Goal: Task Accomplishment & Management: Manage account settings

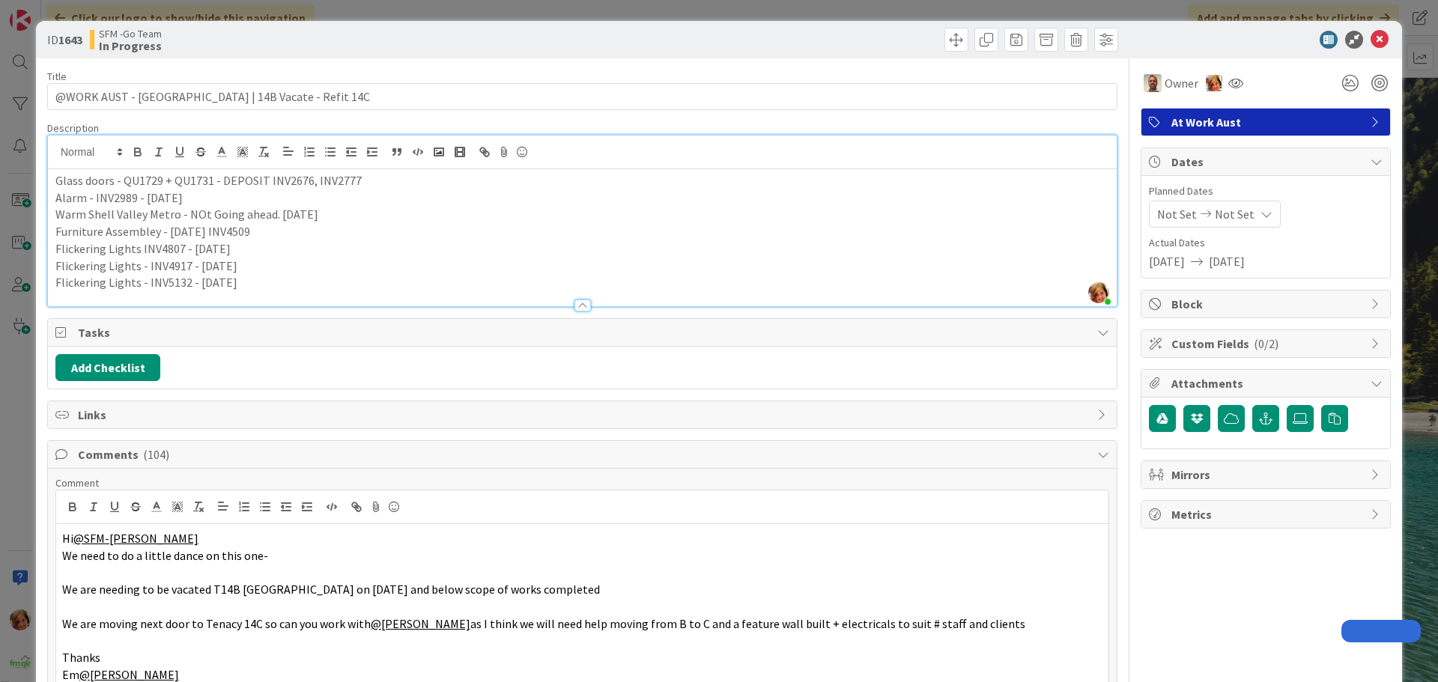
click at [1371, 40] on icon at bounding box center [1379, 40] width 18 height 18
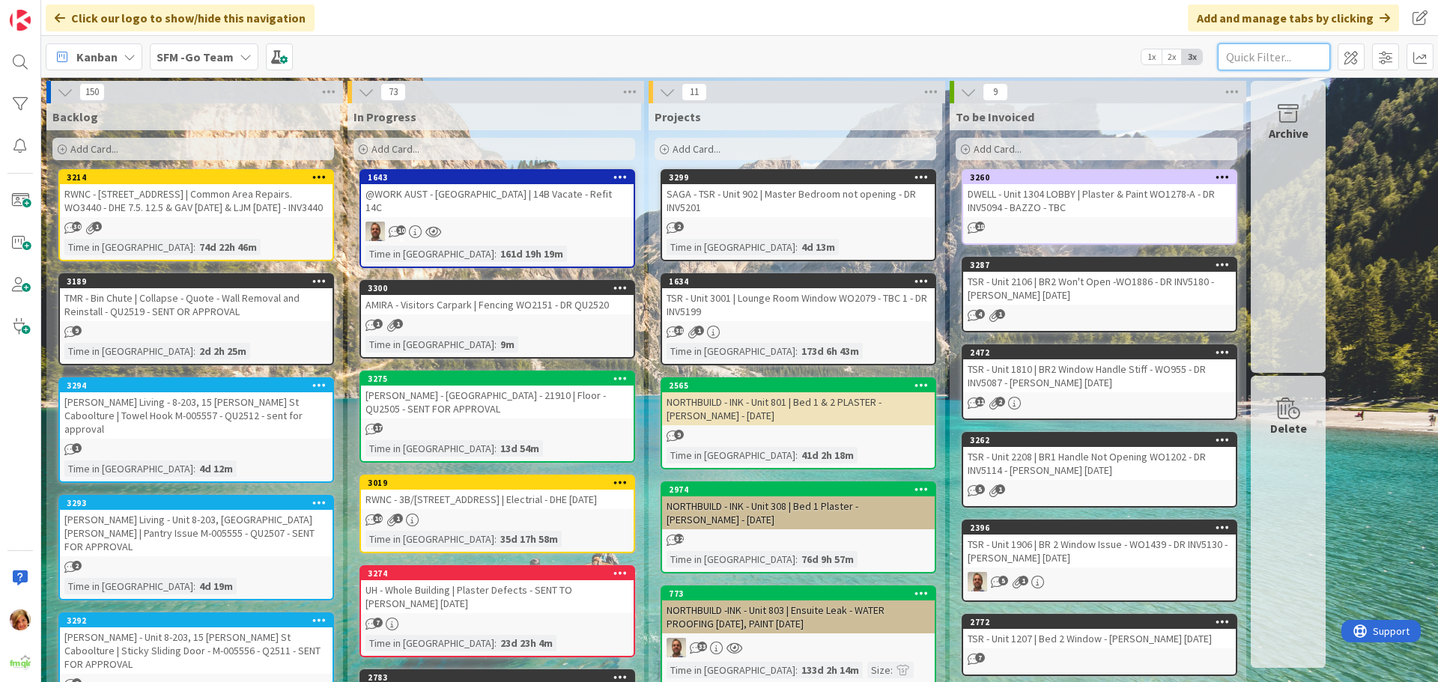
click at [1305, 58] on input "text" at bounding box center [1274, 56] width 112 height 27
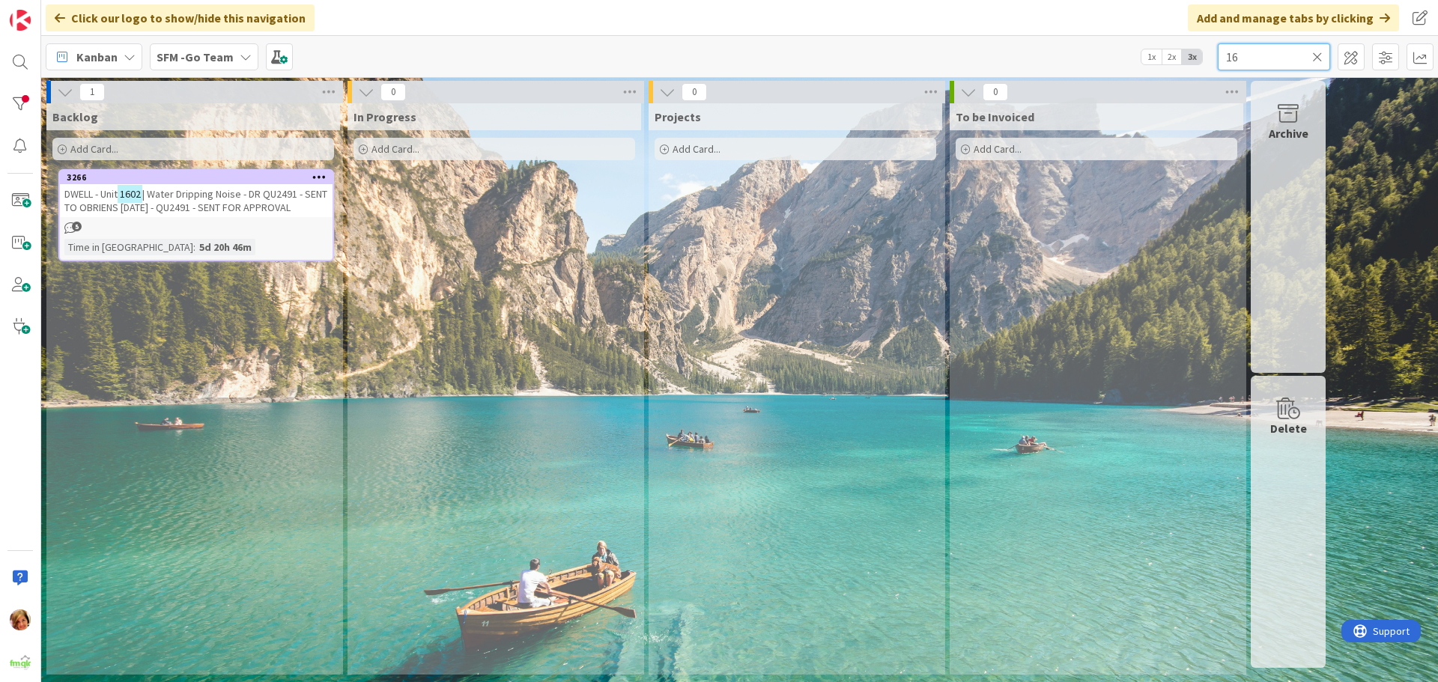
type input "1"
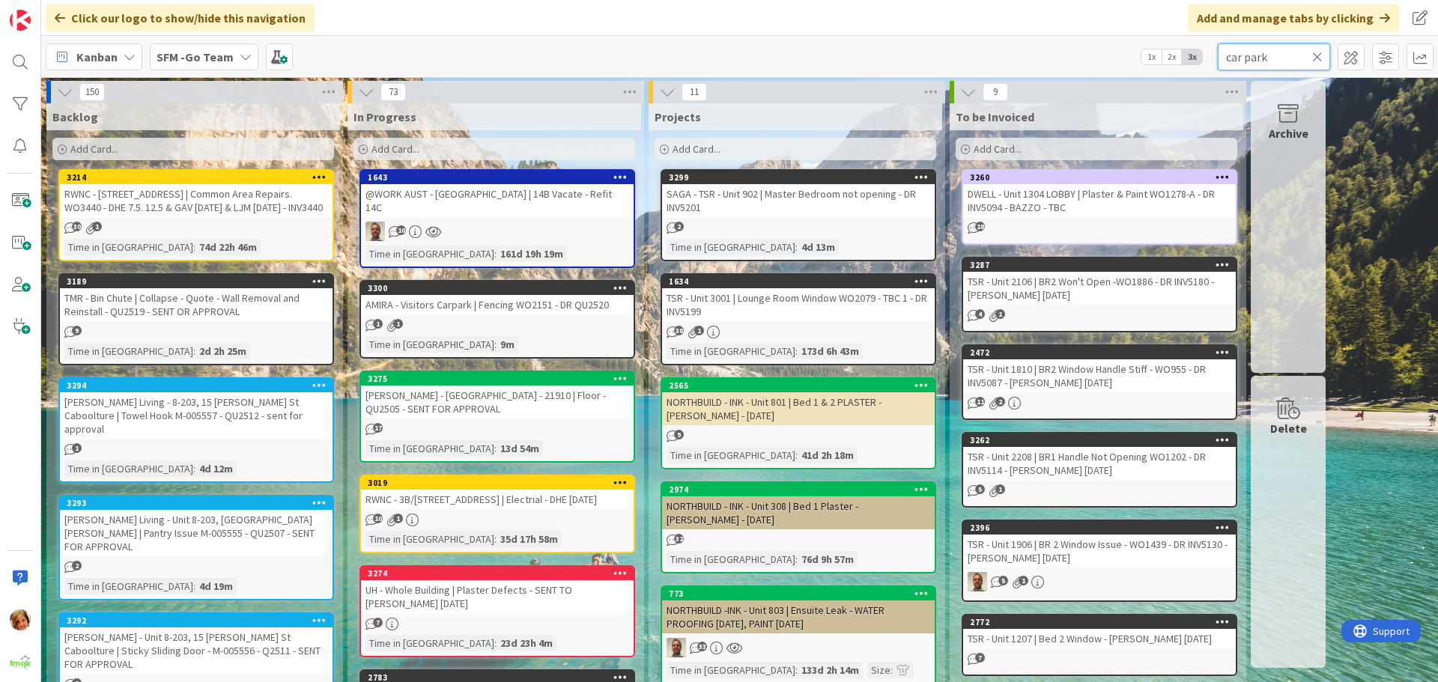
type input "car park"
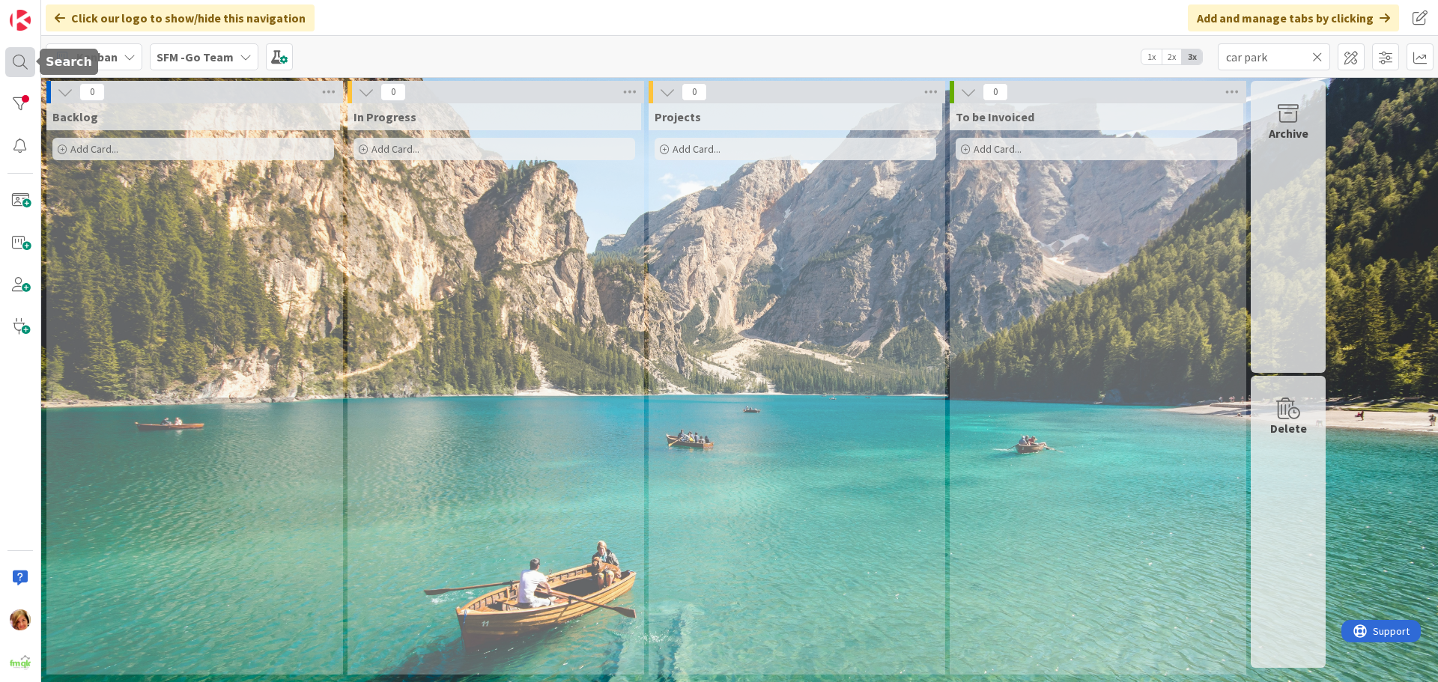
click at [17, 57] on div at bounding box center [20, 62] width 30 height 30
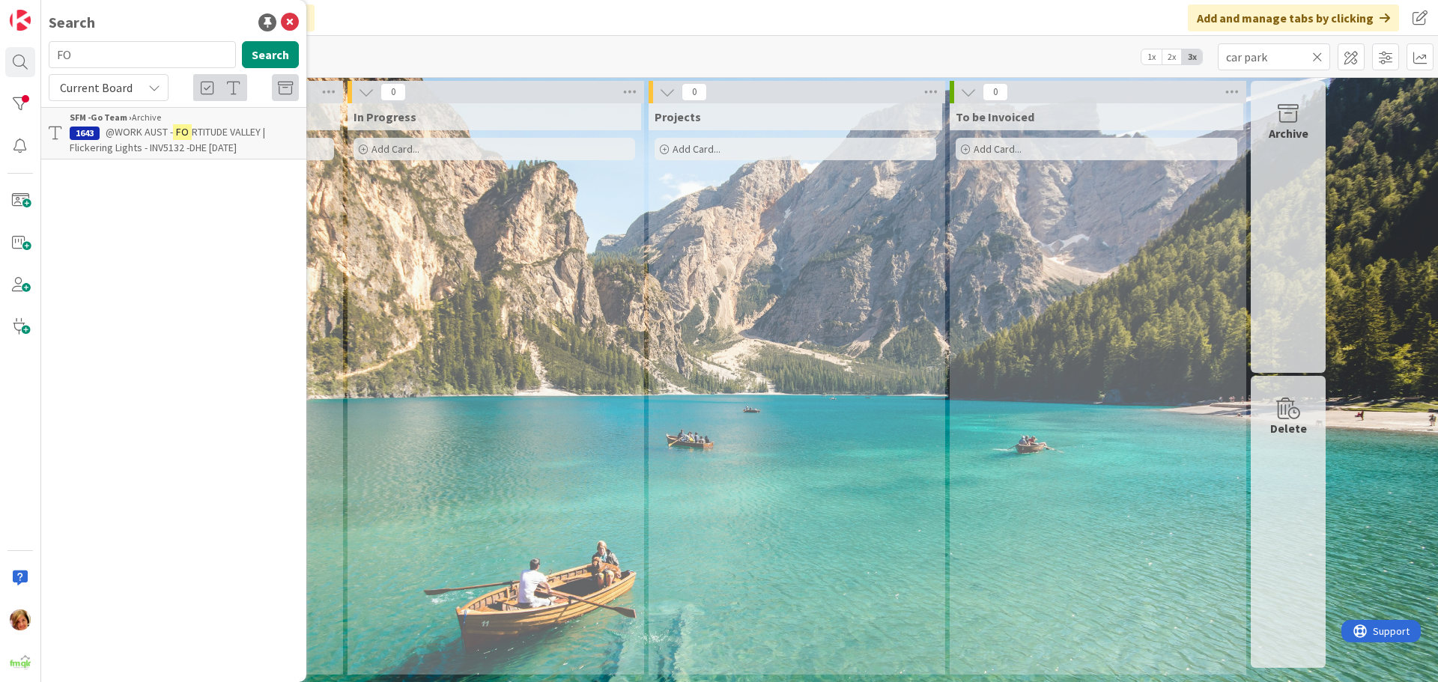
type input "F"
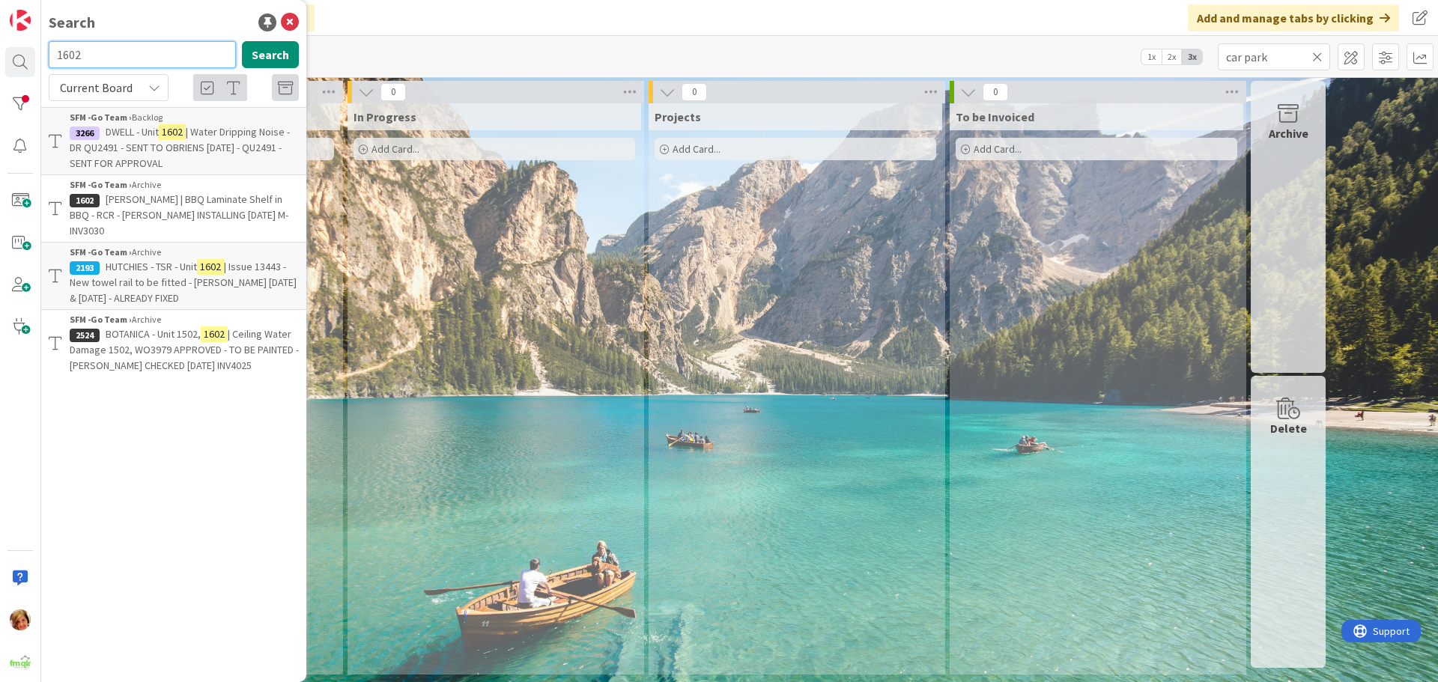
click at [140, 53] on input "1602" at bounding box center [142, 54] width 187 height 27
type input "1"
type input "dwell"
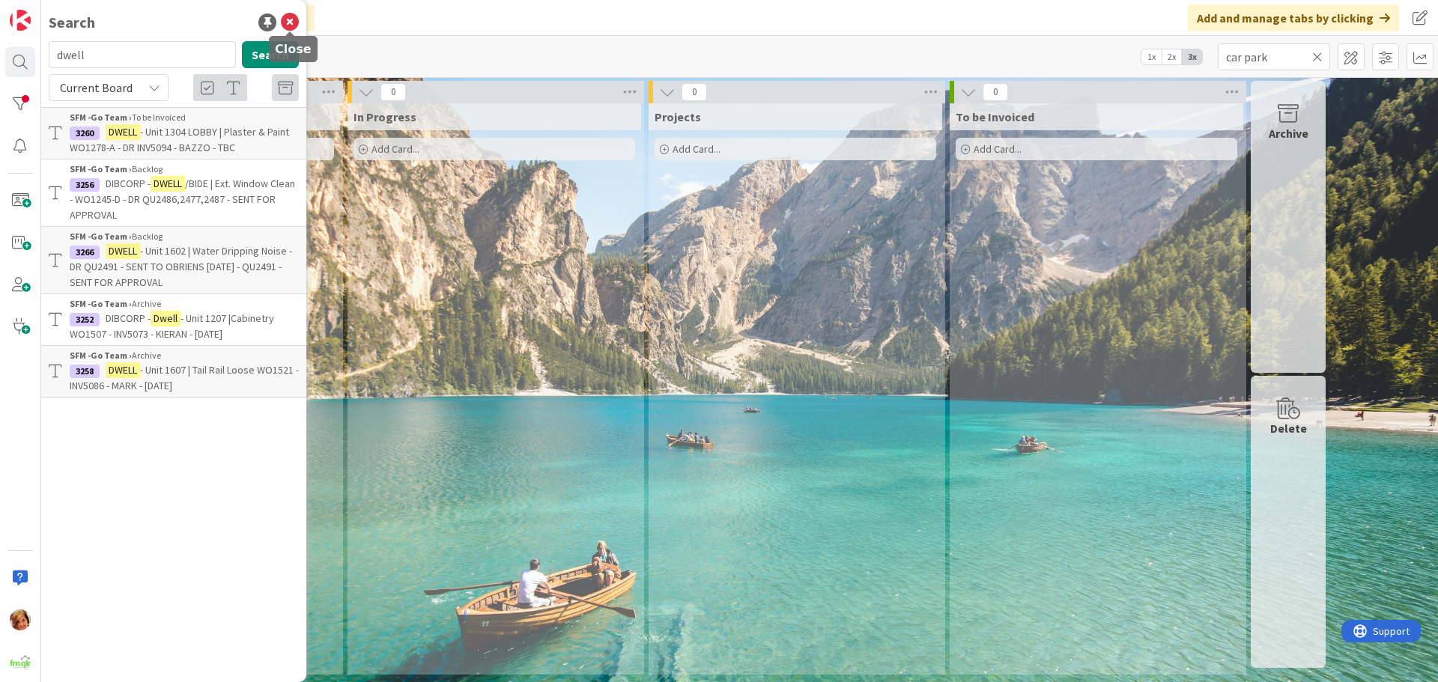
click at [286, 24] on icon at bounding box center [290, 22] width 18 height 18
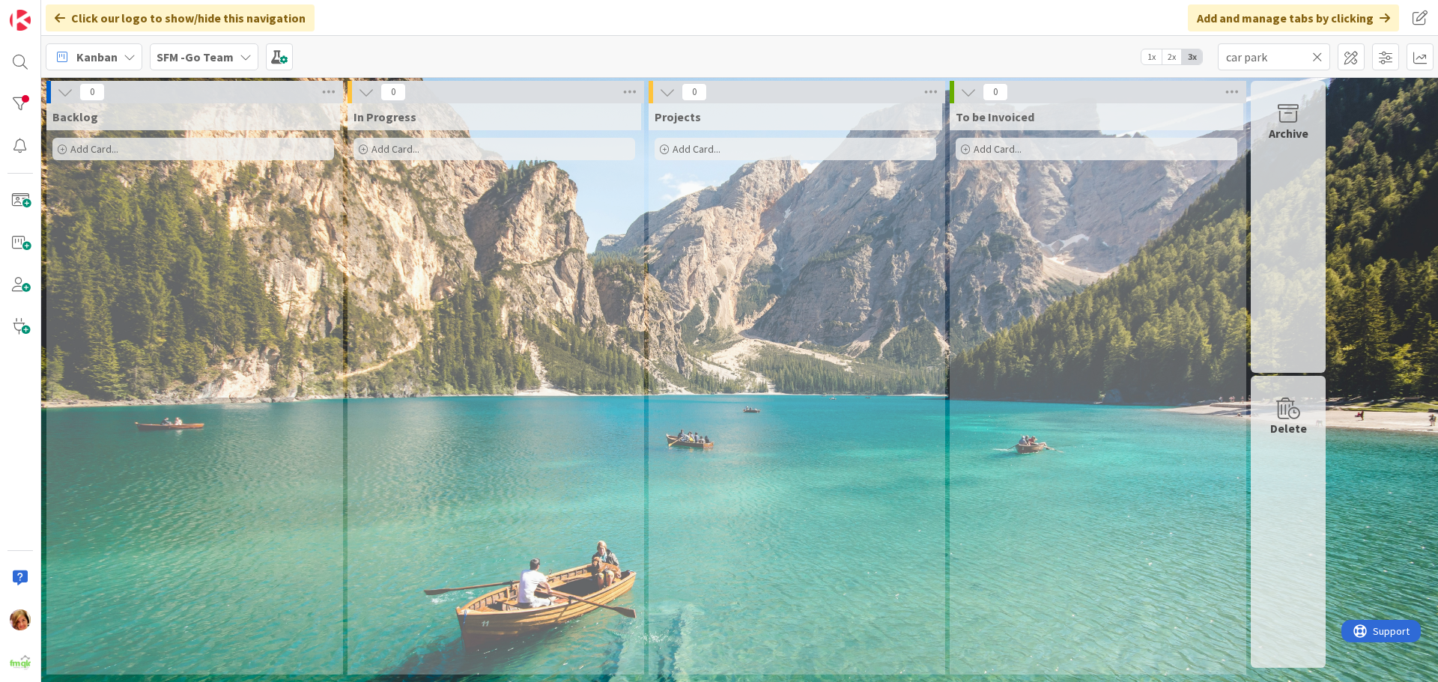
click at [1318, 56] on icon at bounding box center [1317, 56] width 10 height 13
click at [1318, 56] on input "text" at bounding box center [1274, 56] width 112 height 27
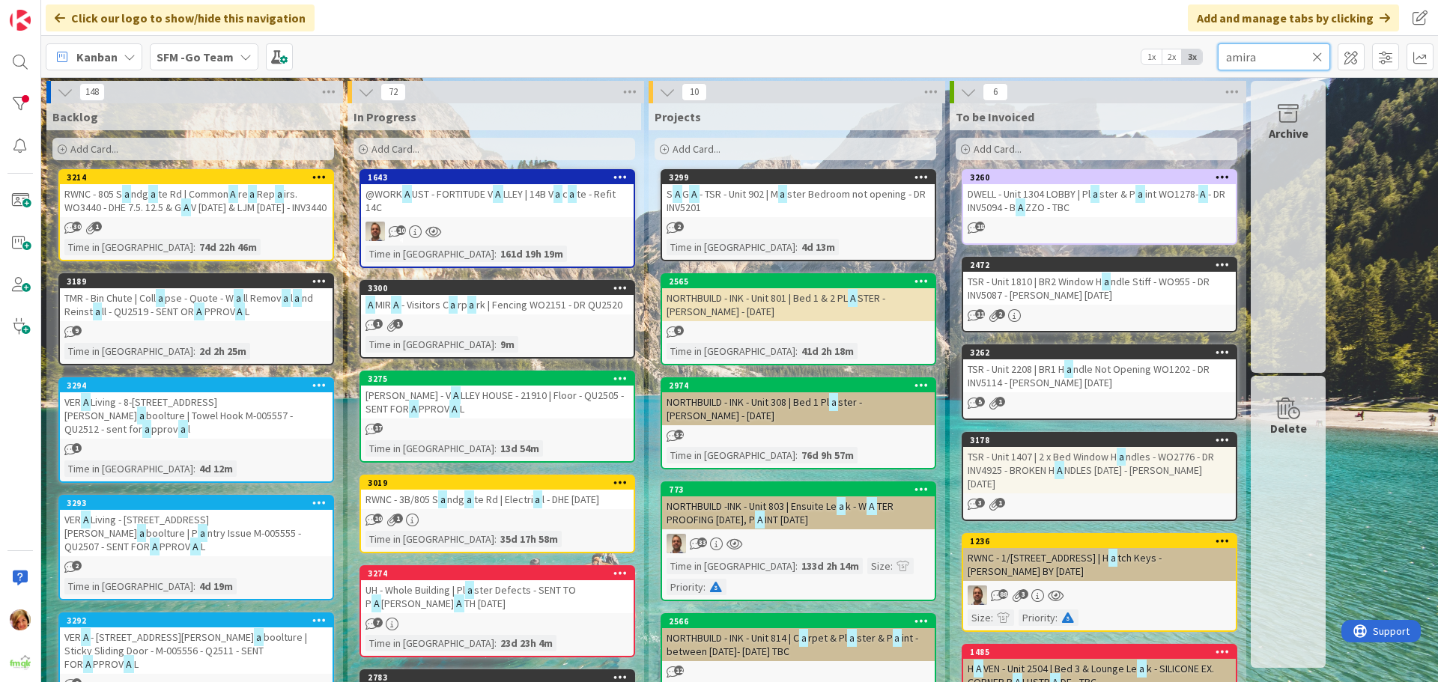
type input "amira"
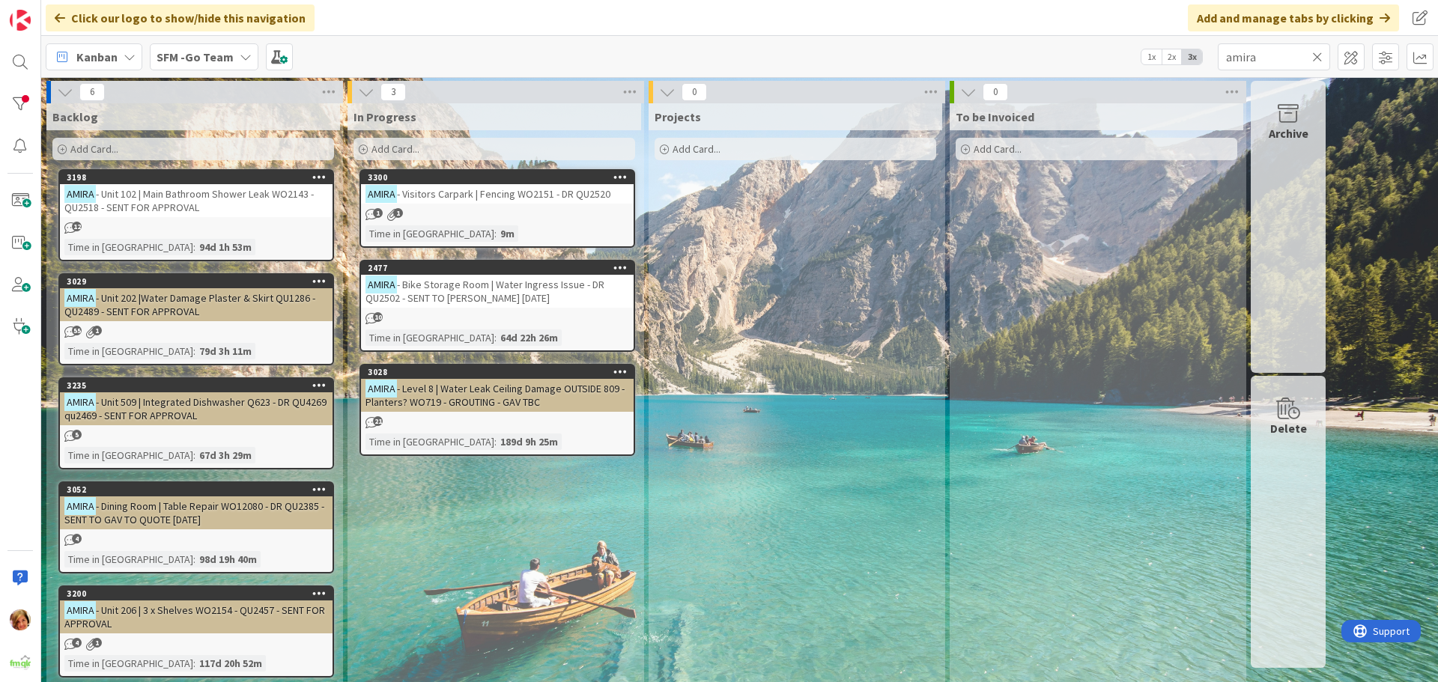
click at [479, 291] on span "- Bike Storage Room | Water Ingress Issue - DR QU2502 - SENT TO [PERSON_NAME] […" at bounding box center [484, 291] width 239 height 27
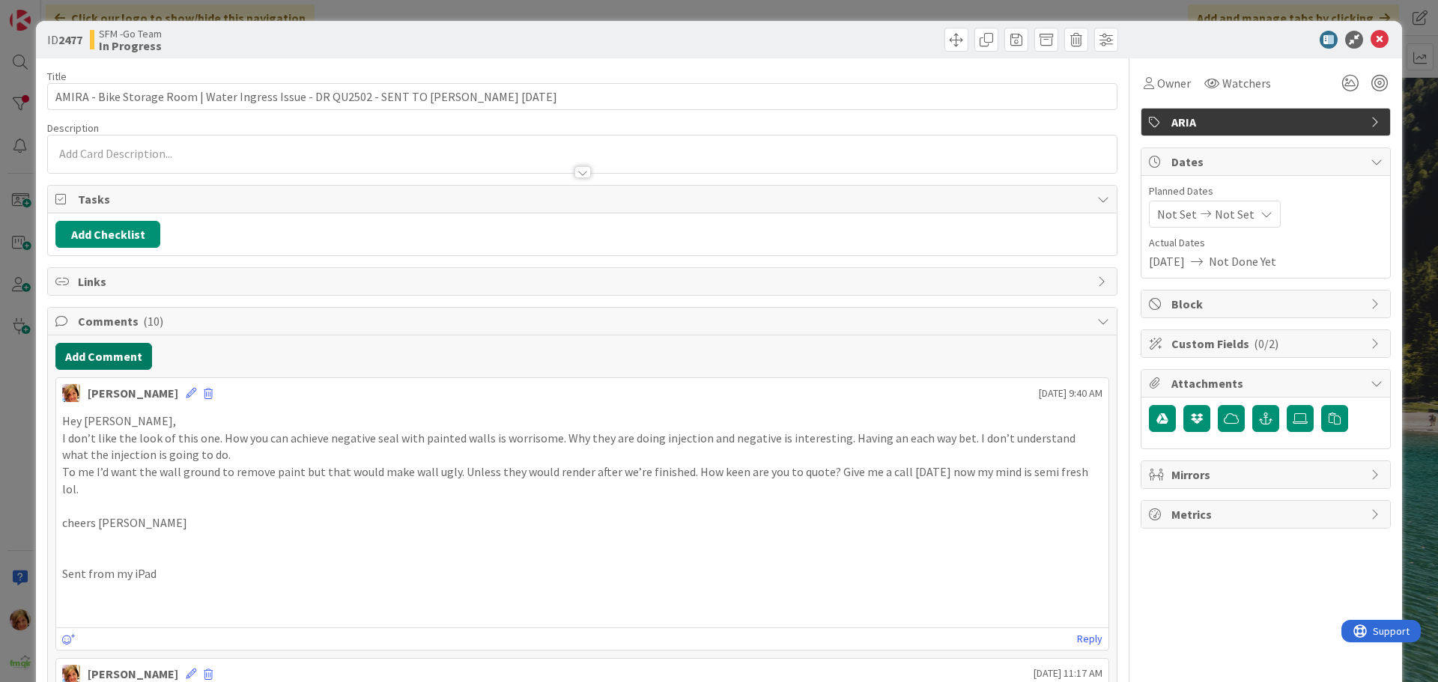
click at [113, 344] on button "Add Comment" at bounding box center [103, 356] width 97 height 27
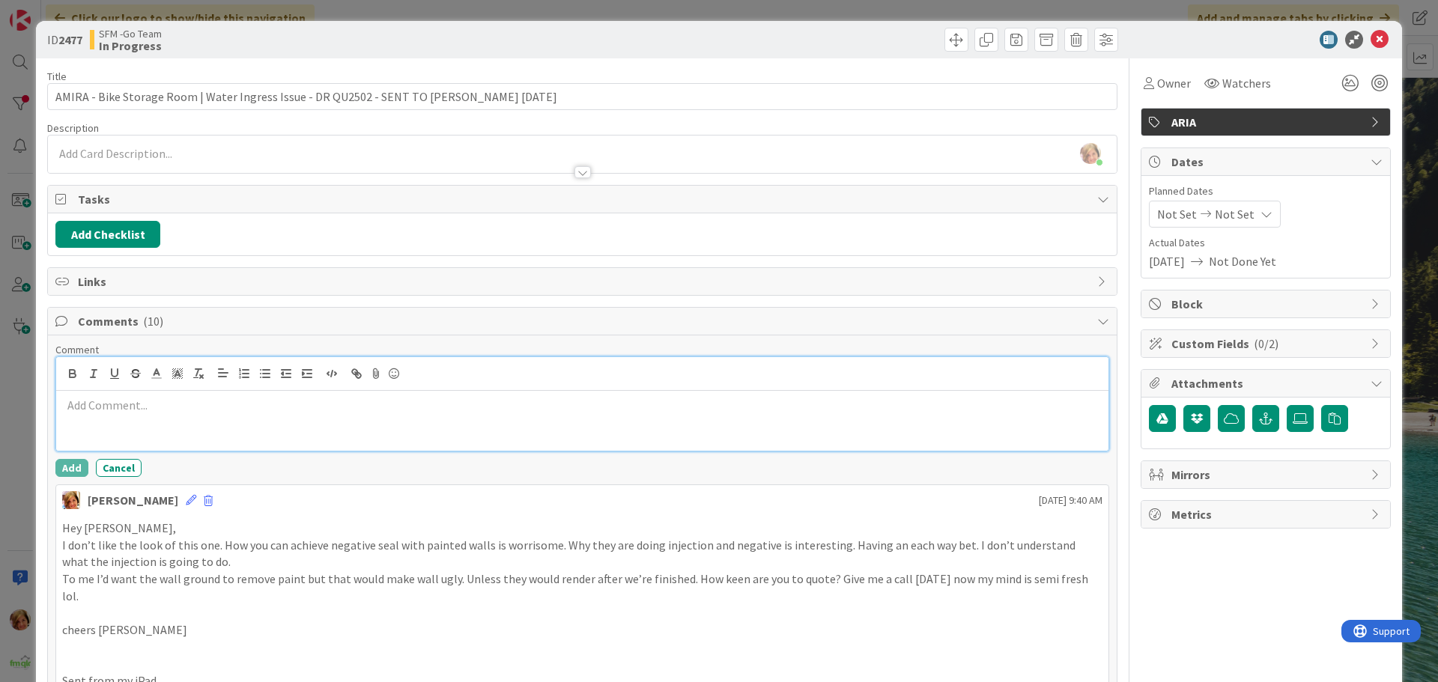
click at [174, 434] on div at bounding box center [582, 421] width 1052 height 60
click at [219, 409] on p "[PERSON_NAME] QUOTE" at bounding box center [582, 405] width 1040 height 17
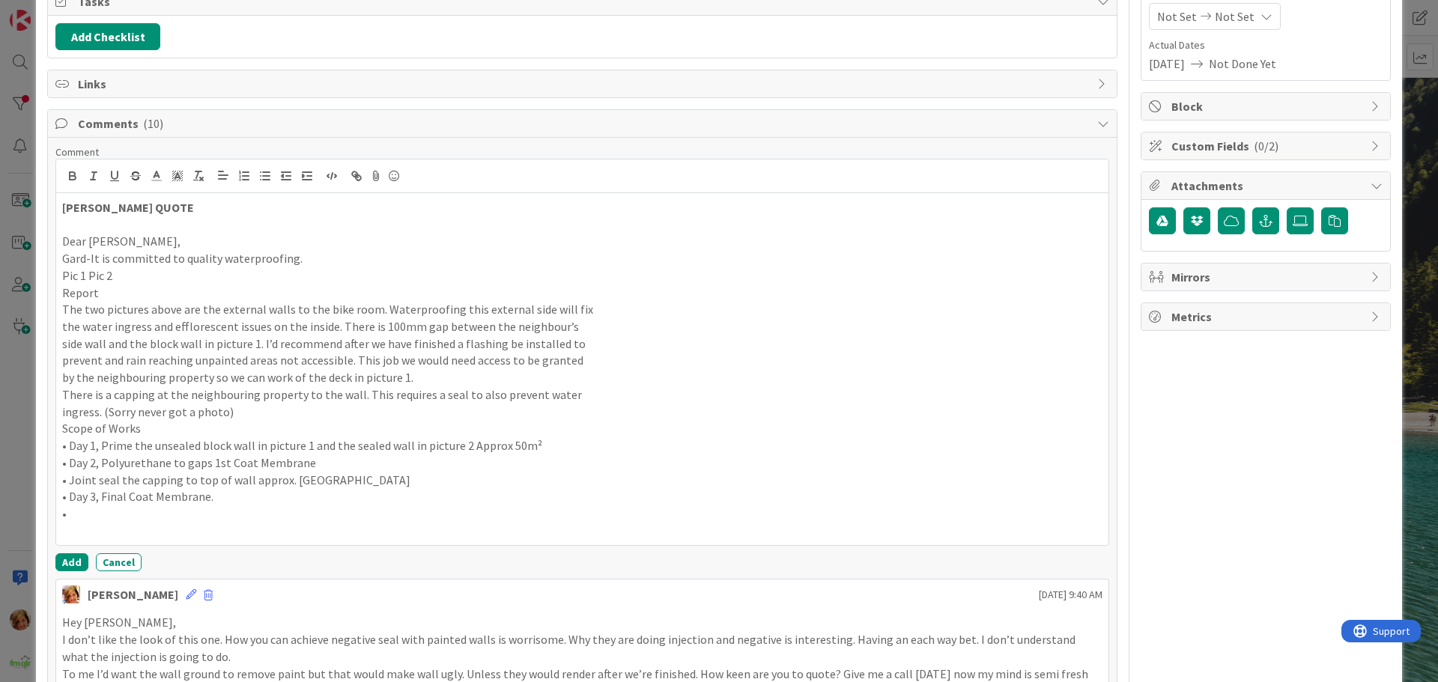
scroll to position [204, 0]
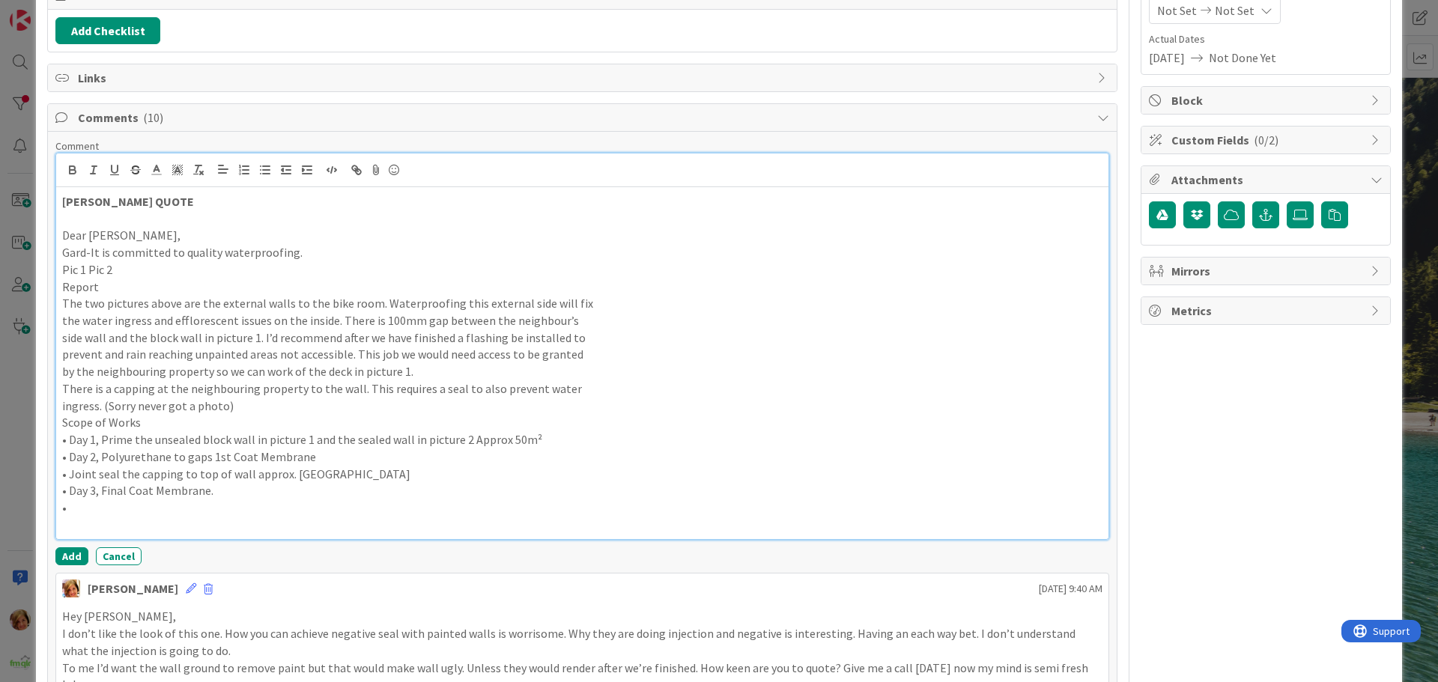
click at [163, 512] on p "•" at bounding box center [582, 508] width 1040 height 17
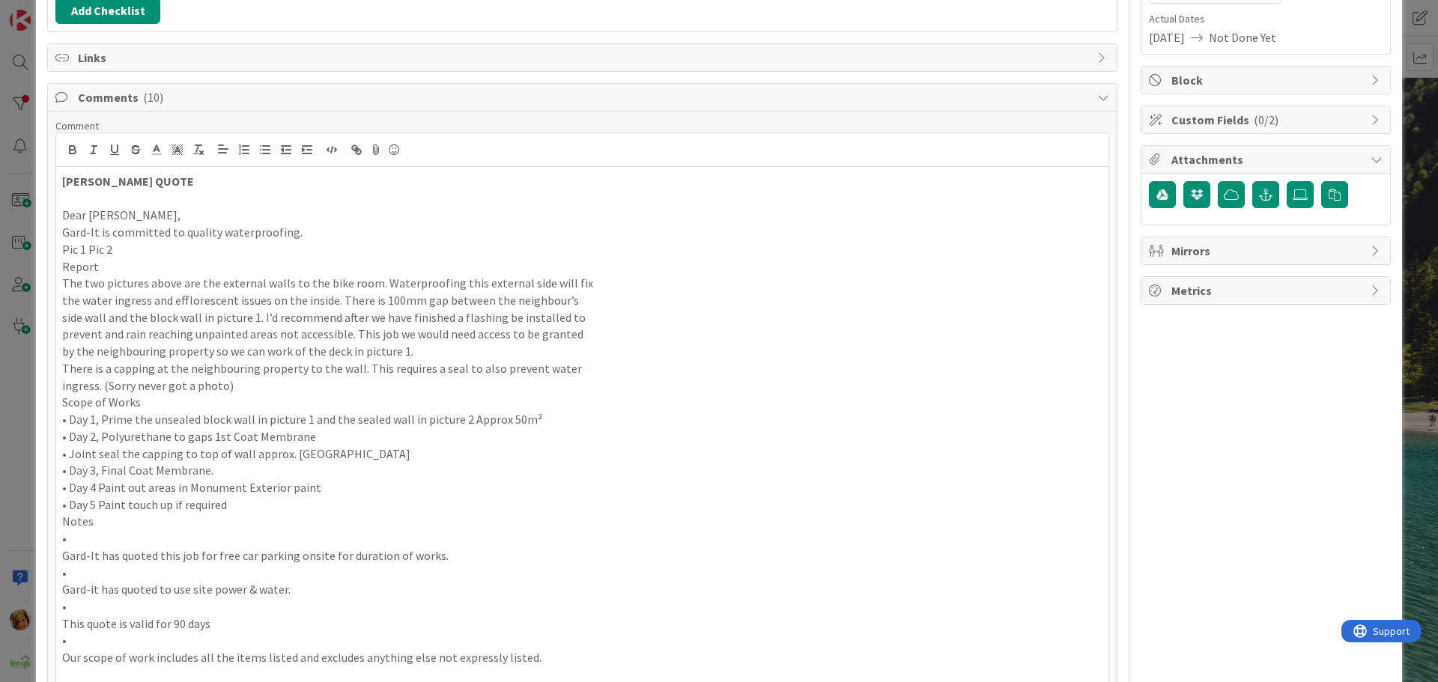
scroll to position [598, 0]
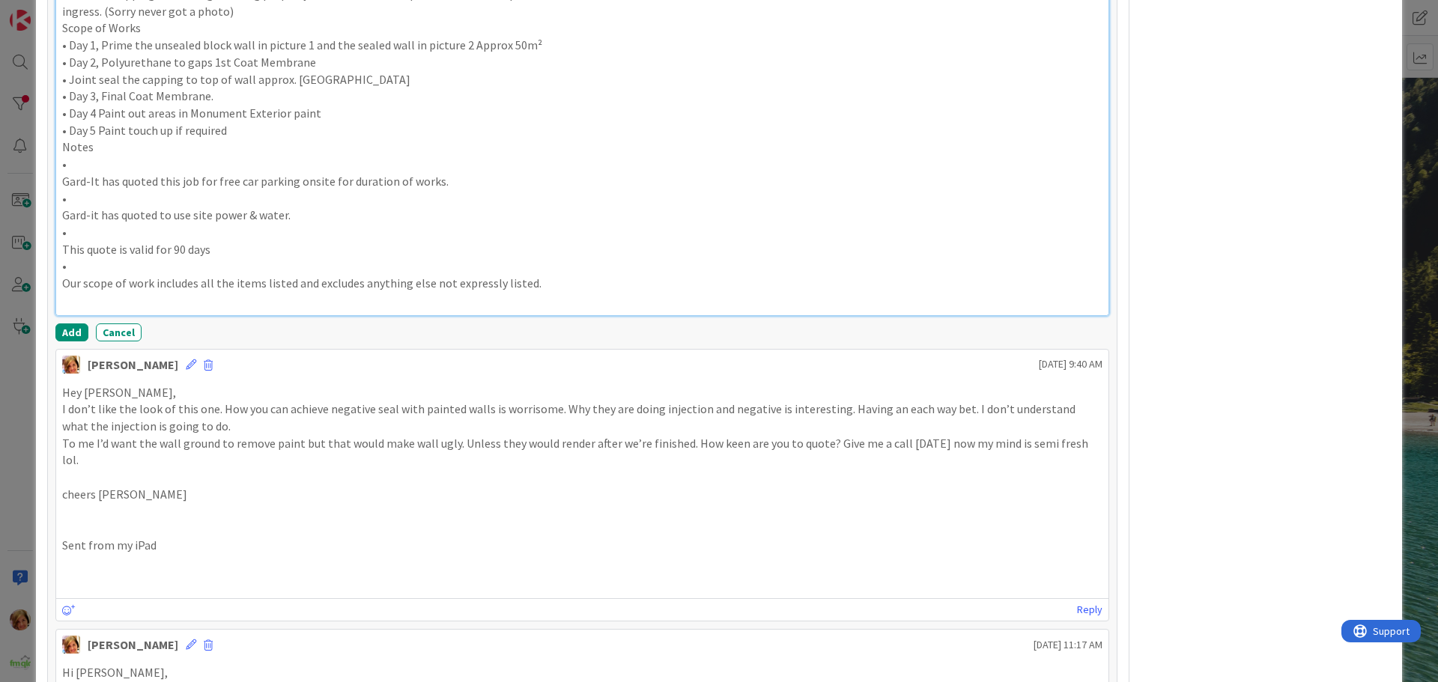
click at [590, 280] on p "Our scope of work includes all the items listed and excludes anything else not …" at bounding box center [582, 283] width 1040 height 17
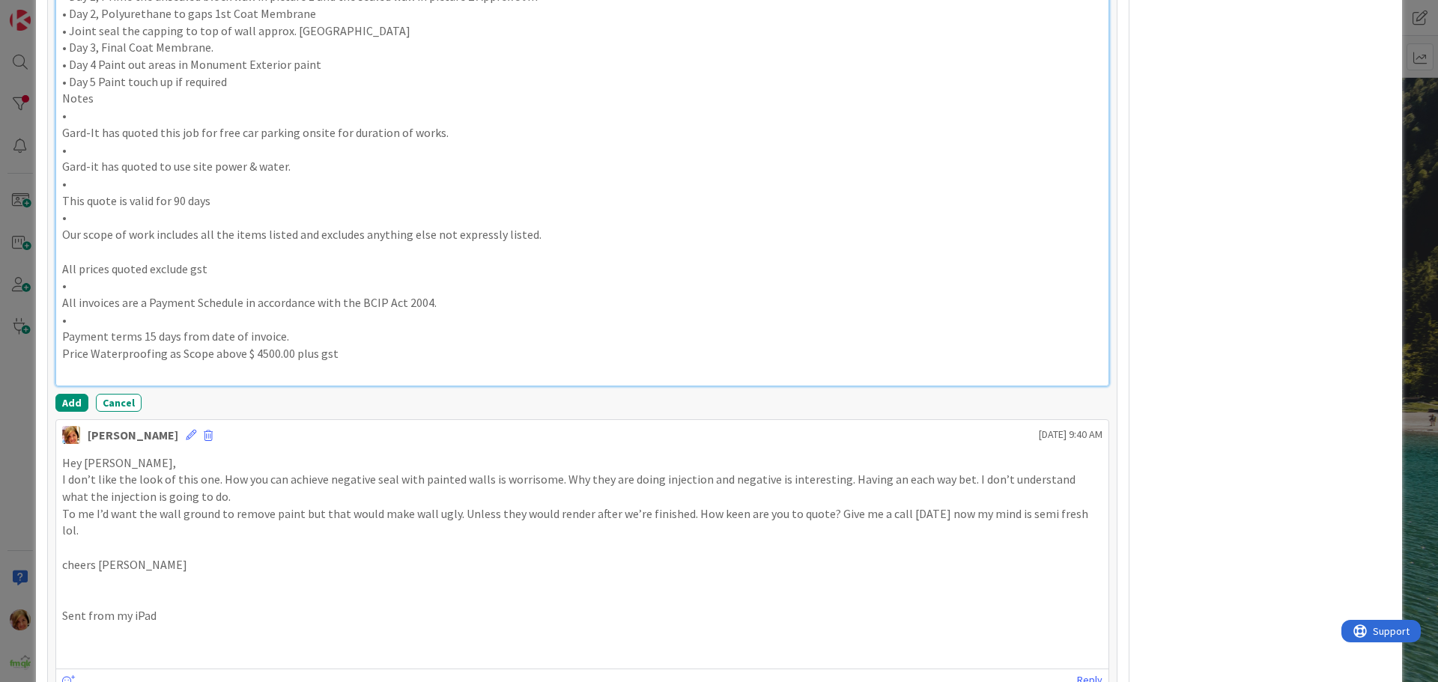
scroll to position [673, 0]
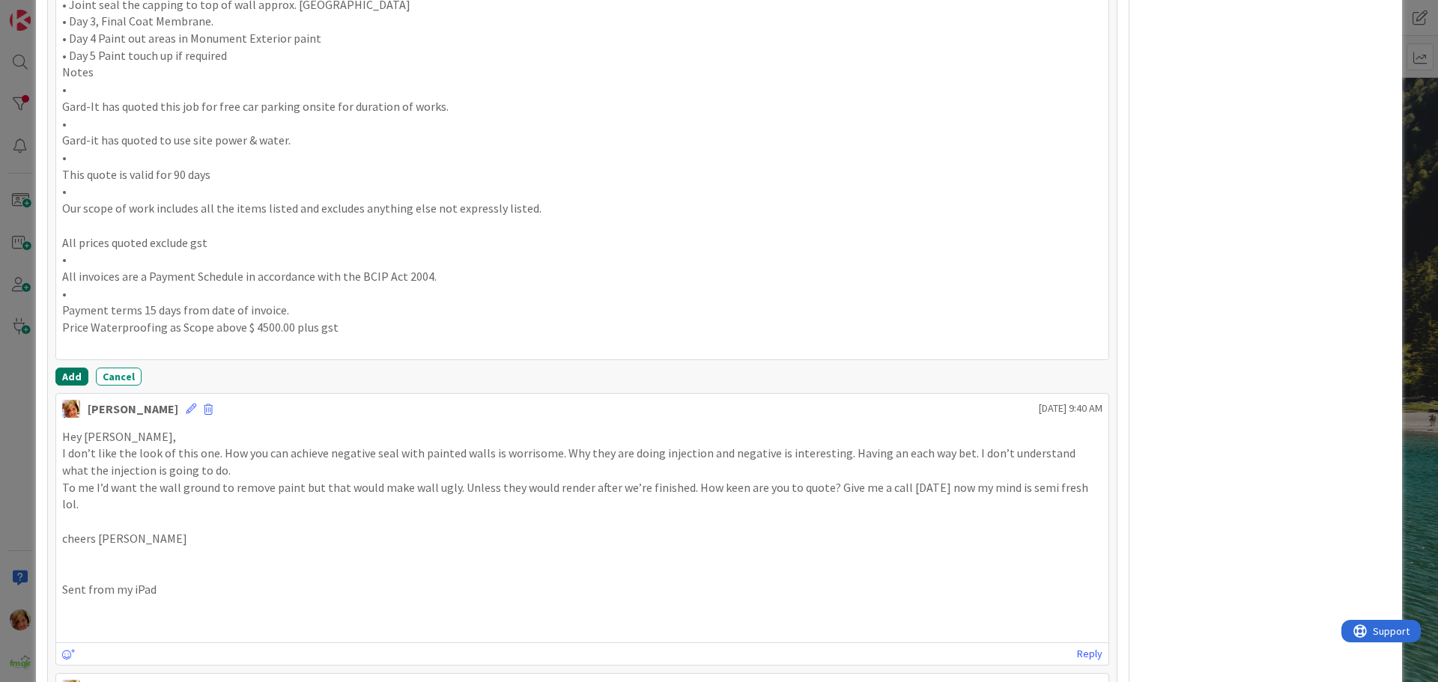
click at [55, 380] on button "Add" at bounding box center [71, 377] width 33 height 18
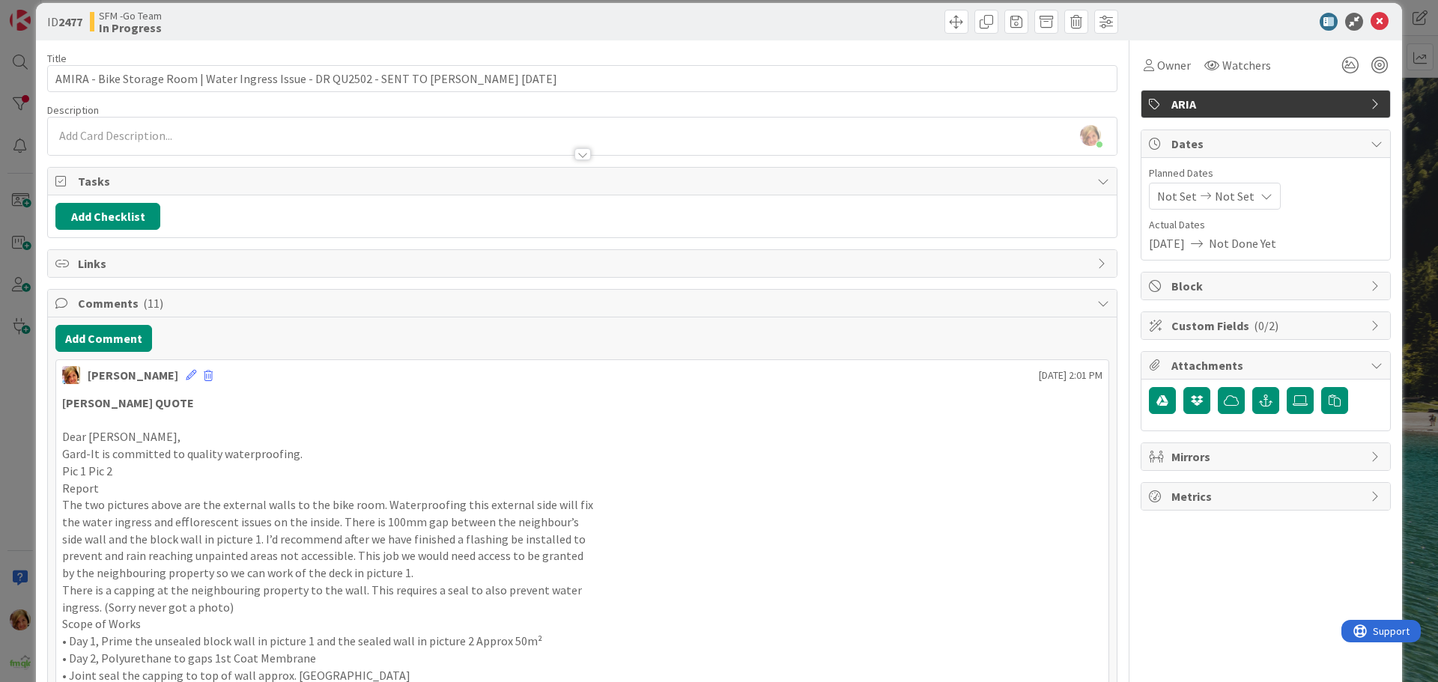
scroll to position [0, 0]
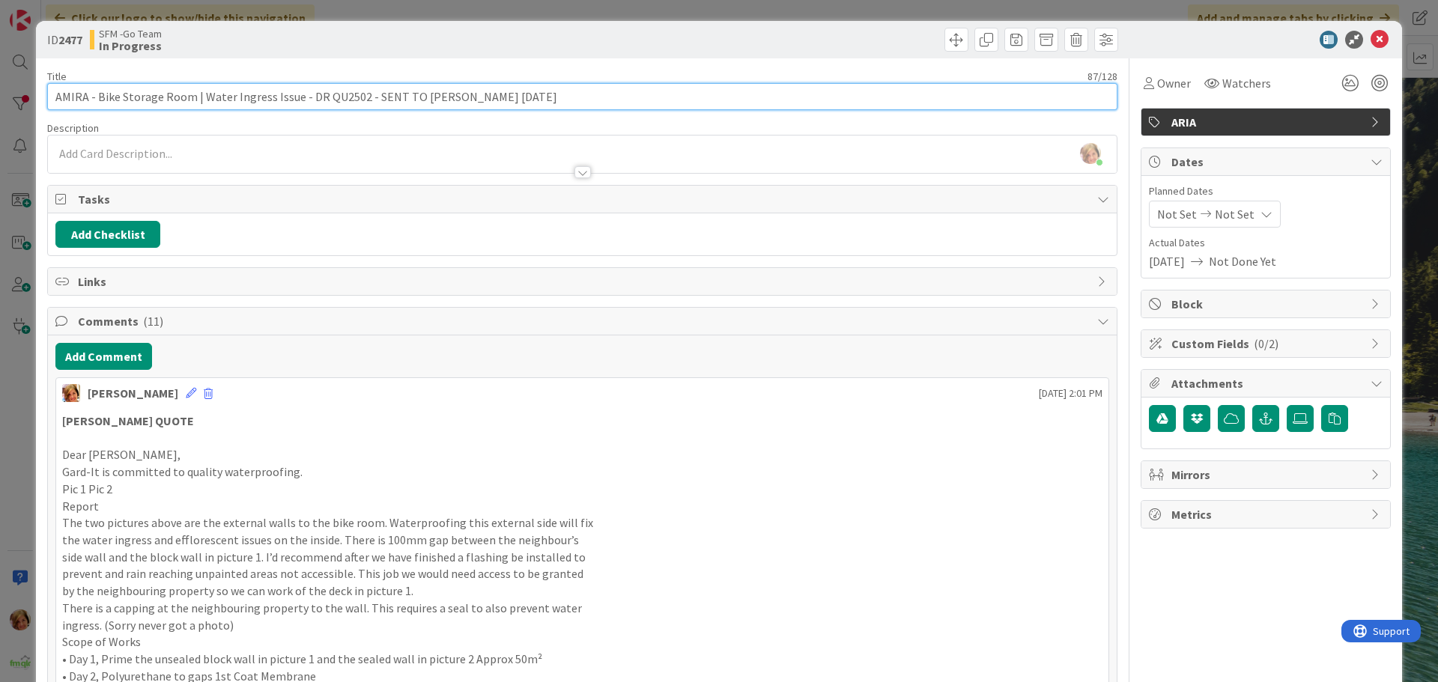
drag, startPoint x: 545, startPoint y: 101, endPoint x: 365, endPoint y: 103, distance: 179.8
click at [365, 103] on input "AMIRA - Bike Storage Room | Water Ingress Issue - DR QU2502 - SENT TO [PERSON_N…" at bounding box center [582, 96] width 1070 height 27
type input "AMIRA - Bike Storage Room | Water Ingress Issue - DR QU2502 - [PERSON_NAME] TO …"
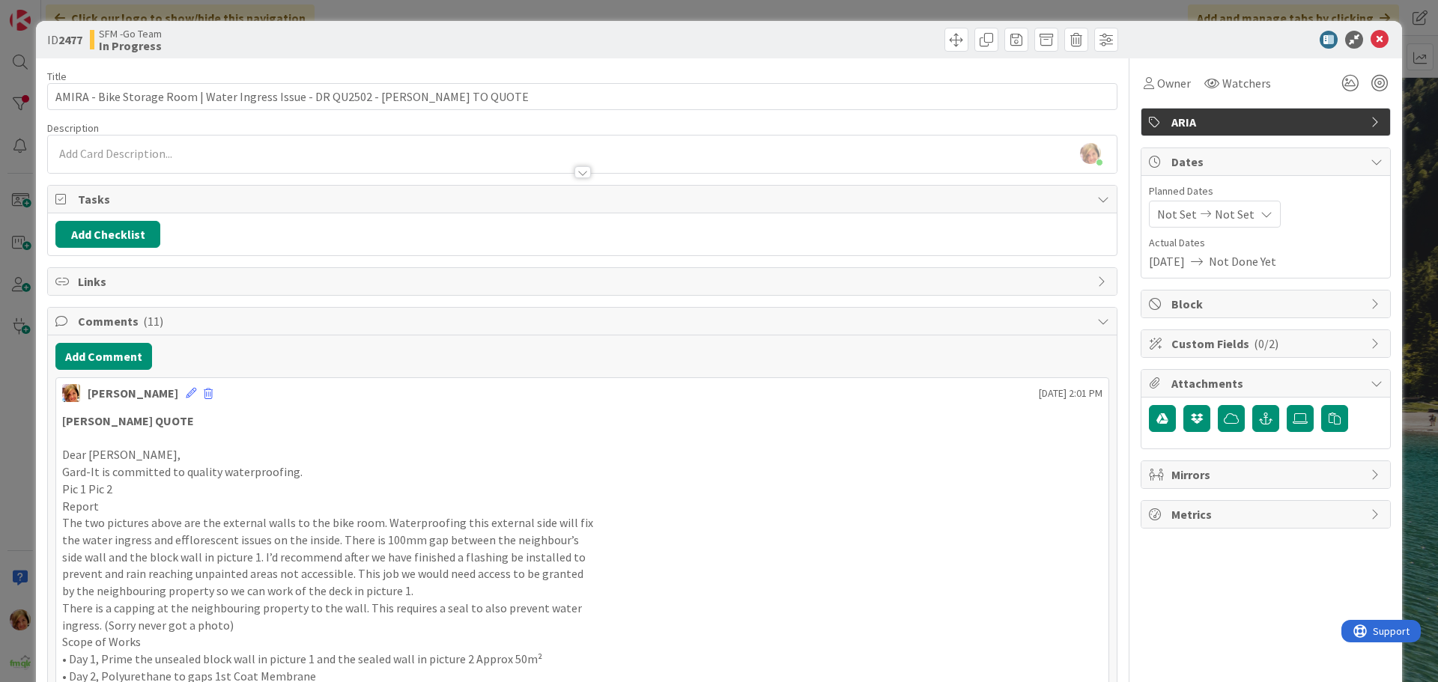
click at [779, 31] on div at bounding box center [852, 40] width 532 height 24
click at [1370, 39] on icon at bounding box center [1379, 40] width 18 height 18
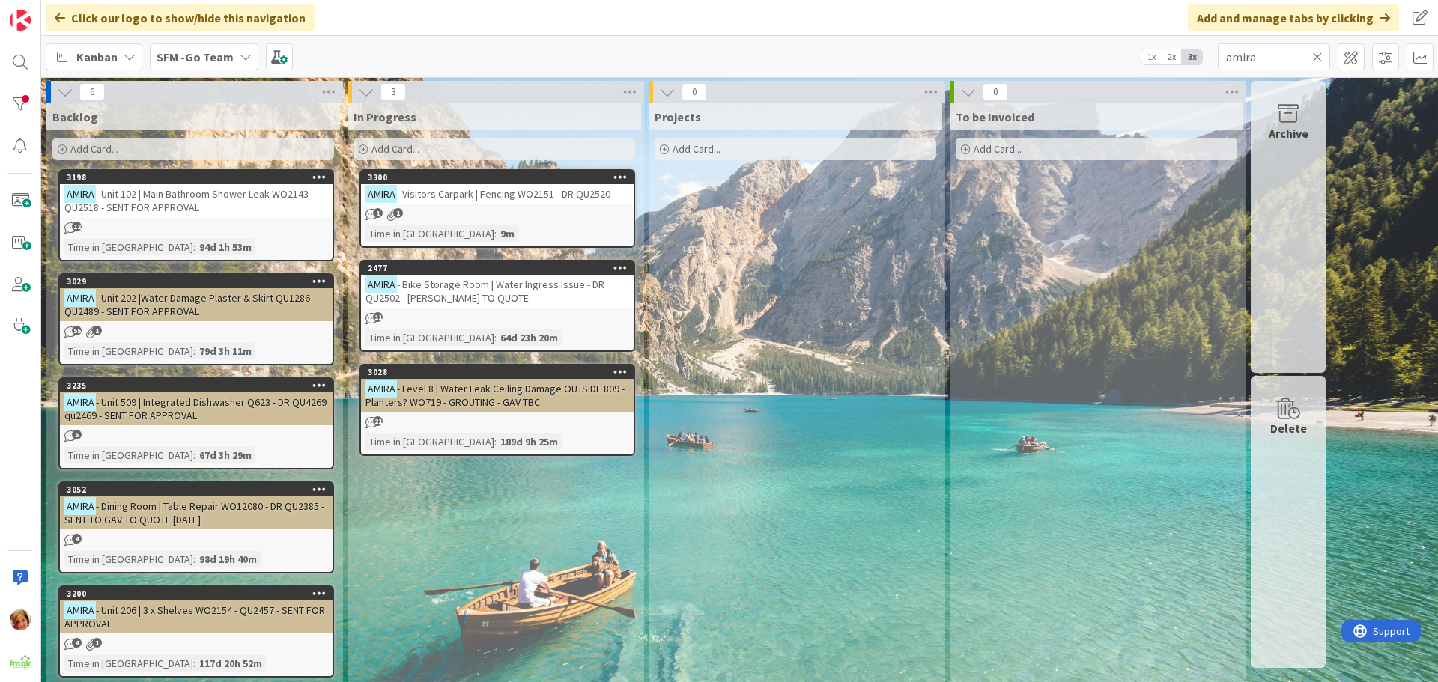
click at [1315, 59] on icon at bounding box center [1317, 56] width 10 height 13
click at [1315, 59] on input "text" at bounding box center [1274, 56] width 112 height 27
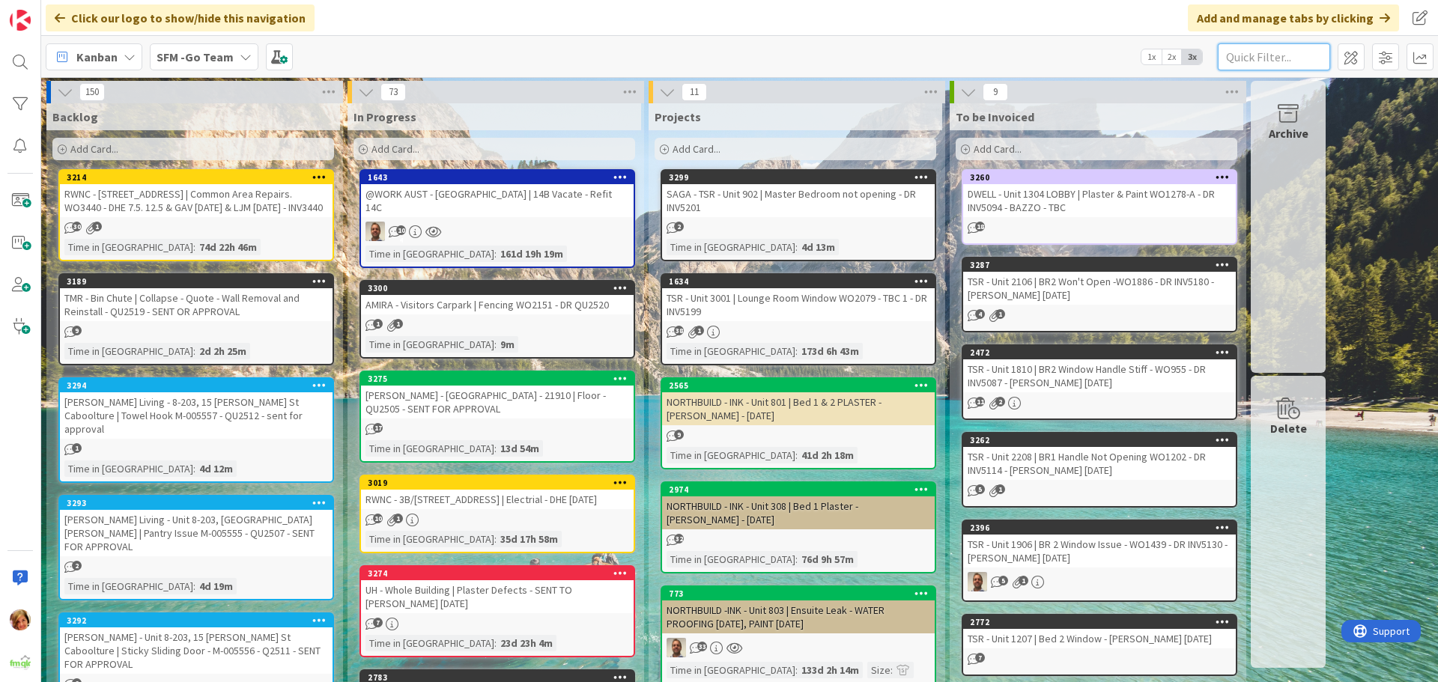
click at [1281, 61] on input "text" at bounding box center [1274, 56] width 112 height 27
type input "601"
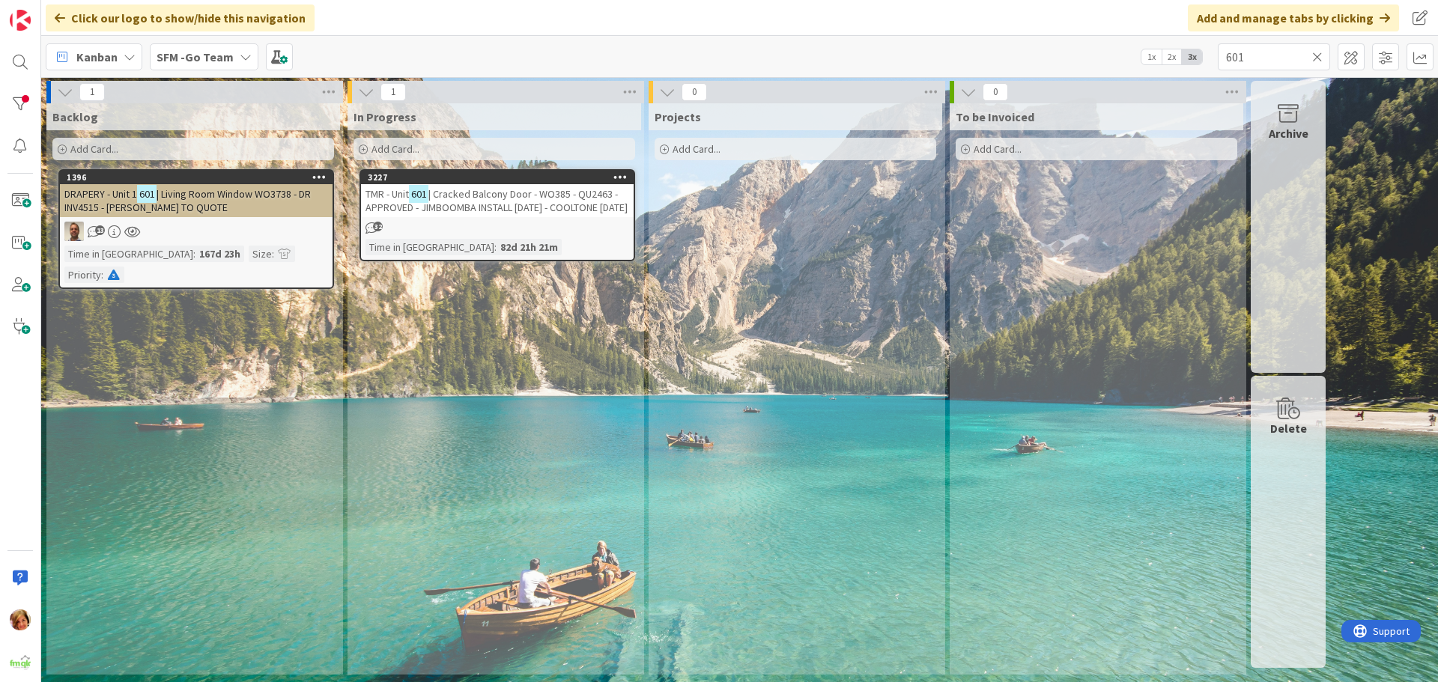
click at [468, 192] on span "| Cracked Balcony Door - WO385 - QU2463 - APPROVED - JIMBOOMBA INSTALL [DATE] -…" at bounding box center [496, 200] width 262 height 27
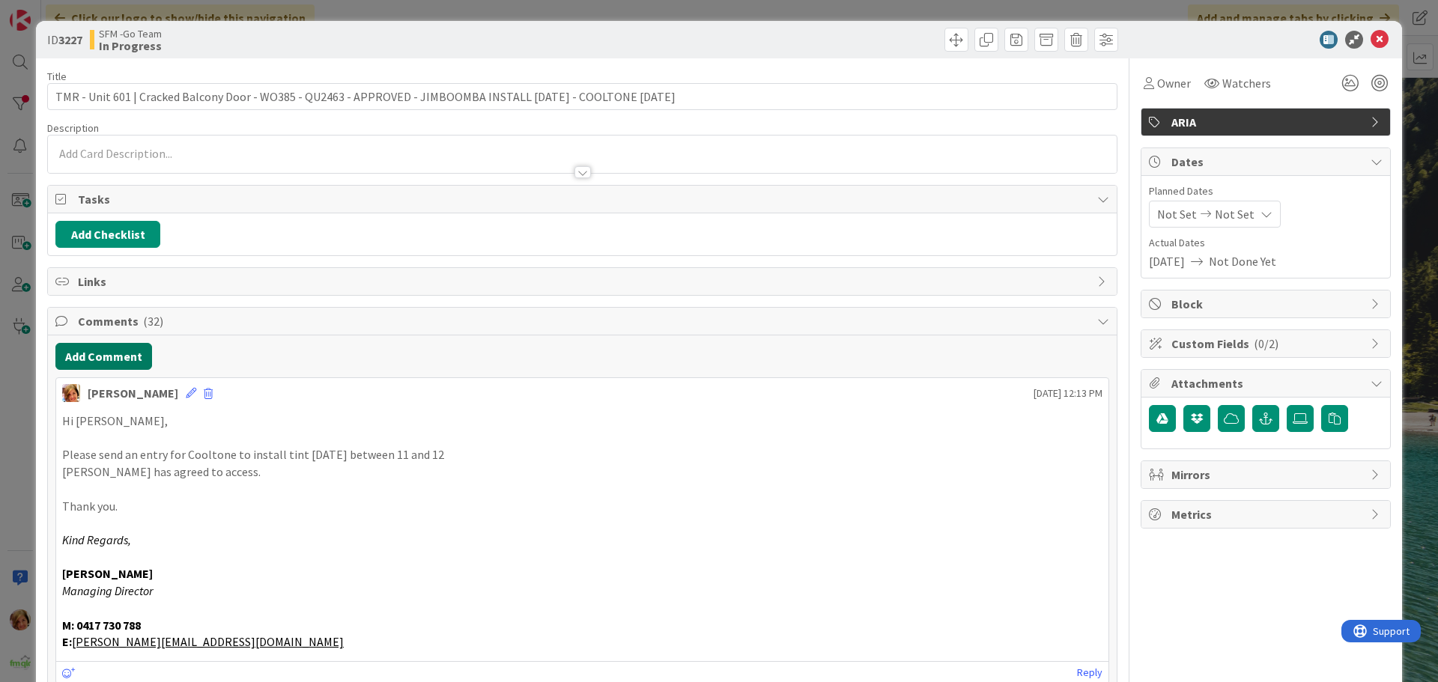
click at [88, 363] on button "Add Comment" at bounding box center [103, 356] width 97 height 27
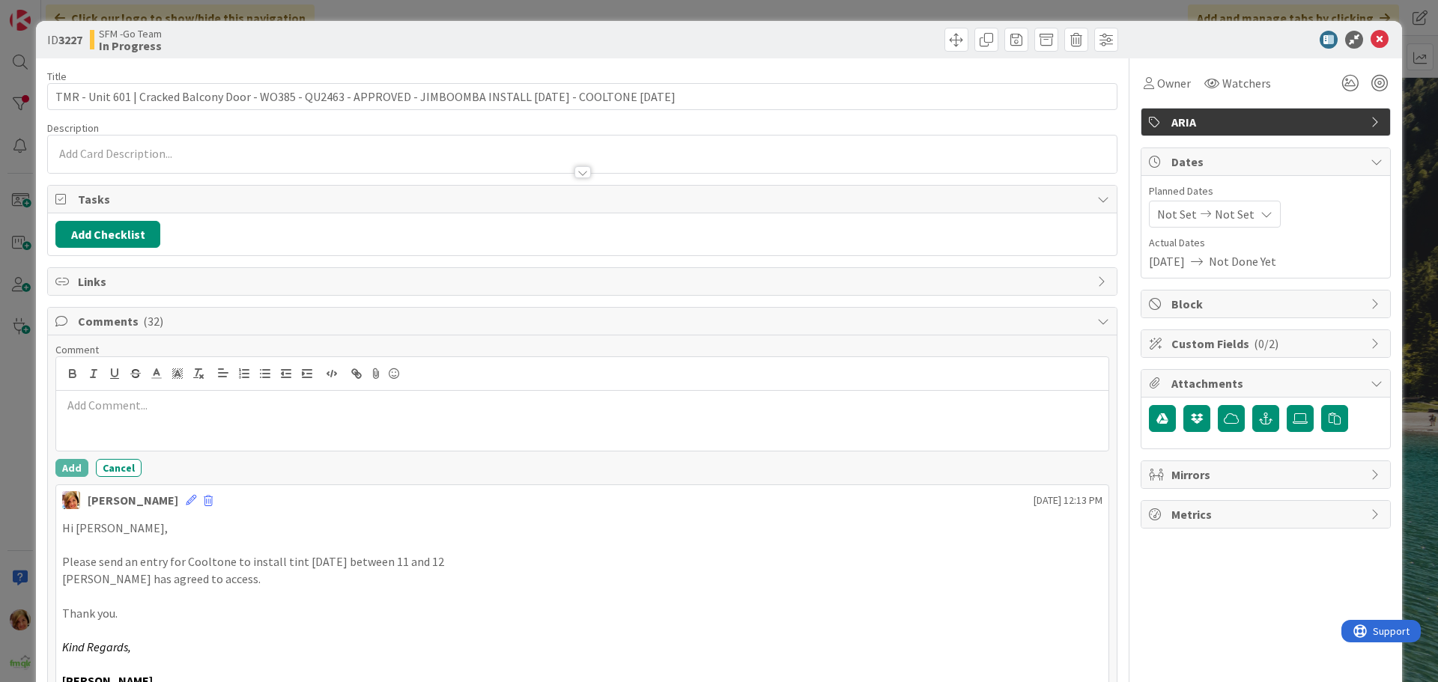
click at [166, 425] on div at bounding box center [582, 421] width 1052 height 60
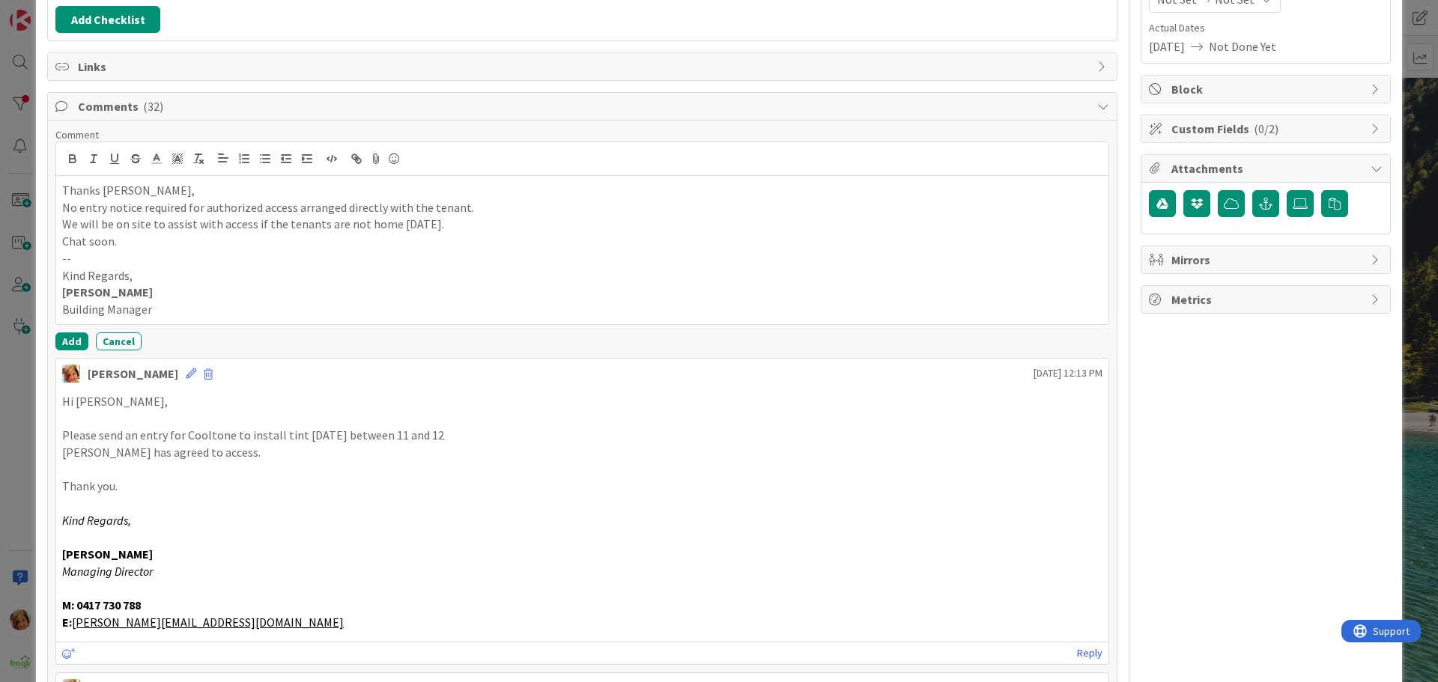
scroll to position [225, 0]
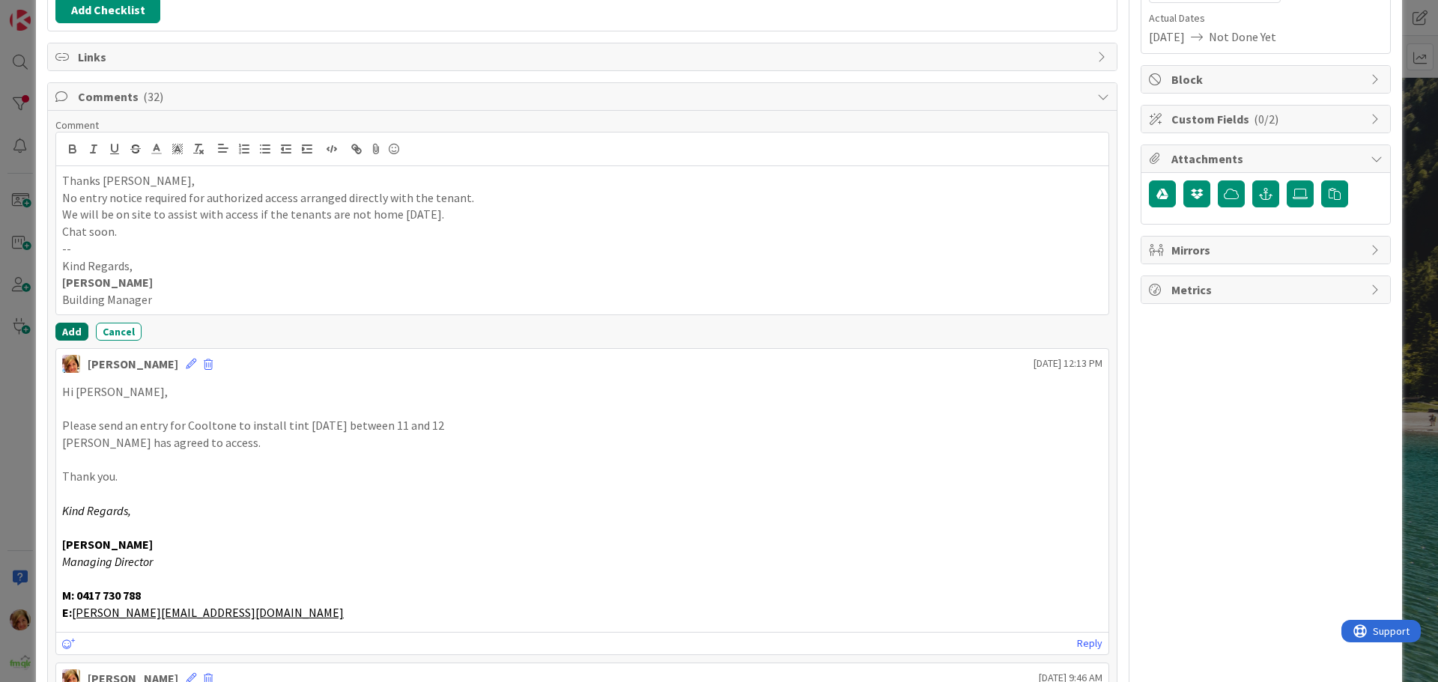
click at [65, 327] on button "Add" at bounding box center [71, 332] width 33 height 18
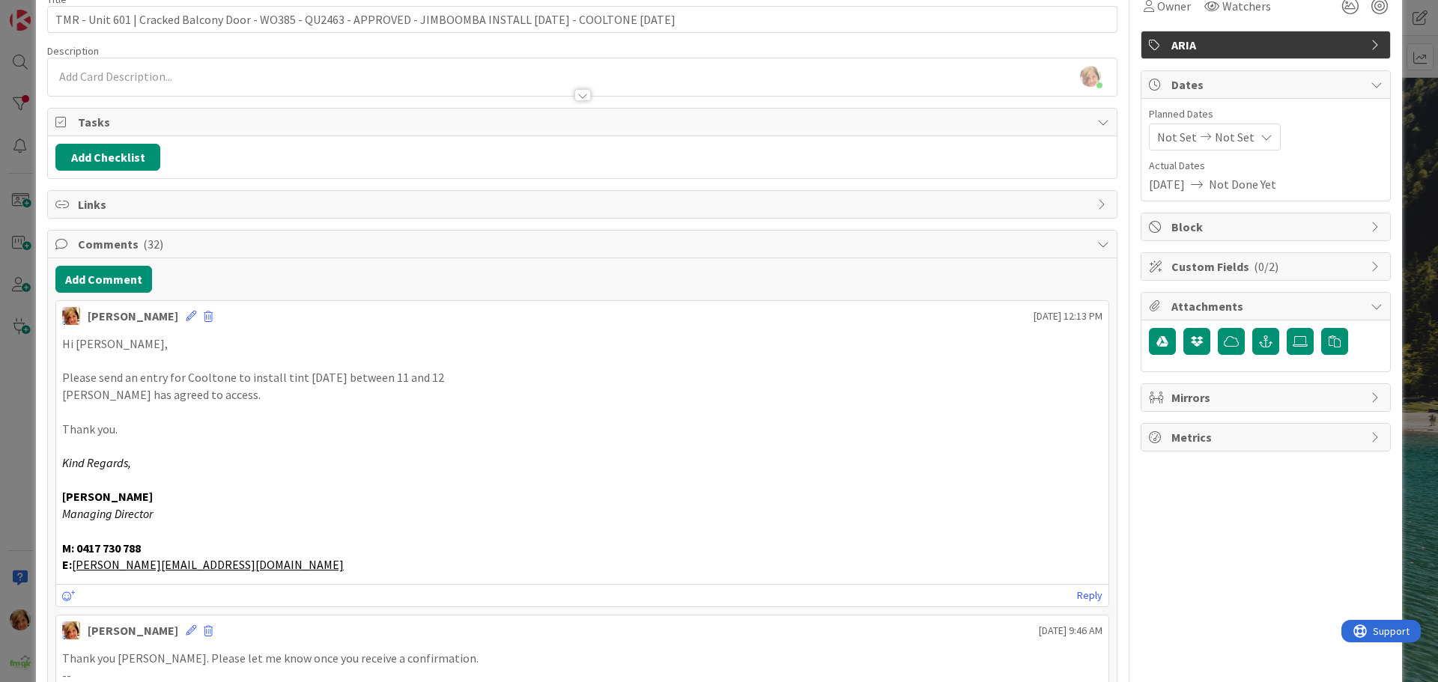
scroll to position [0, 0]
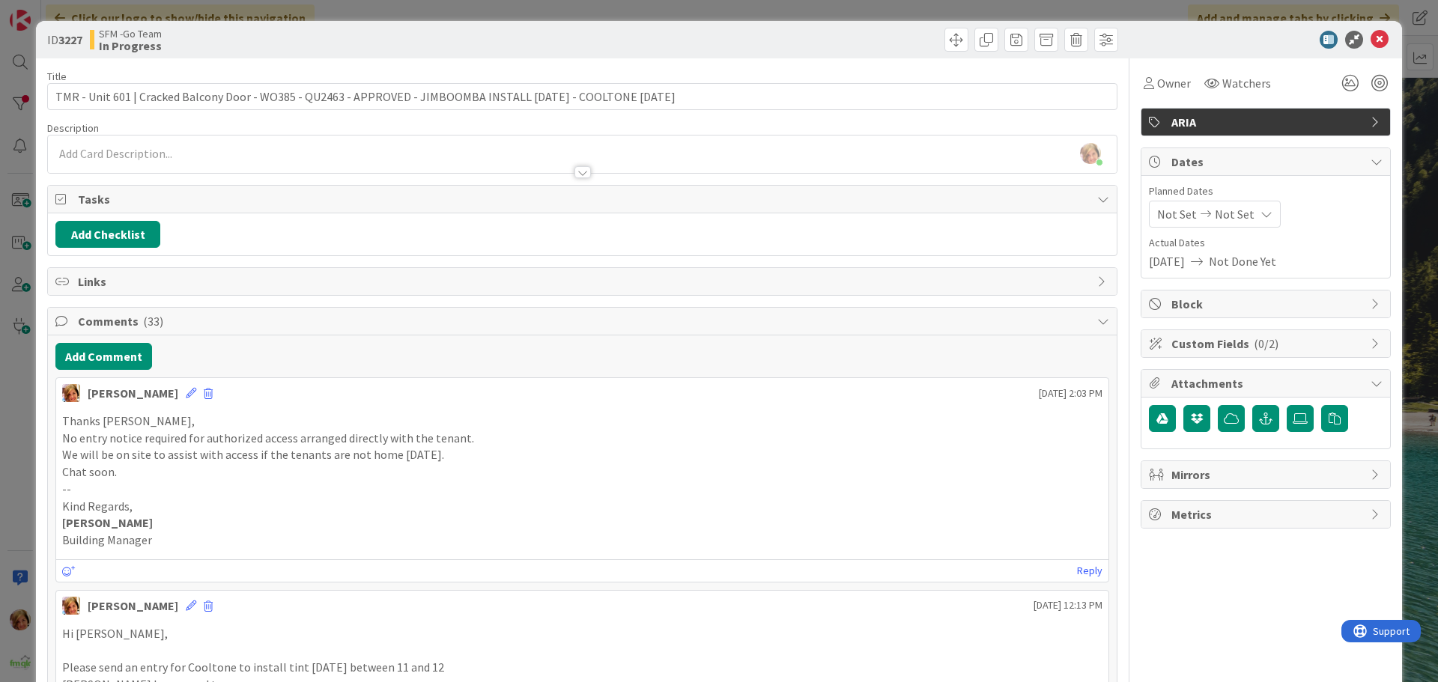
click at [772, 34] on div at bounding box center [852, 40] width 532 height 24
click at [1371, 38] on icon at bounding box center [1379, 40] width 18 height 18
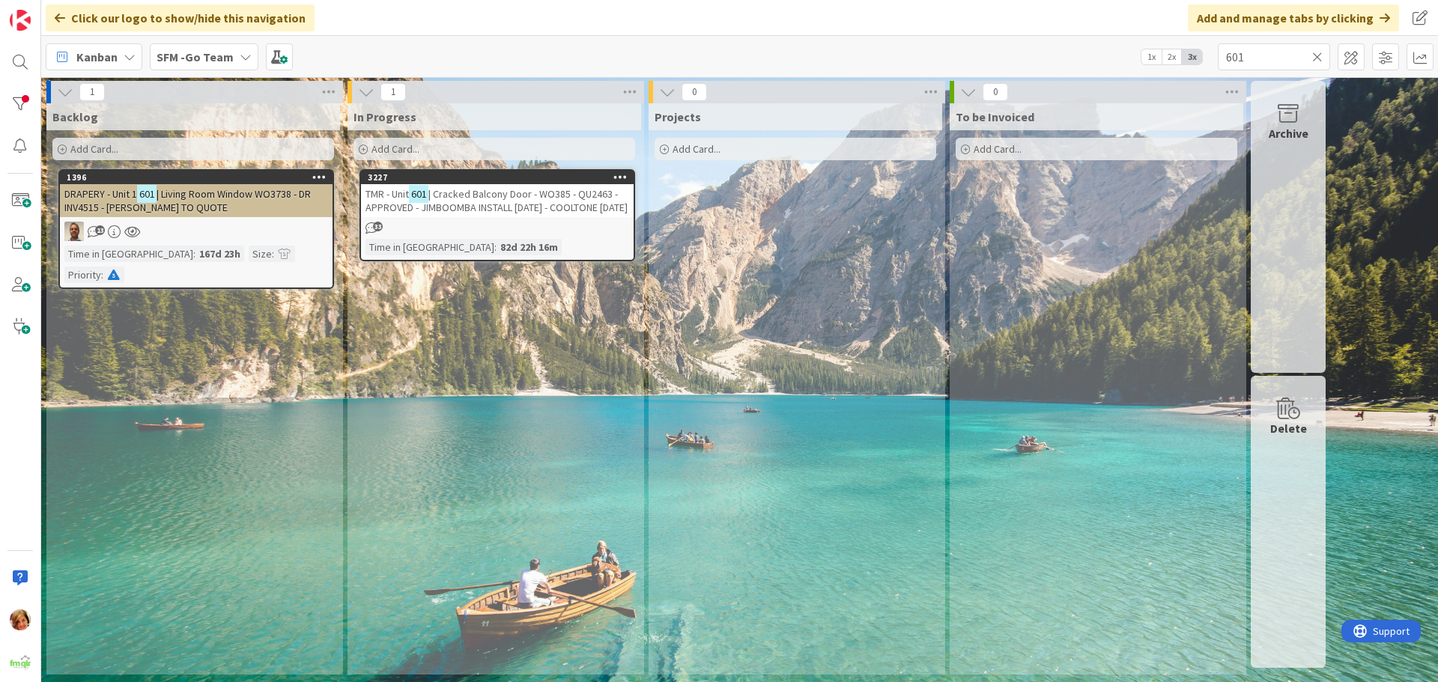
click at [1322, 58] on icon at bounding box center [1317, 56] width 10 height 13
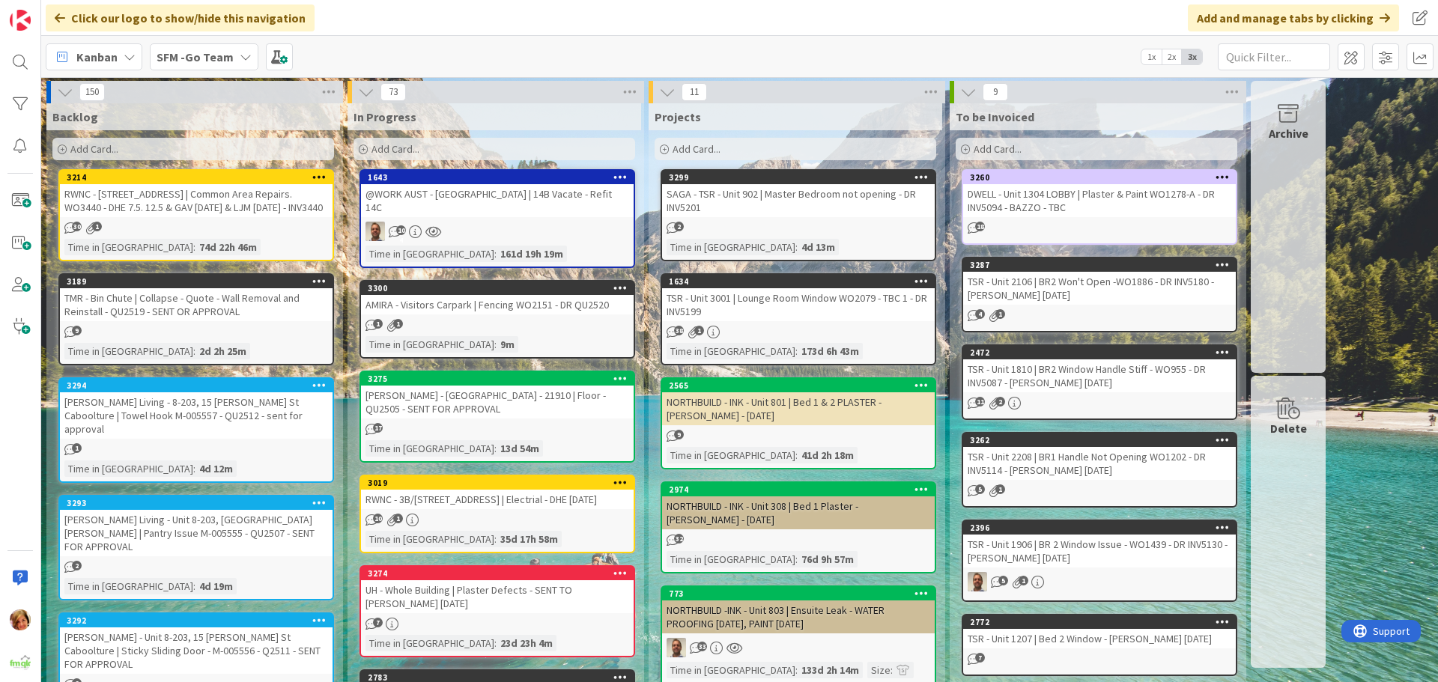
click at [452, 145] on div "Add Card..." at bounding box center [494, 149] width 282 height 22
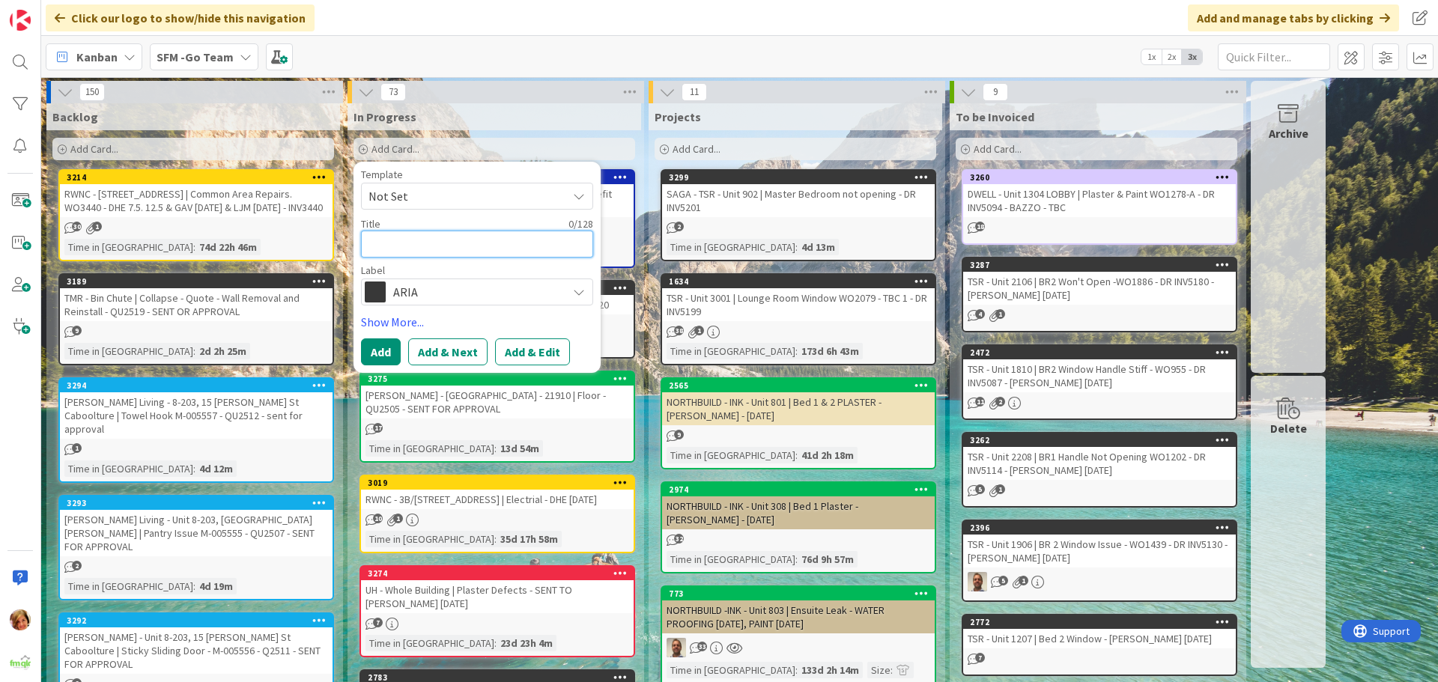
type textarea "D"
type textarea "x"
type textarea "DW"
type textarea "x"
type textarea "DWE"
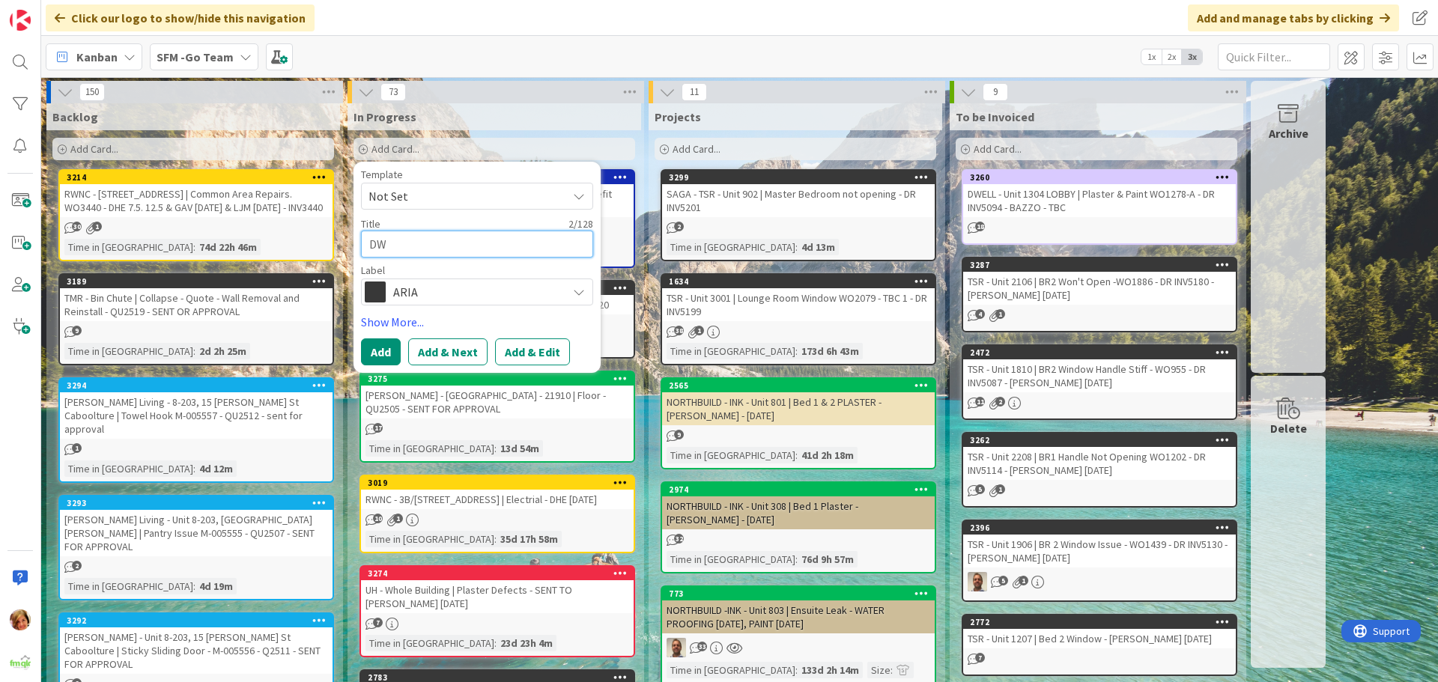
type textarea "x"
type textarea "DWEL"
type textarea "x"
type textarea "DWELL"
type textarea "x"
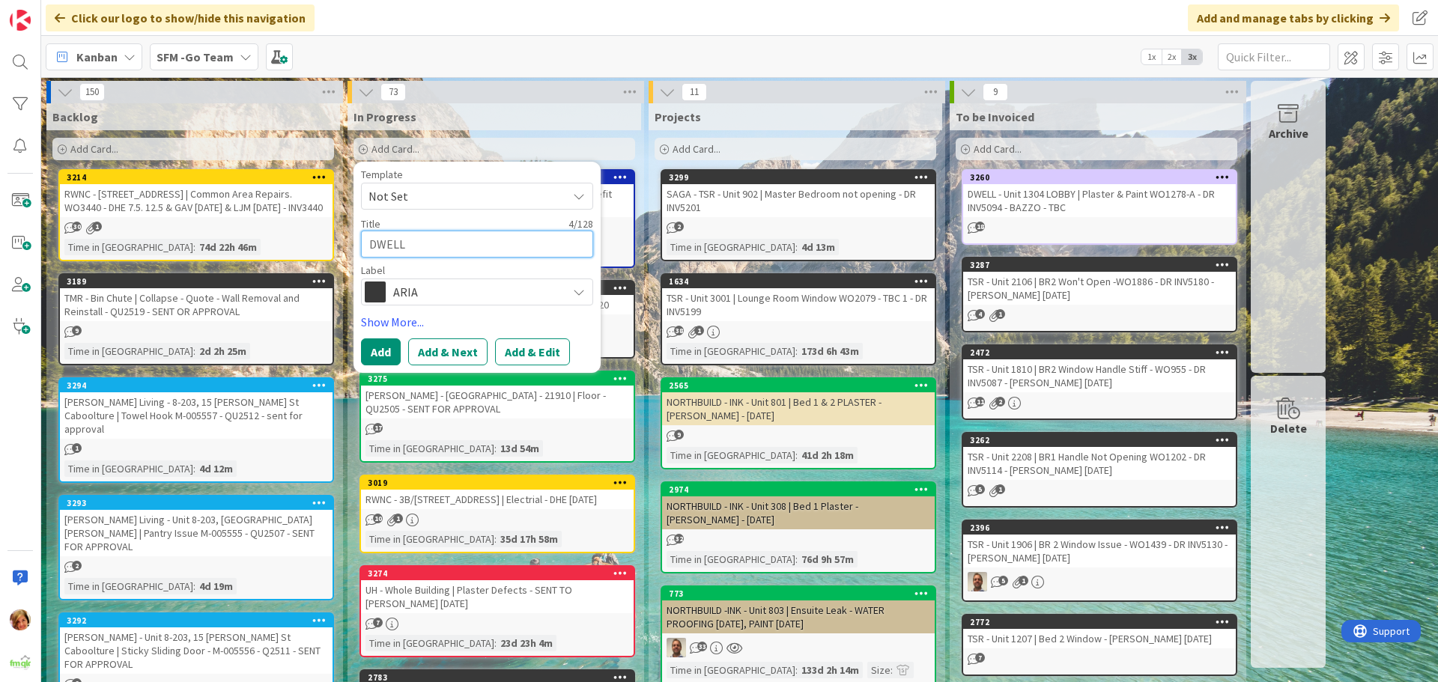
type textarea "DWELL"
type textarea "x"
type textarea "DWELL -"
type textarea "x"
type textarea "DWELL -"
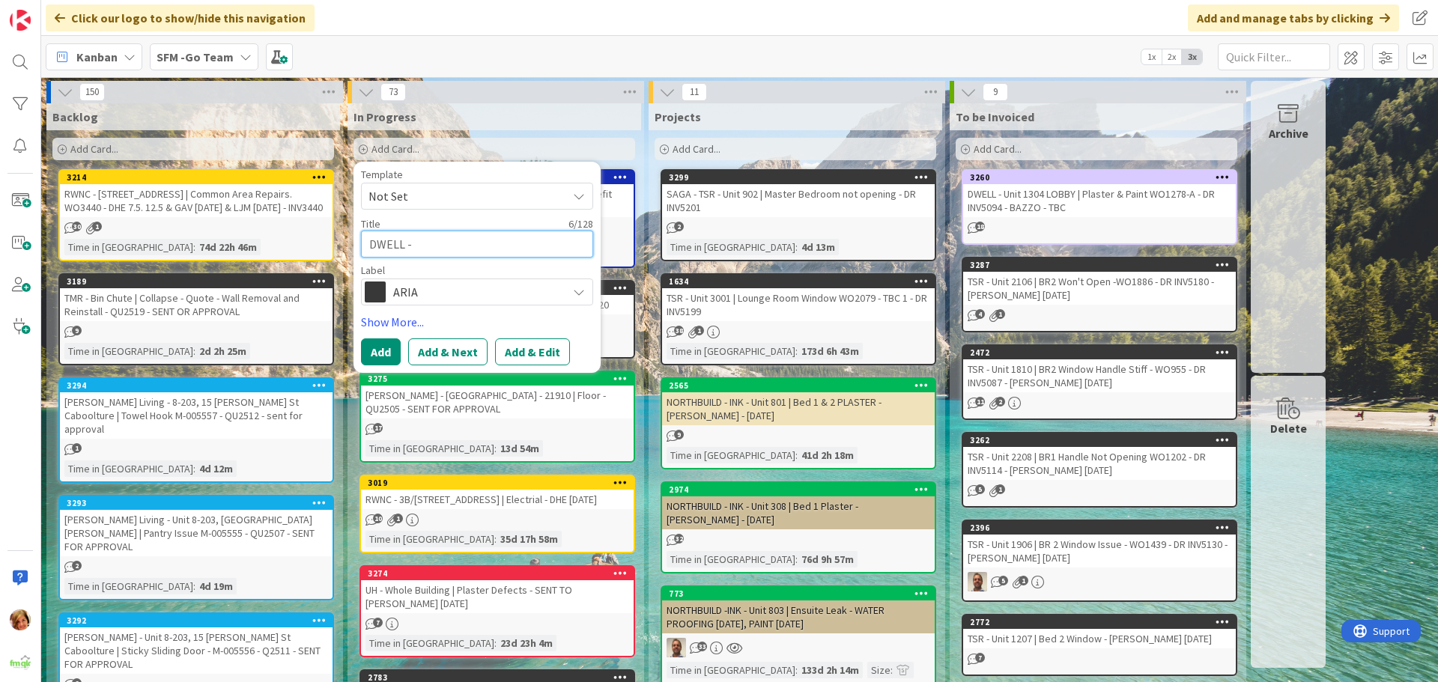
type textarea "x"
click at [455, 245] on textarea "DWELL -" at bounding box center [477, 244] width 232 height 27
type textarea "DWELL - C"
type textarea "x"
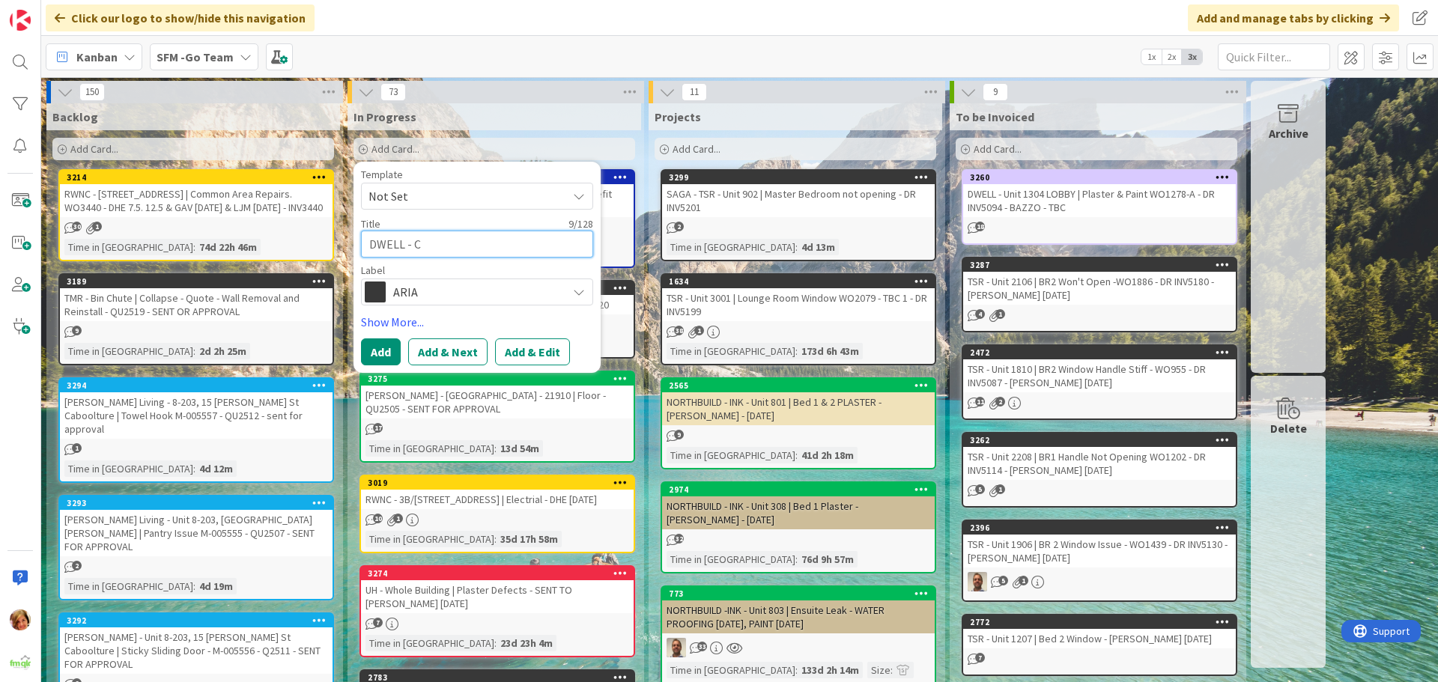
type textarea "DWELL - Ca"
type textarea "x"
type textarea "DWELL - Car"
type textarea "x"
type textarea "DWELL - Carp"
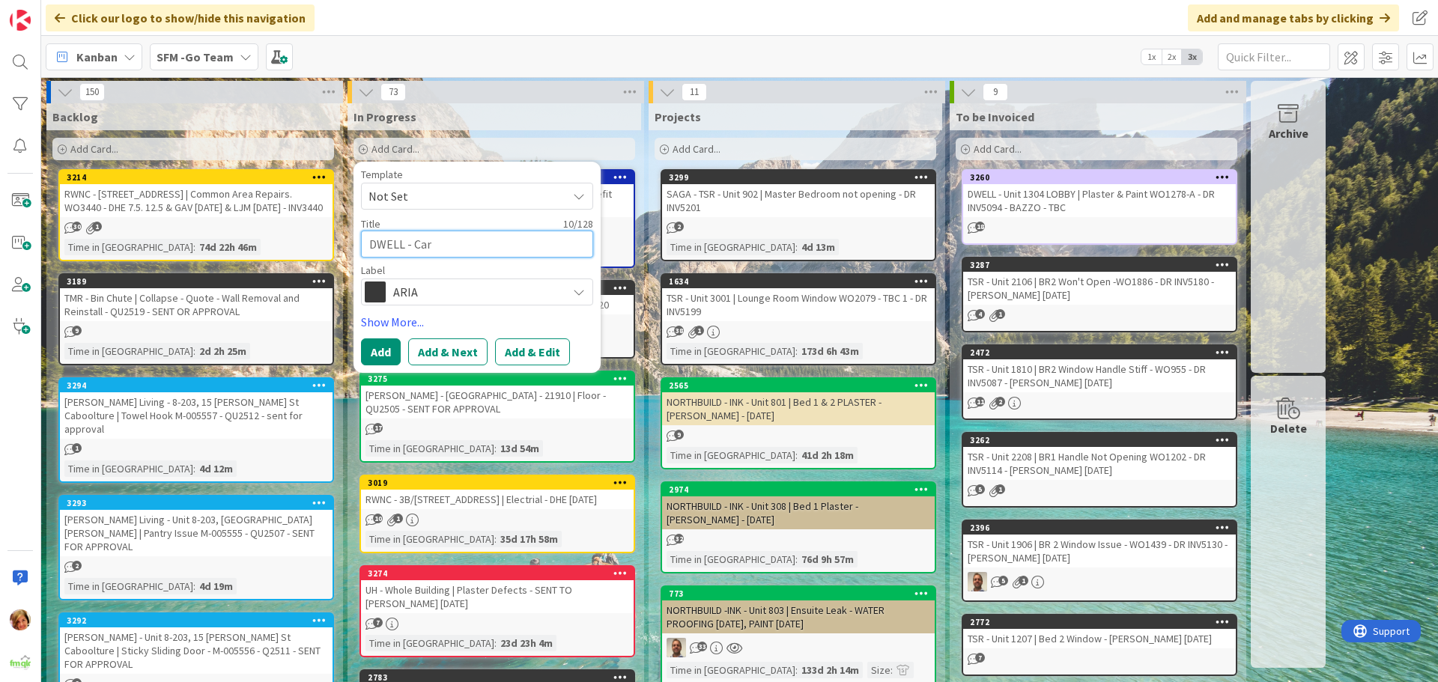
type textarea "x"
type textarea "DWELL - Carpa"
type textarea "x"
type textarea "DWELL - Carpar"
type textarea "x"
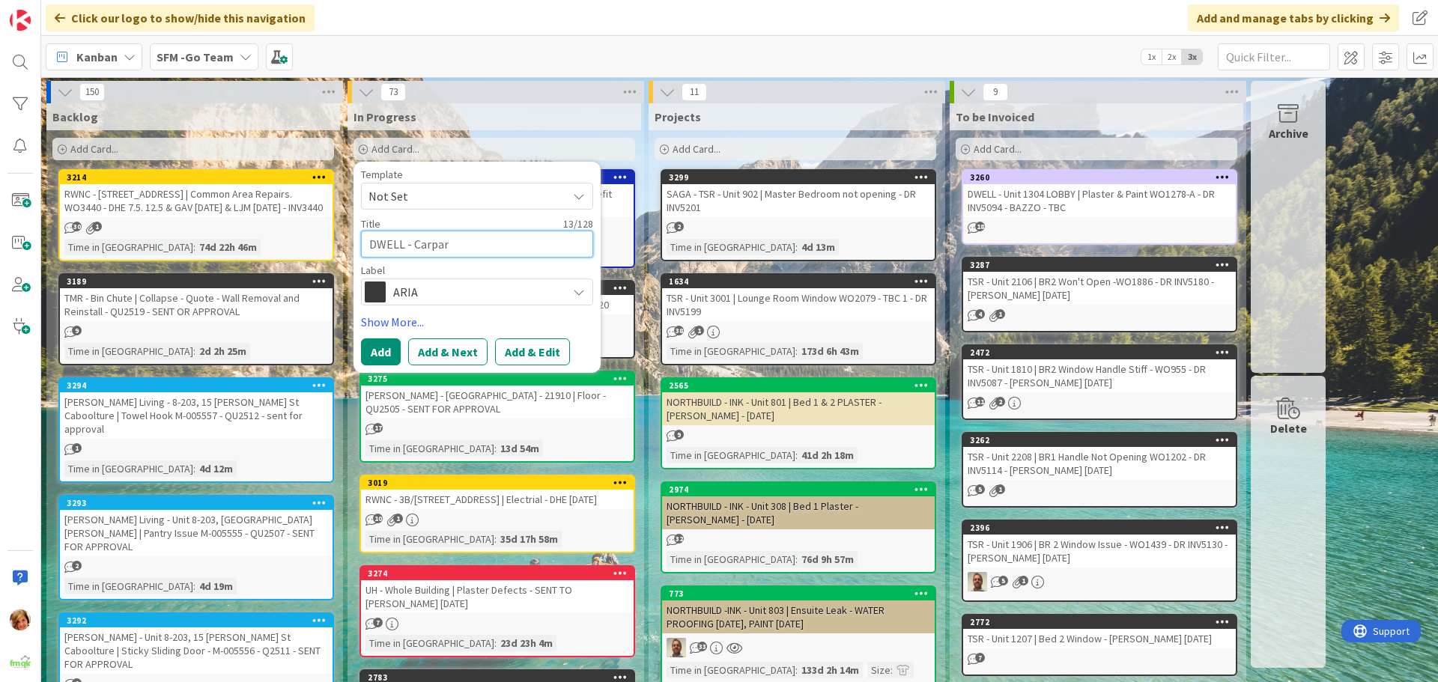
type textarea "DWELL - Carpark"
type textarea "x"
type textarea "DWELL - Carpark"
type textarea "x"
type textarea "DWELL - Carpark f"
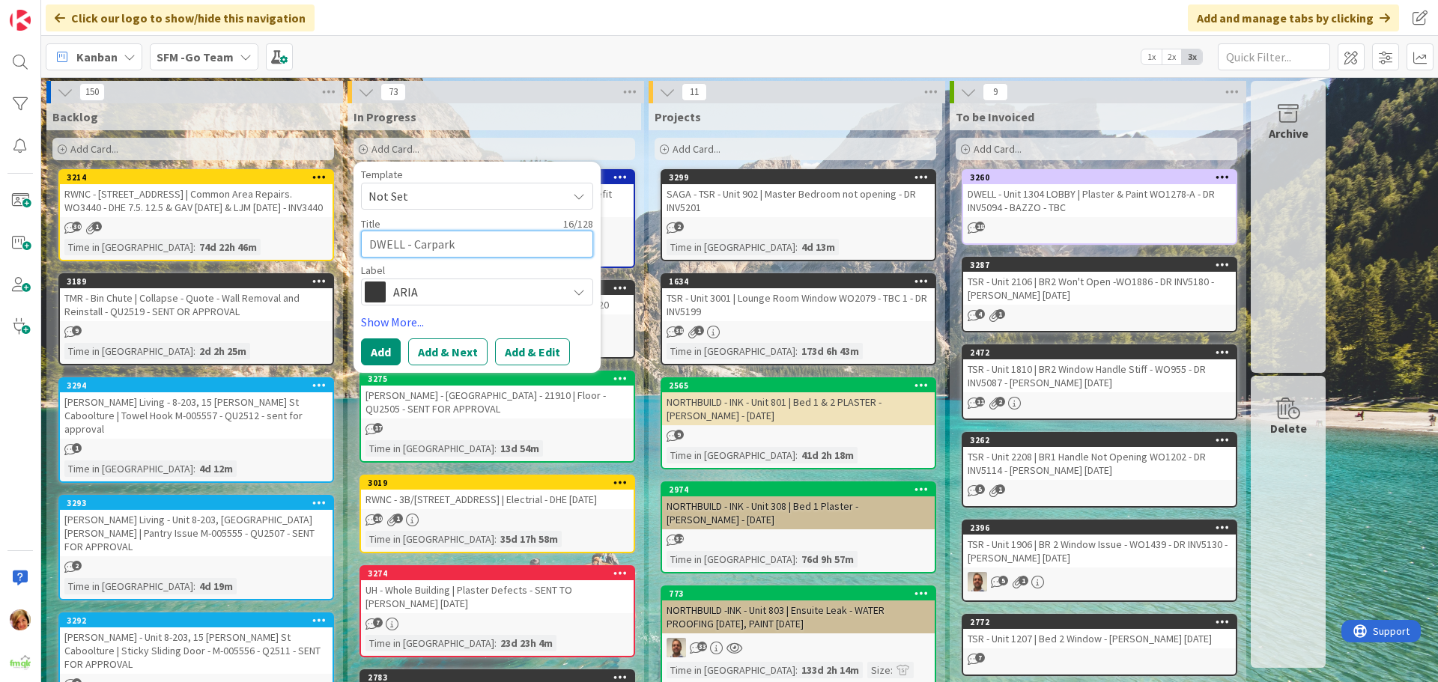
type textarea "x"
type textarea "DWELL - Carpark fo"
type textarea "x"
type textarea "DWELL - Carpark for"
type textarea "x"
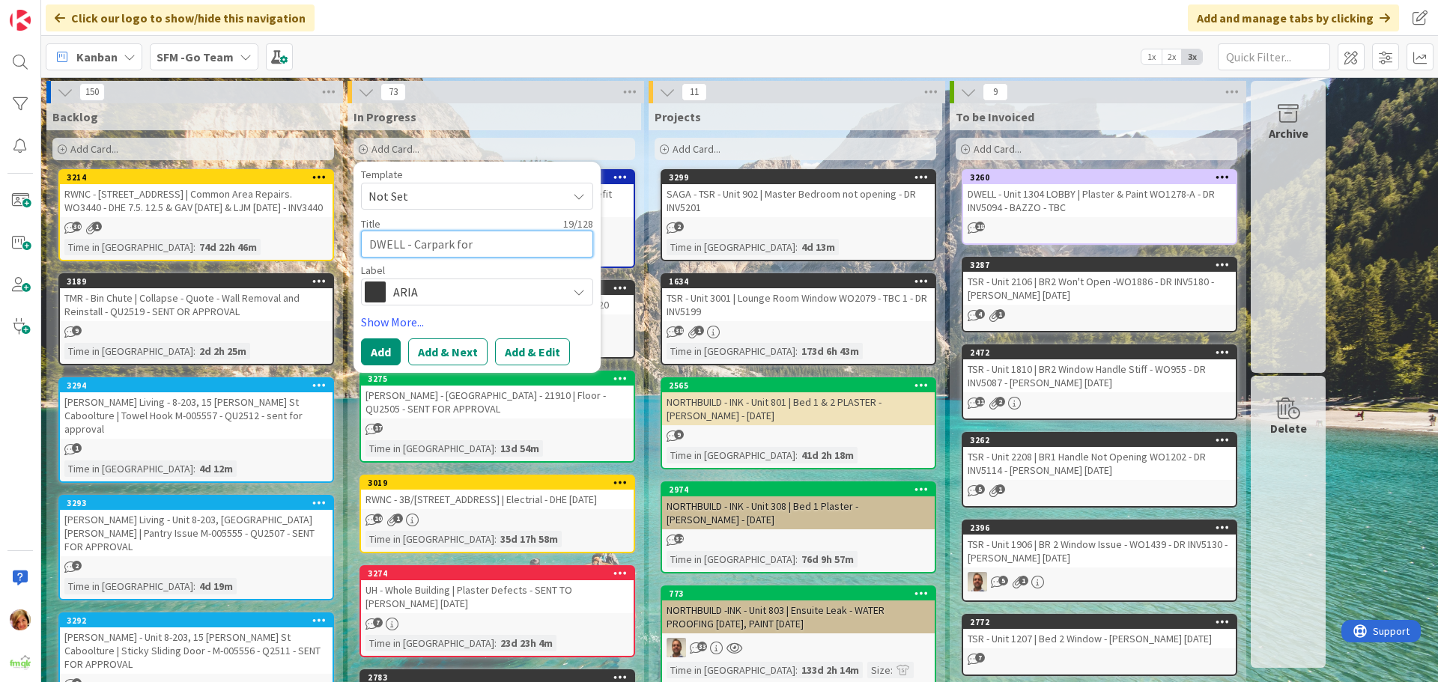
type textarea "DWELL - Carpark for"
type textarea "x"
type textarea "DWELL - Carpark for 1"
type textarea "x"
type textarea "DWELL - Carpark for 16"
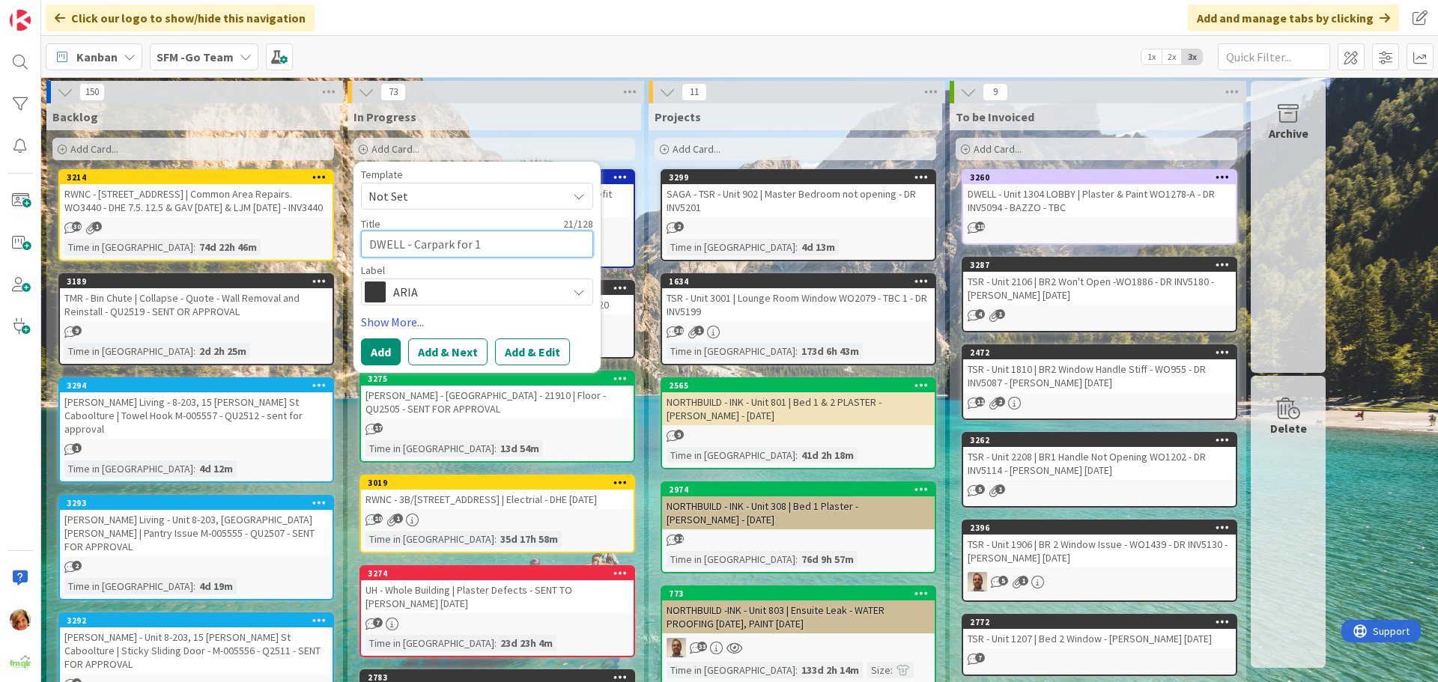
type textarea "x"
type textarea "DWELL - Carpark for 160"
type textarea "x"
type textarea "DWELL - Carpark for 1602"
type textarea "x"
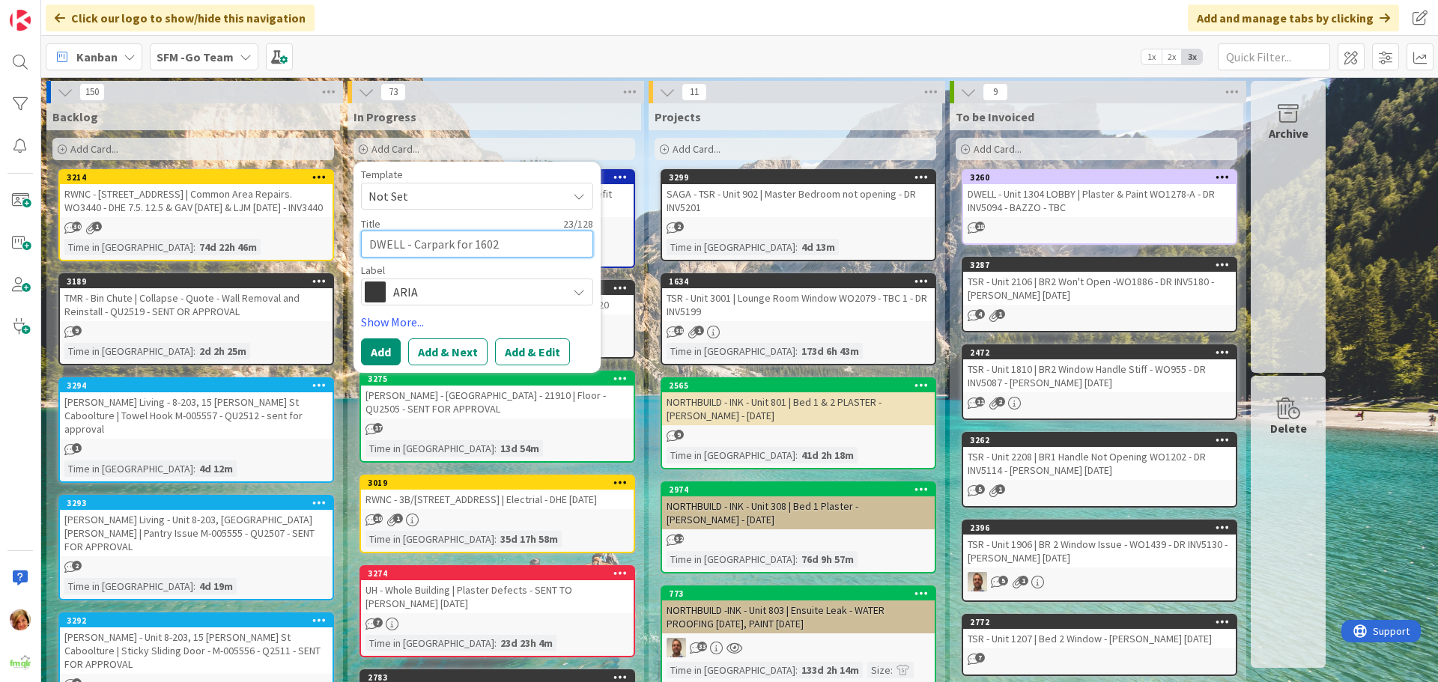
type textarea "DWELL - Carpark for 1602"
type textarea "x"
type textarea "DWELL - Carpark for 1602 |"
type textarea "x"
type textarea "DWELL - Carpark for 1602 |"
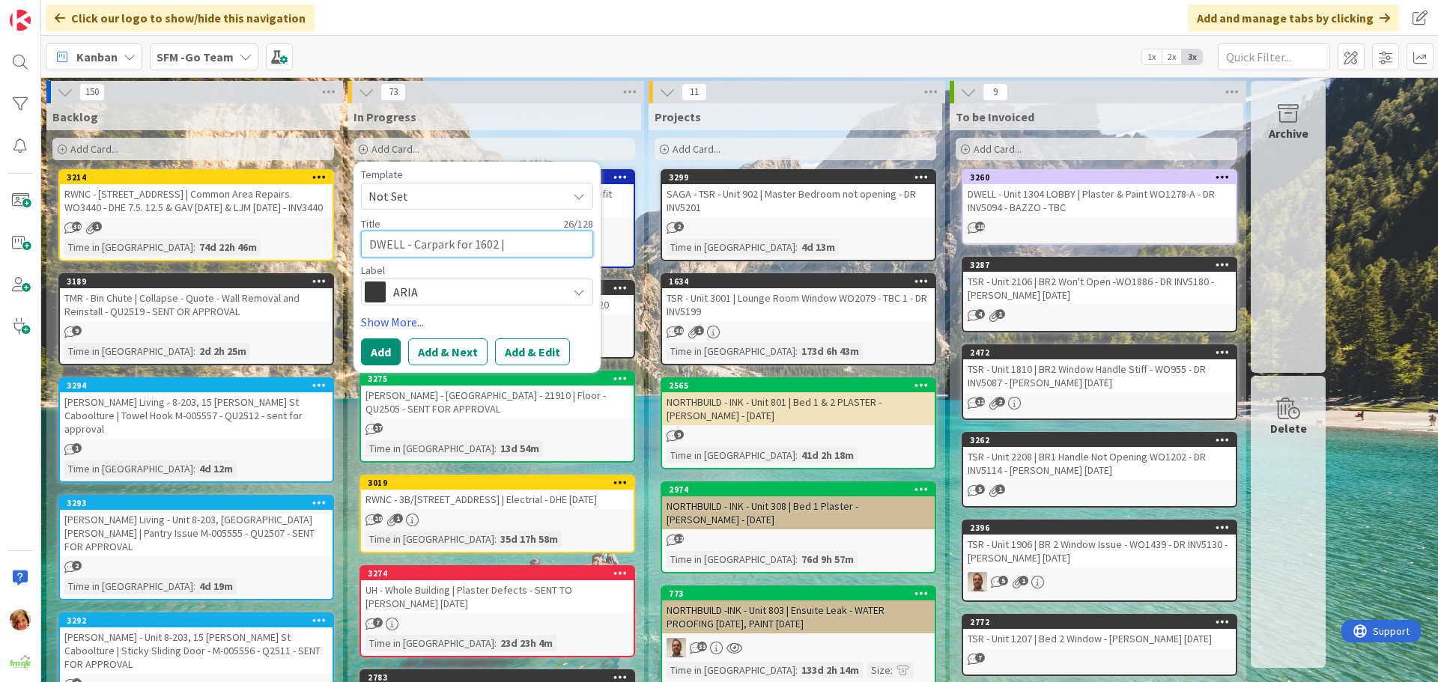
type textarea "x"
type textarea "DWELL - Carpark for 1602 | l"
type textarea "x"
type textarea "DWELL - Carpark for 1602 | lE"
type textarea "x"
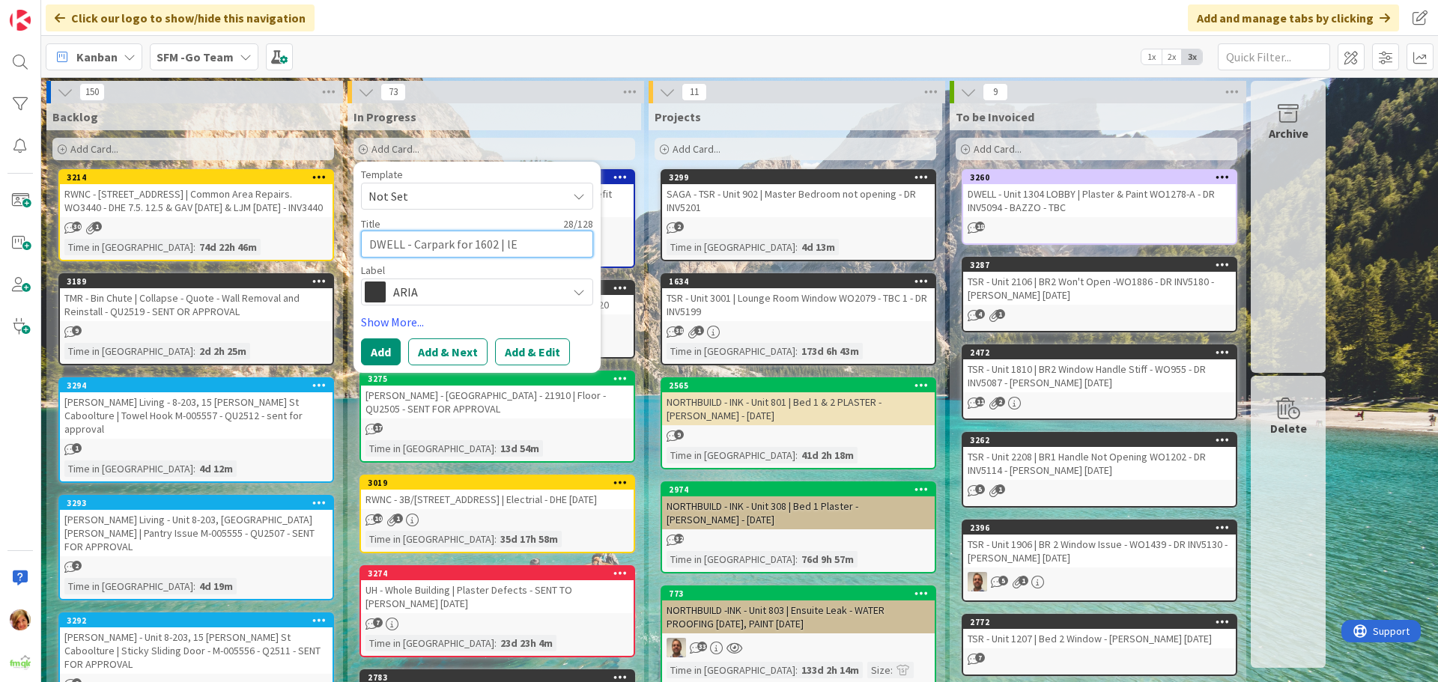
type textarea "DWELL - Carpark for 1602 | lEA"
type textarea "x"
type textarea "DWELL - Carpark for 1602 | lEAK"
type textarea "x"
type textarea "DWELL - Carpark for 1602 | lEAKI"
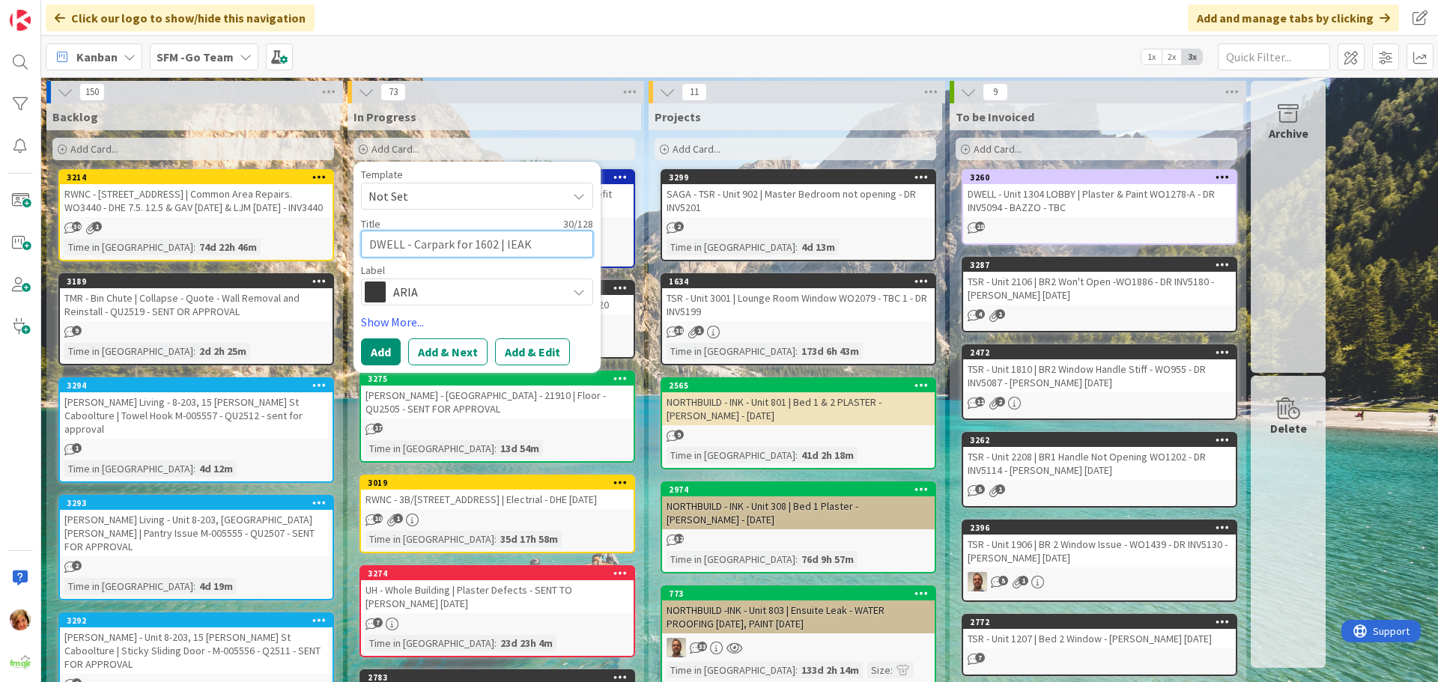
type textarea "x"
type textarea "DWELL - Carpark for 1602 | lEAKIN"
type textarea "x"
type textarea "DWELL - Carpark for 1602 | lEAKING"
type textarea "x"
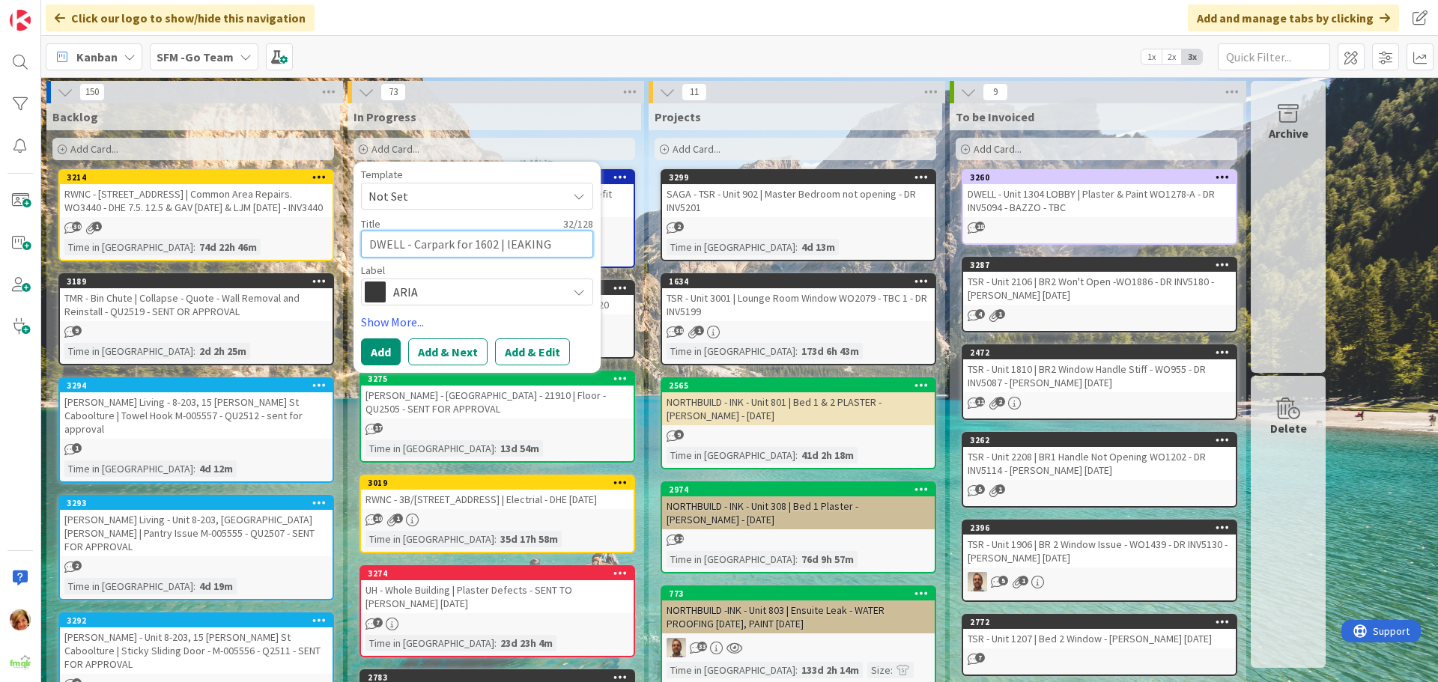
type textarea "DWELL - Carpark for 1602 | lEAKING"
type textarea "x"
type textarea "DWELL - Carpark for 1602 | lEAKING w"
type textarea "x"
type textarea "DWELL - Carpark for 1602 | lEAKING"
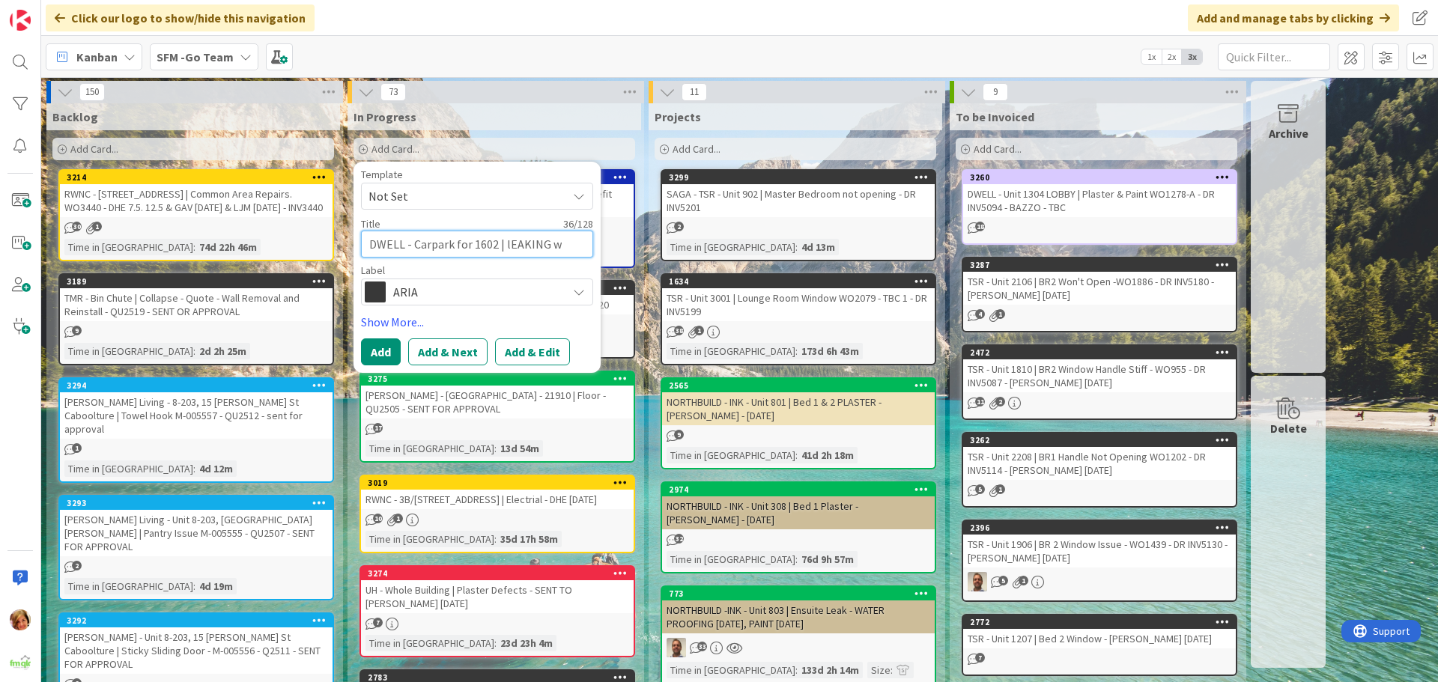
type textarea "x"
type textarea "DWELL - Carpark for 1602 | lEAKING"
type textarea "x"
type textarea "DWELL - Carpark for 1602 | lEAKIN"
type textarea "x"
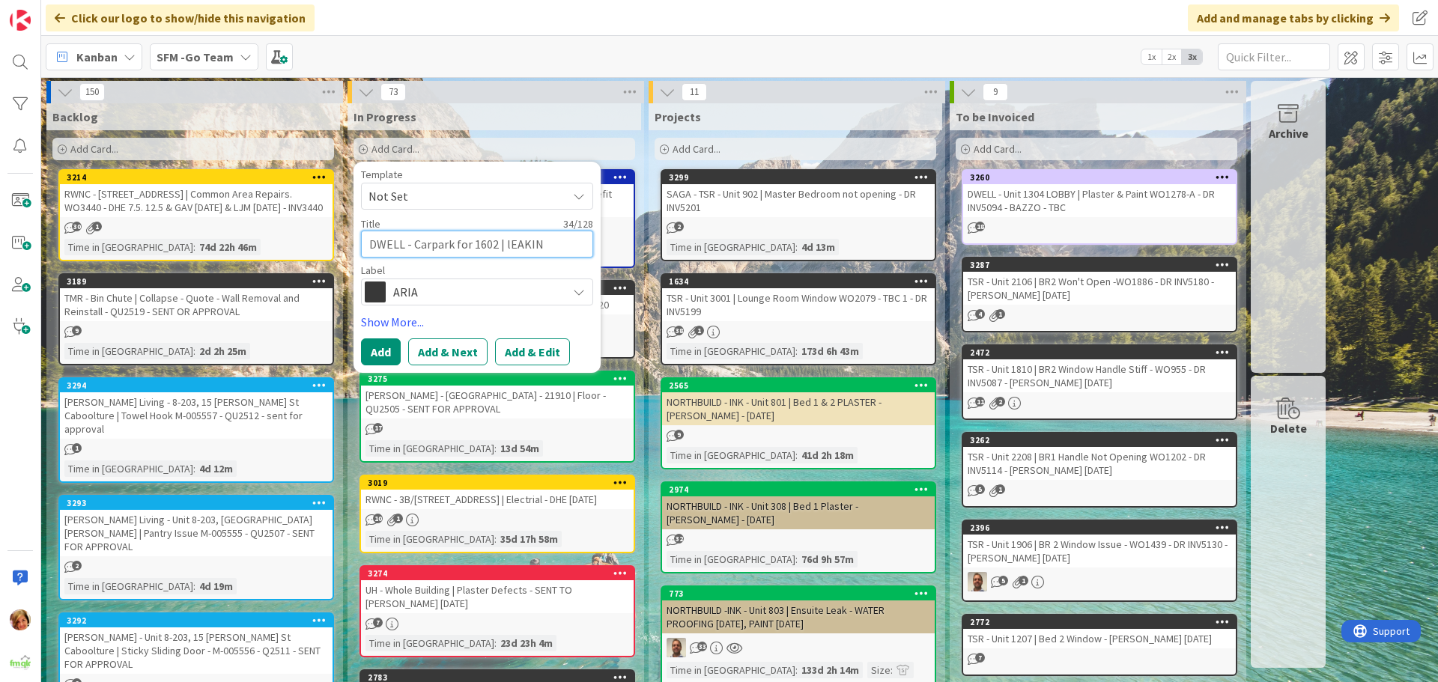
type textarea "DWELL - Carpark for 1602 | lEAKI"
type textarea "x"
type textarea "DWELL - Carpark for 1602 | lEAK"
type textarea "x"
type textarea "DWELL - Carpark for 1602 | lEA"
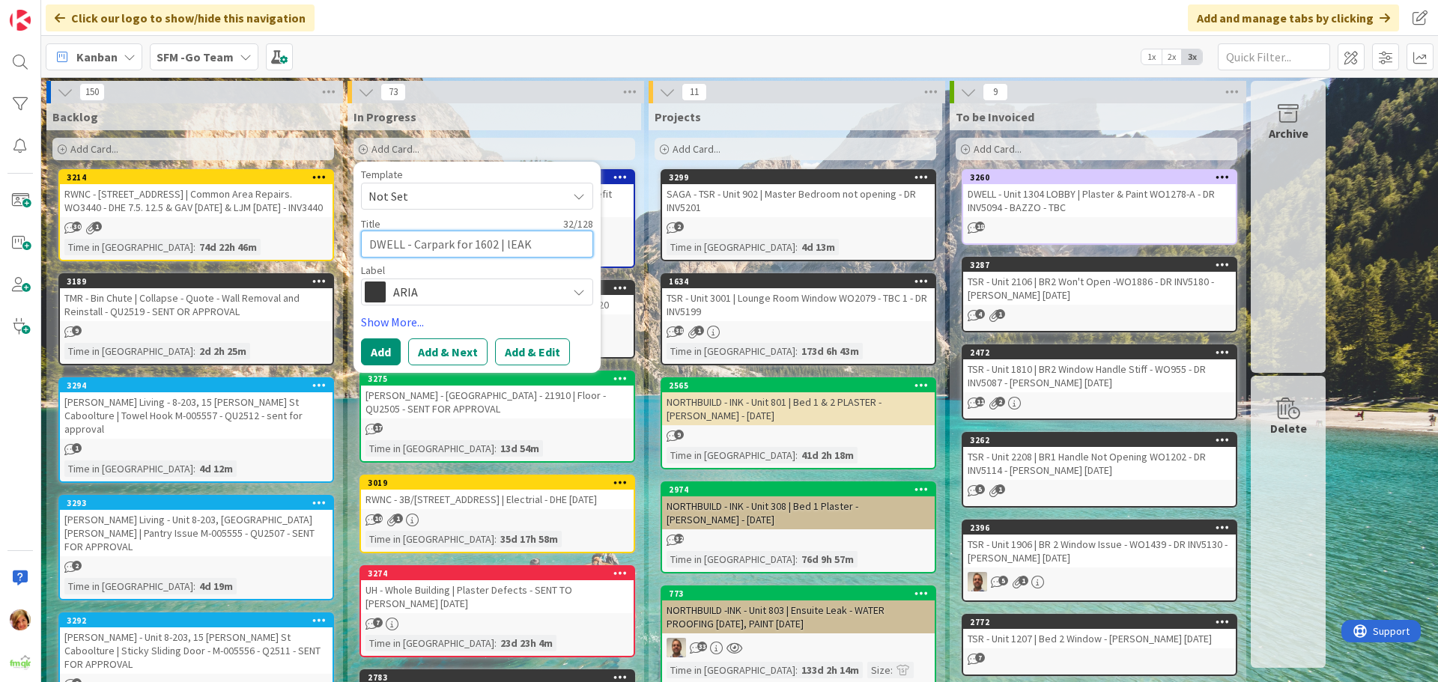
type textarea "x"
type textarea "DWELL - Carpark for 1602 | lE"
type textarea "x"
type textarea "DWELL - Carpark for 1602 | l"
type textarea "x"
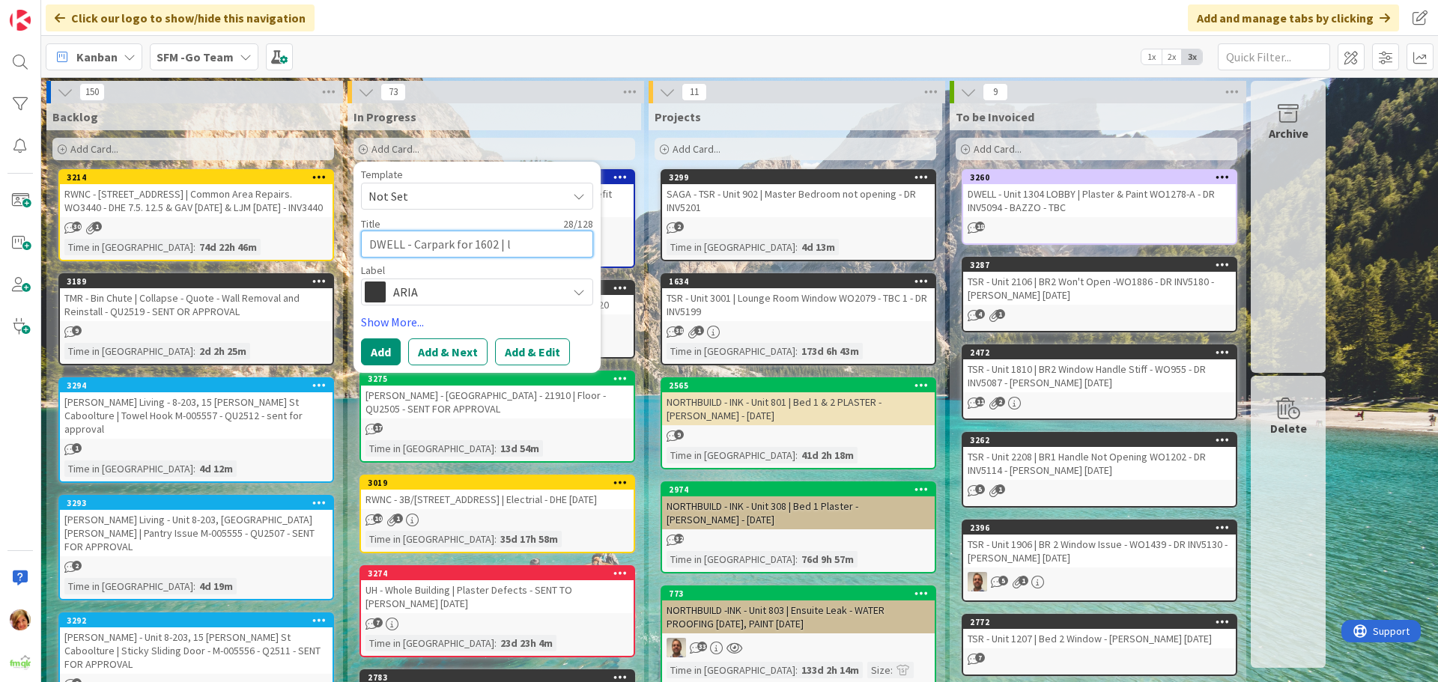
type textarea "DWELL - Carpark for 1602 |"
type textarea "x"
type textarea "DWELL - Carpark for 1602 | L"
type textarea "x"
type textarea "DWELL - Carpark for 1602 | Le"
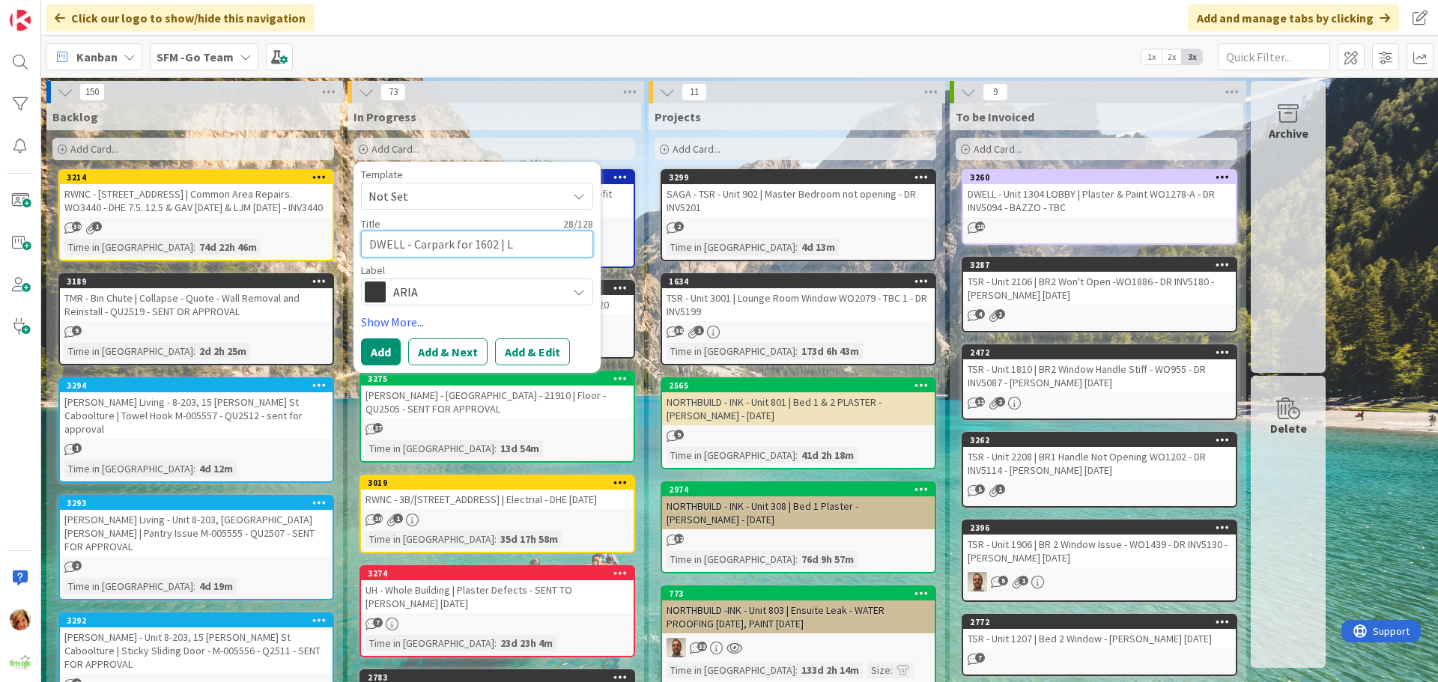
type textarea "x"
type textarea "DWELL - Carpark for 1602 | Lea"
type textarea "x"
type textarea "DWELL - Carpark for 1602 | Leak"
type textarea "x"
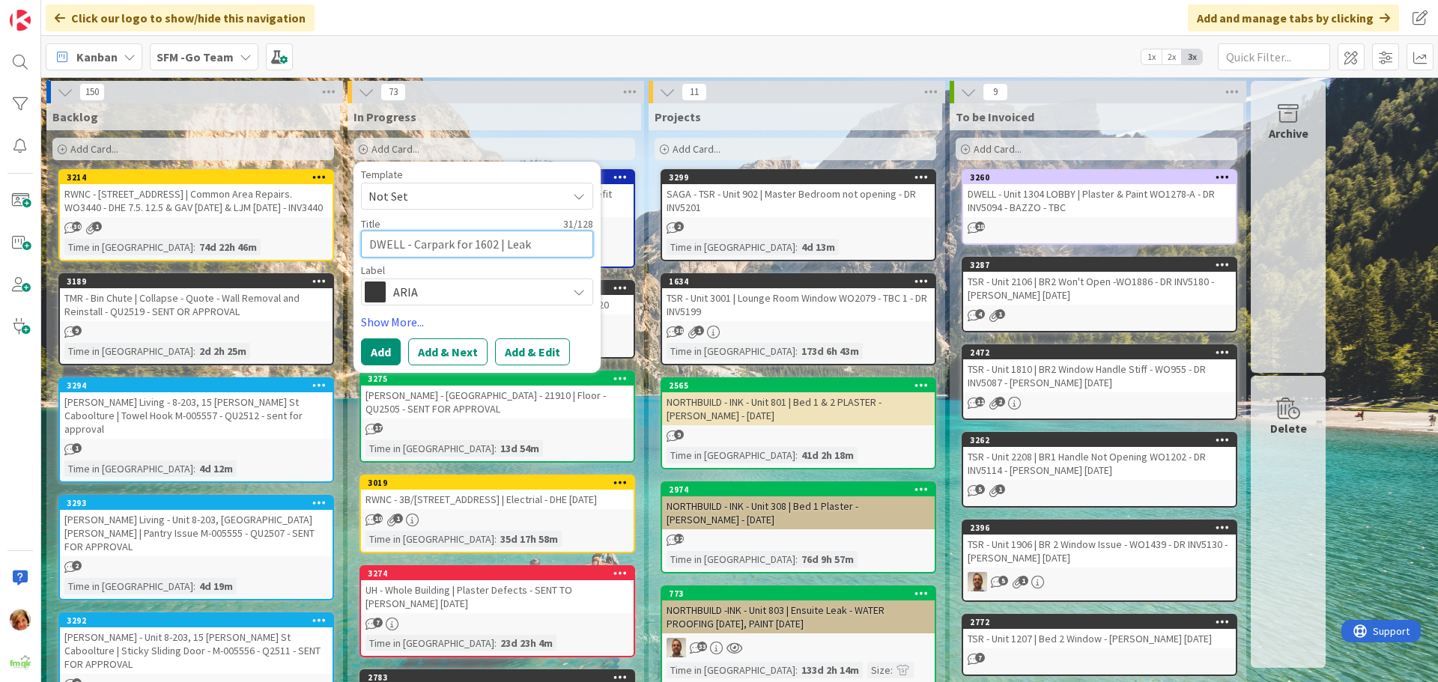
type textarea "DWELL - Carpark for 1602 | Leaki"
type textarea "x"
type textarea "DWELL - Carpark for 1602 | Leakin"
type textarea "x"
type textarea "DWELL - Carpark for 1602 | Leaking"
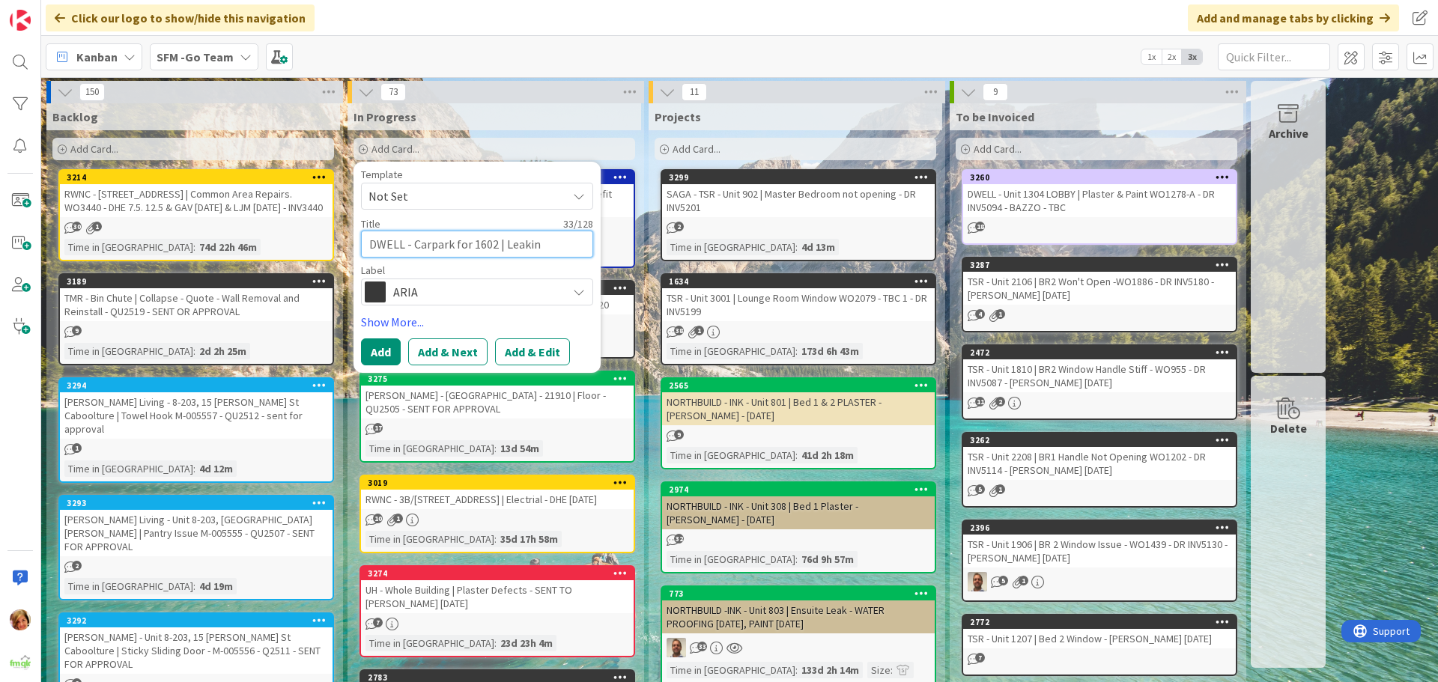
type textarea "x"
type textarea "DWELL - Carpark for 1602 | Leaking"
type textarea "x"
type textarea "DWELL - Carpark for 1602 | Leaking W"
type textarea "x"
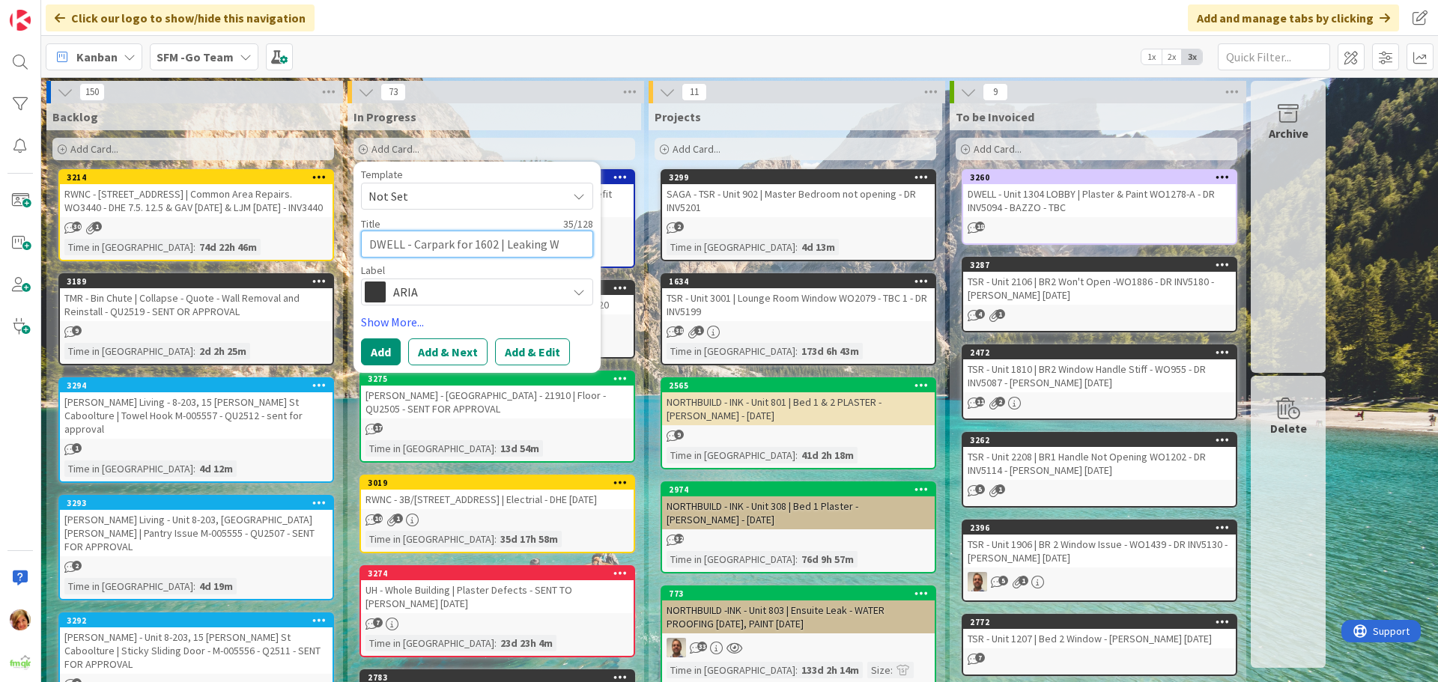
type textarea "DWELL - Carpark for 1602 | Leaking Wa"
type textarea "x"
type textarea "DWELL - Carpark for 1602 | Leaking Wat"
type textarea "x"
type textarea "DWELL - Carpark for 1602 | Leaking Wate"
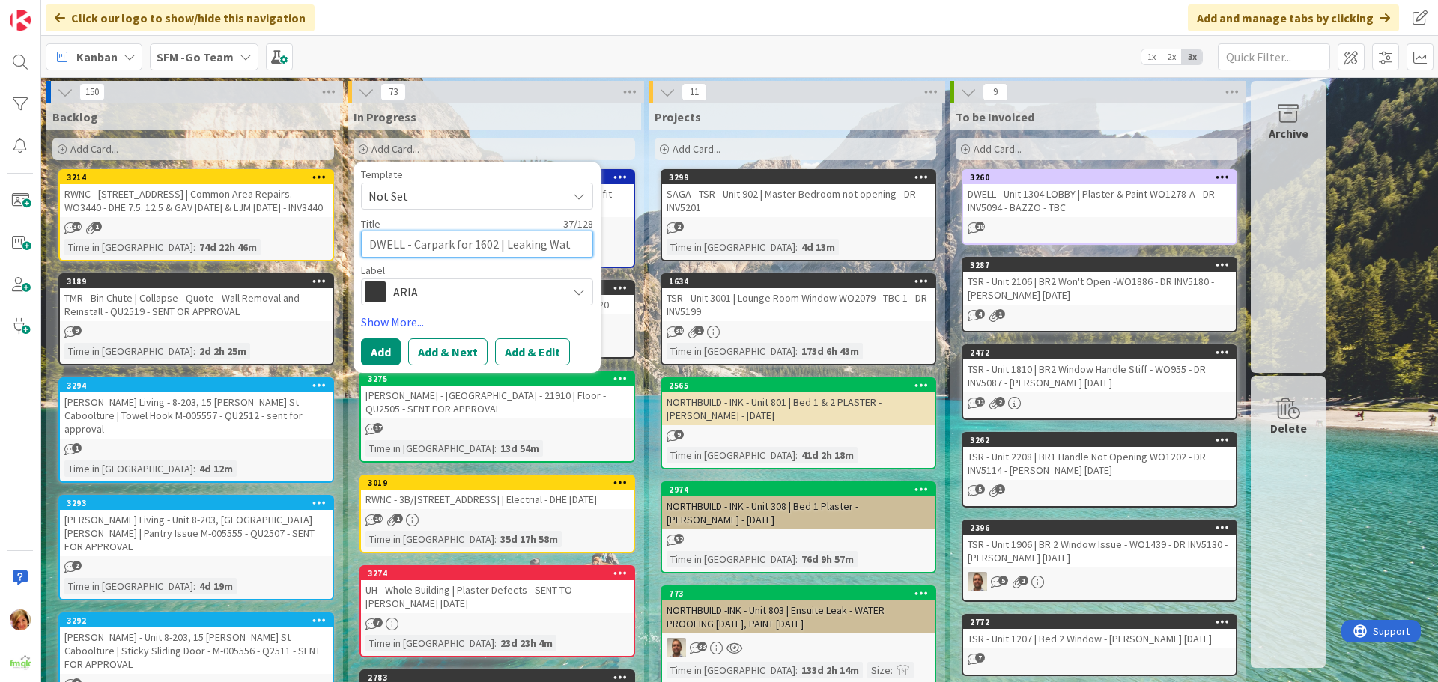
type textarea "x"
type textarea "DWELL - Carpark for 1602 | Leaking Water"
type textarea "x"
type textarea "DWELL - Carpark for 1602 | Leaking Water"
click at [466, 291] on span "ARIA" at bounding box center [476, 292] width 166 height 21
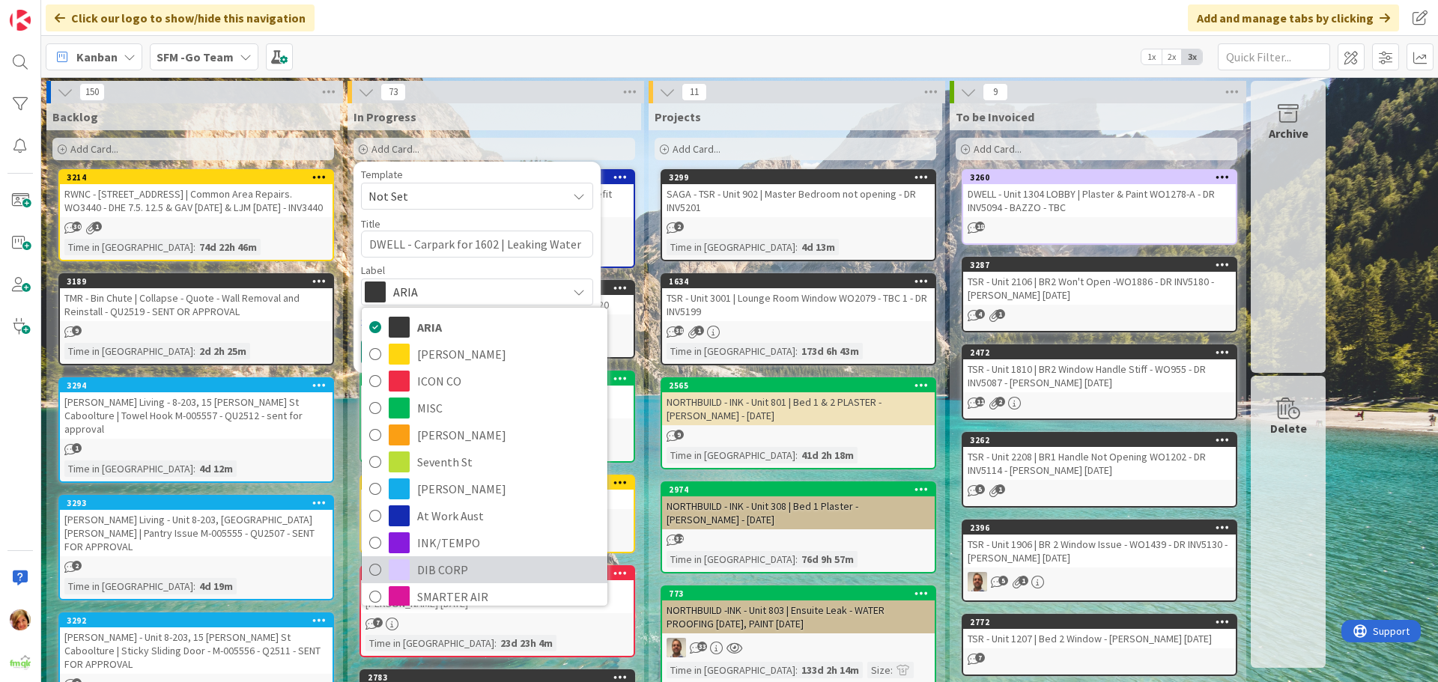
click at [431, 571] on span "DIB CORP" at bounding box center [508, 570] width 183 height 22
type textarea "x"
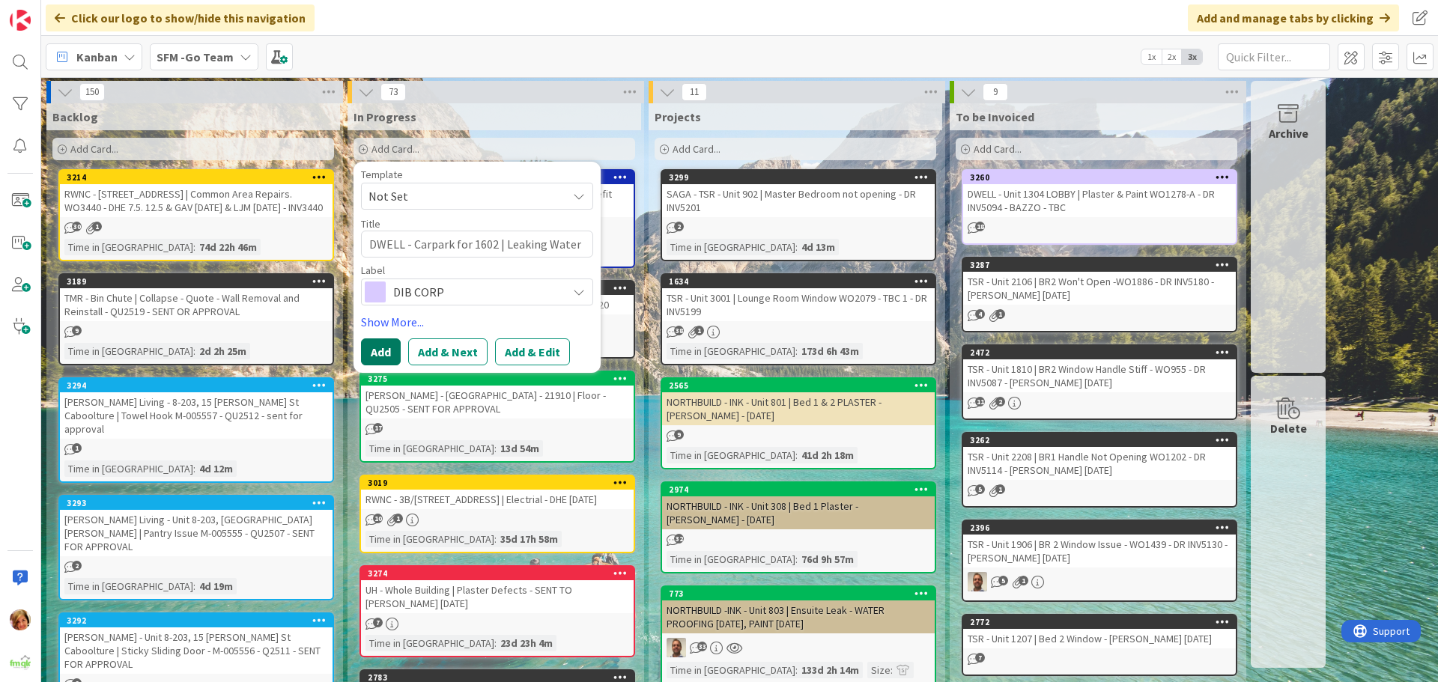
click at [386, 347] on button "Add" at bounding box center [381, 352] width 40 height 27
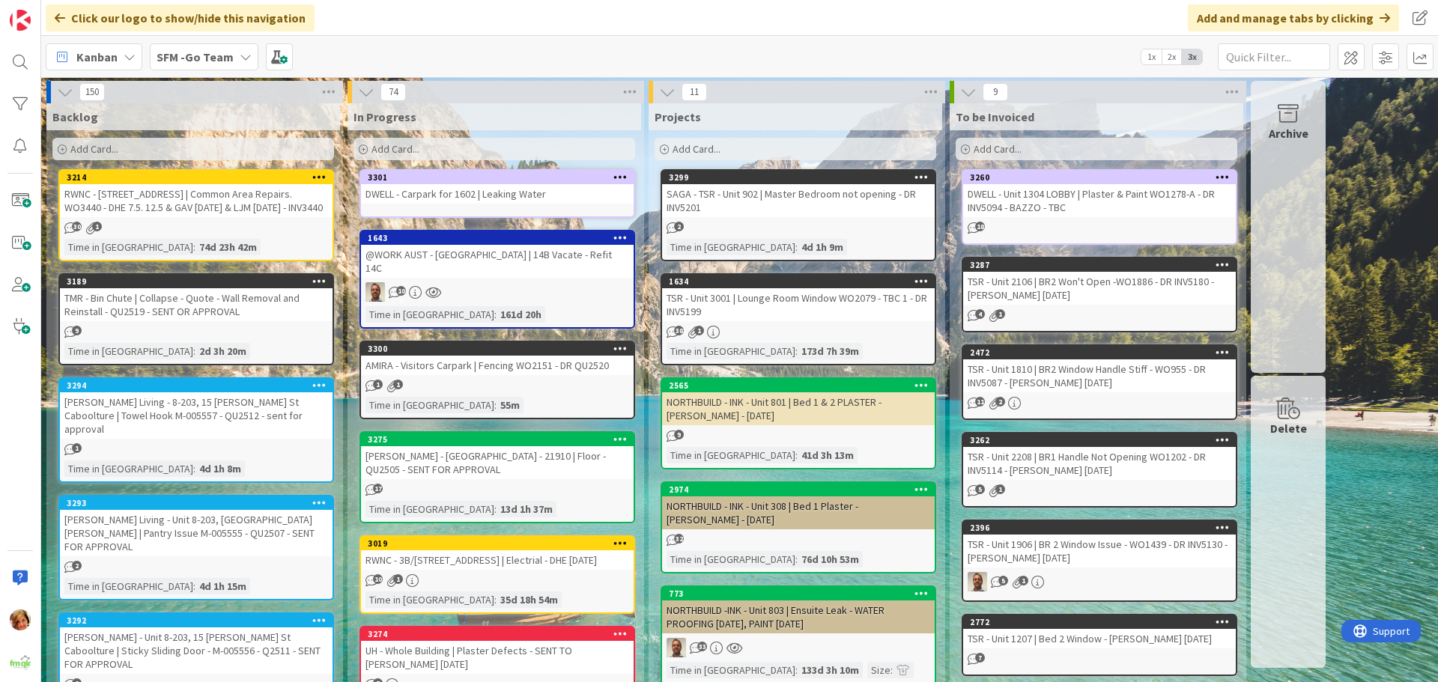
click at [465, 193] on div "DWELL - Carpark for 1602 | Leaking Water" at bounding box center [497, 193] width 273 height 19
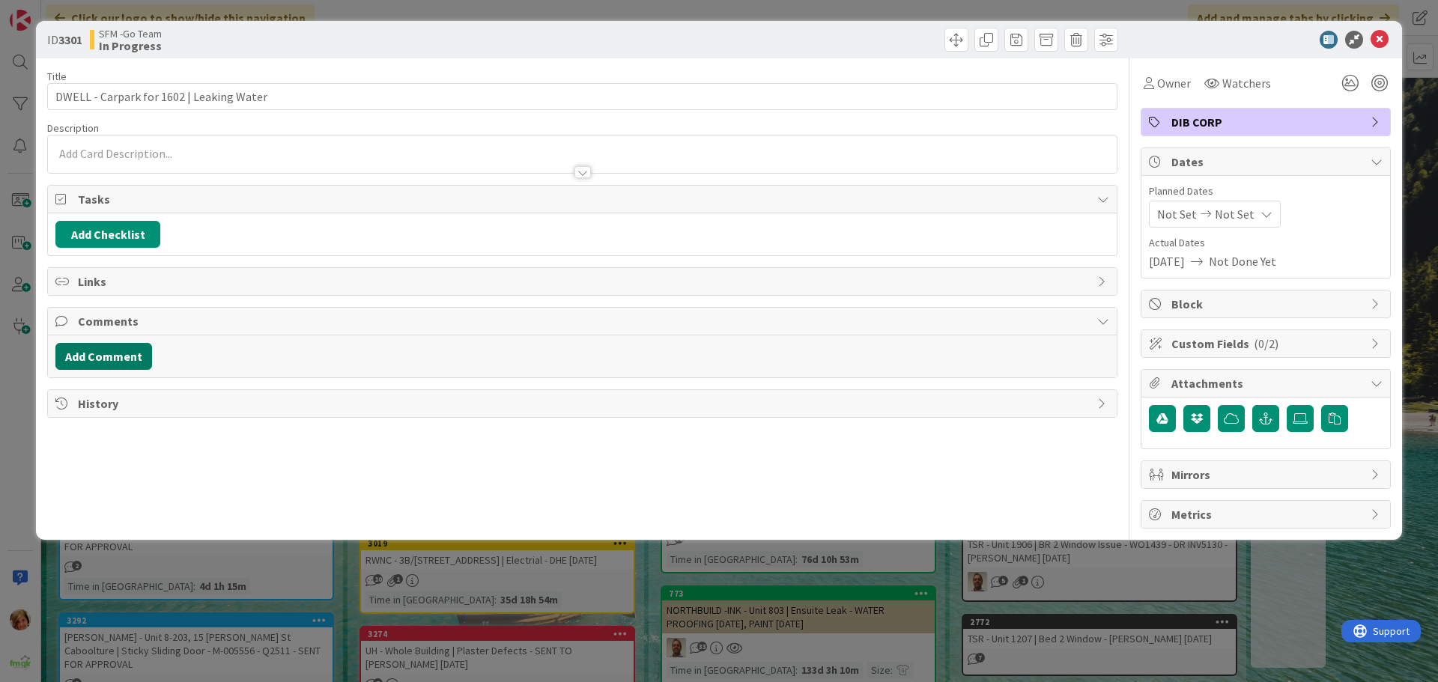
click at [110, 356] on button "Add Comment" at bounding box center [103, 356] width 97 height 27
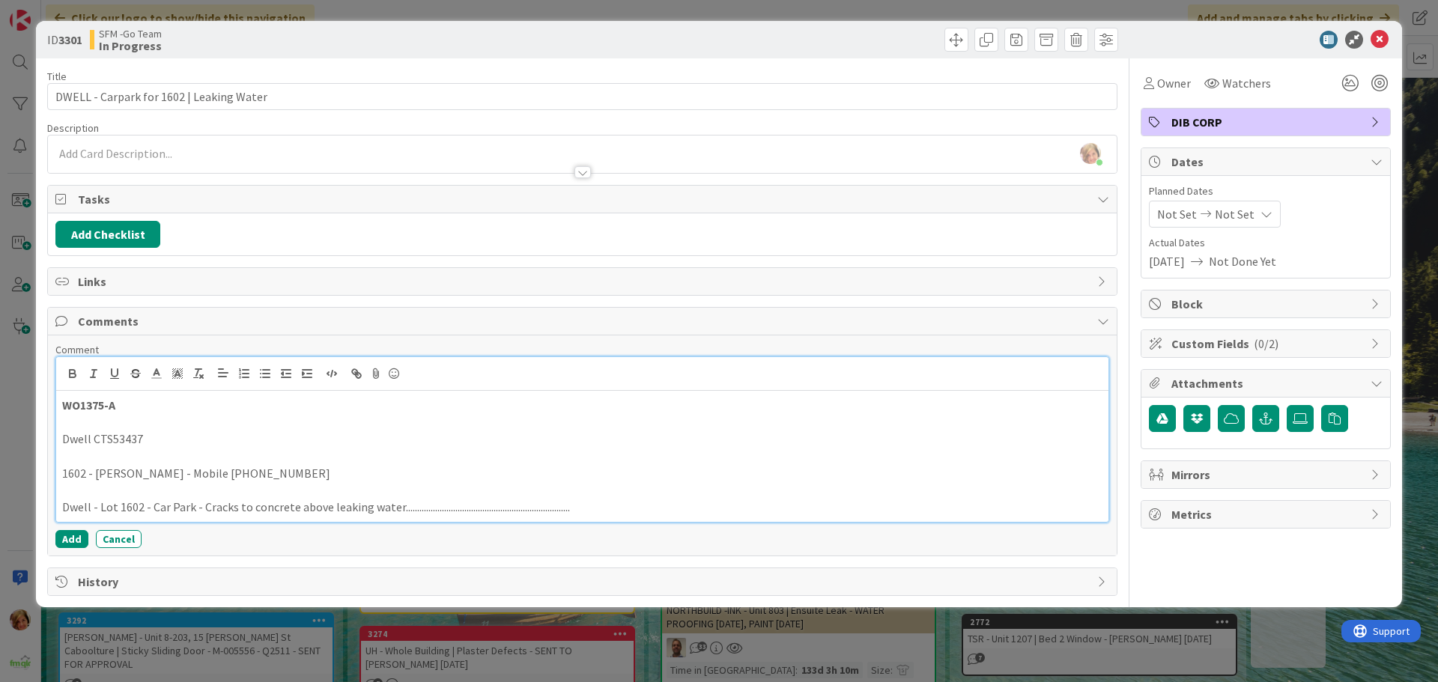
drag, startPoint x: 606, startPoint y: 497, endPoint x: 617, endPoint y: 501, distance: 12.1
click at [606, 497] on p at bounding box center [582, 490] width 1040 height 17
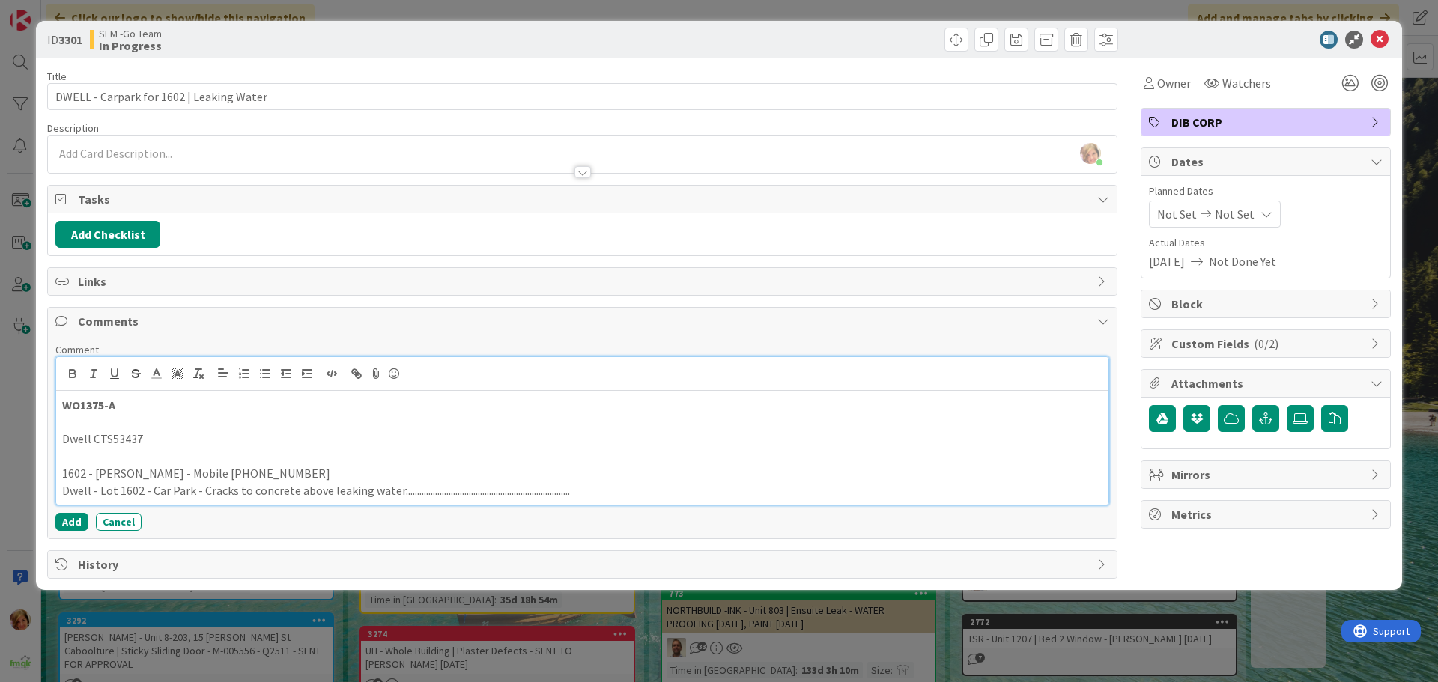
click at [634, 494] on p "Dwell - Lot 1602 - Car Park - Cracks to concrete above leaking water...........…" at bounding box center [582, 490] width 1040 height 17
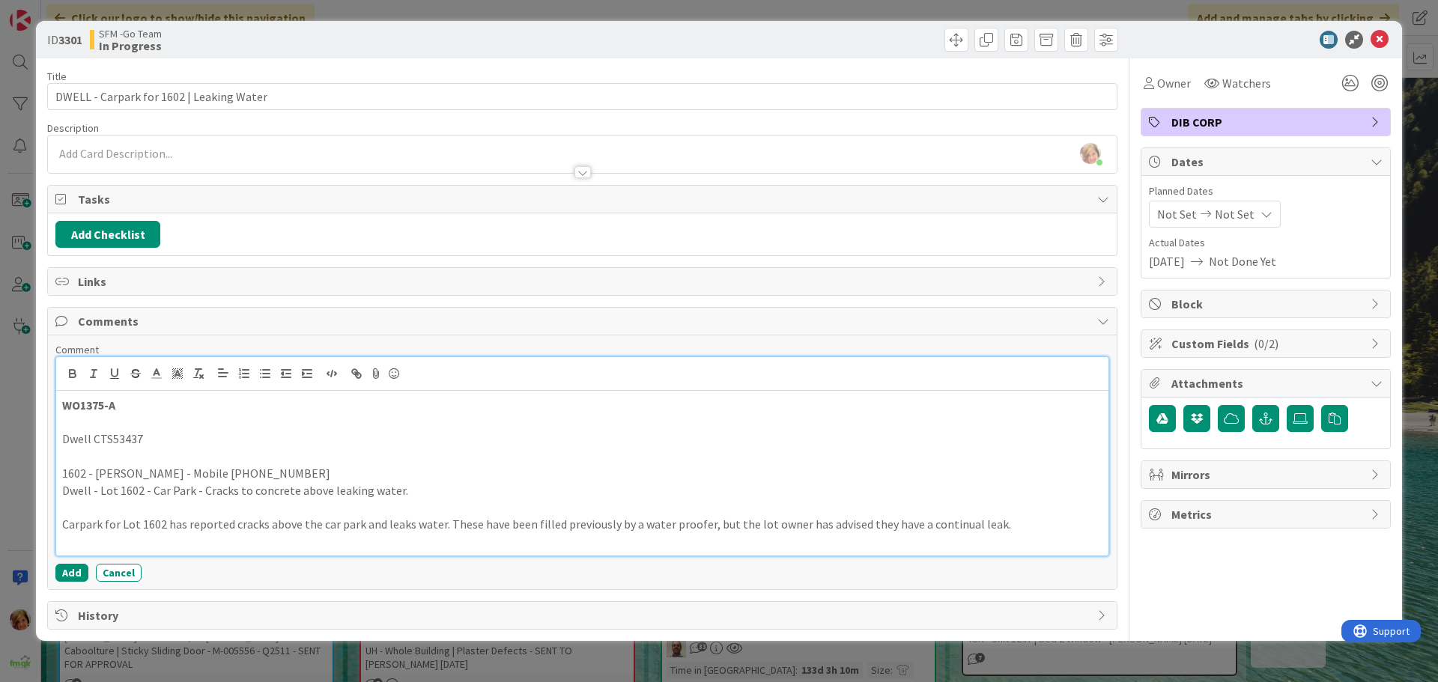
click at [1022, 528] on p "Carpark for Lot 1602 has reported cracks above the car park and leaks water. Th…" at bounding box center [582, 524] width 1040 height 17
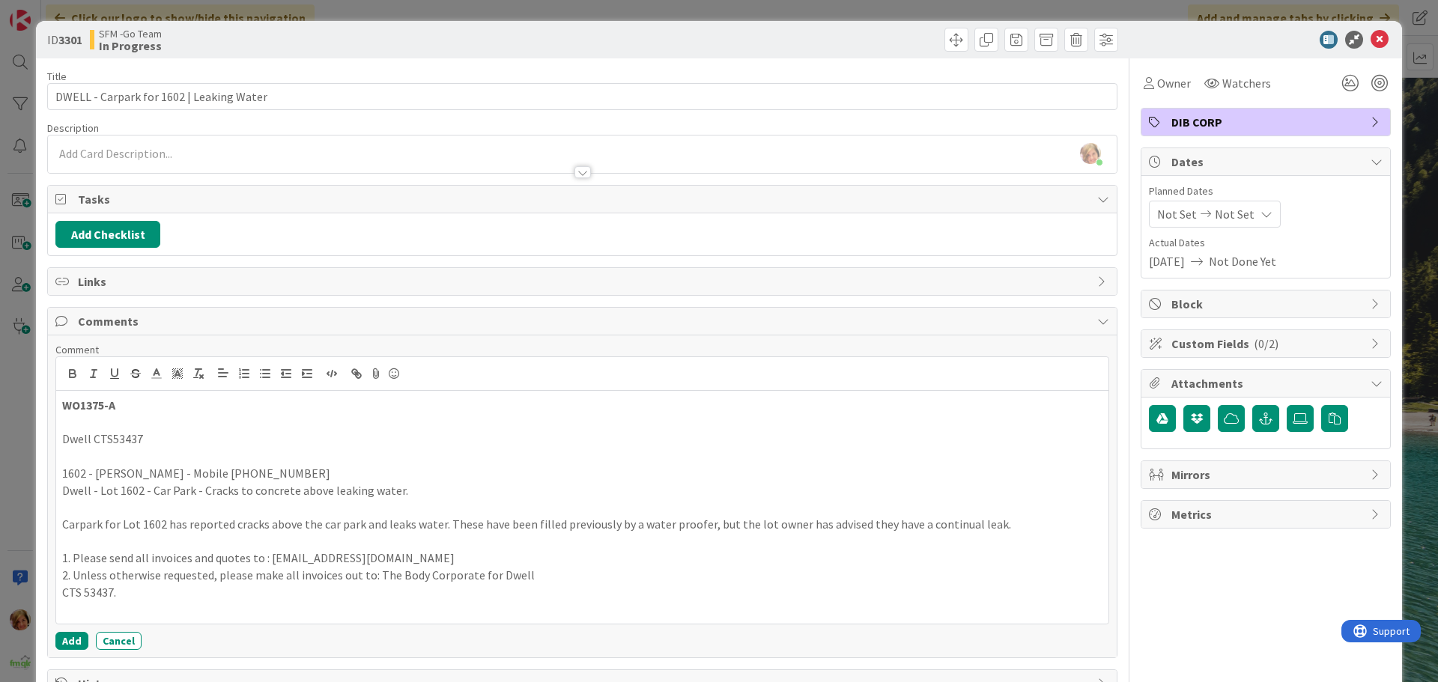
click at [55, 631] on div "Comment WO1375-A Dwell CTS53437 1602 - [PERSON_NAME] - Mobile [PHONE_NUMBER] Dw…" at bounding box center [582, 496] width 1054 height 307
click at [68, 637] on button "Add" at bounding box center [71, 641] width 33 height 18
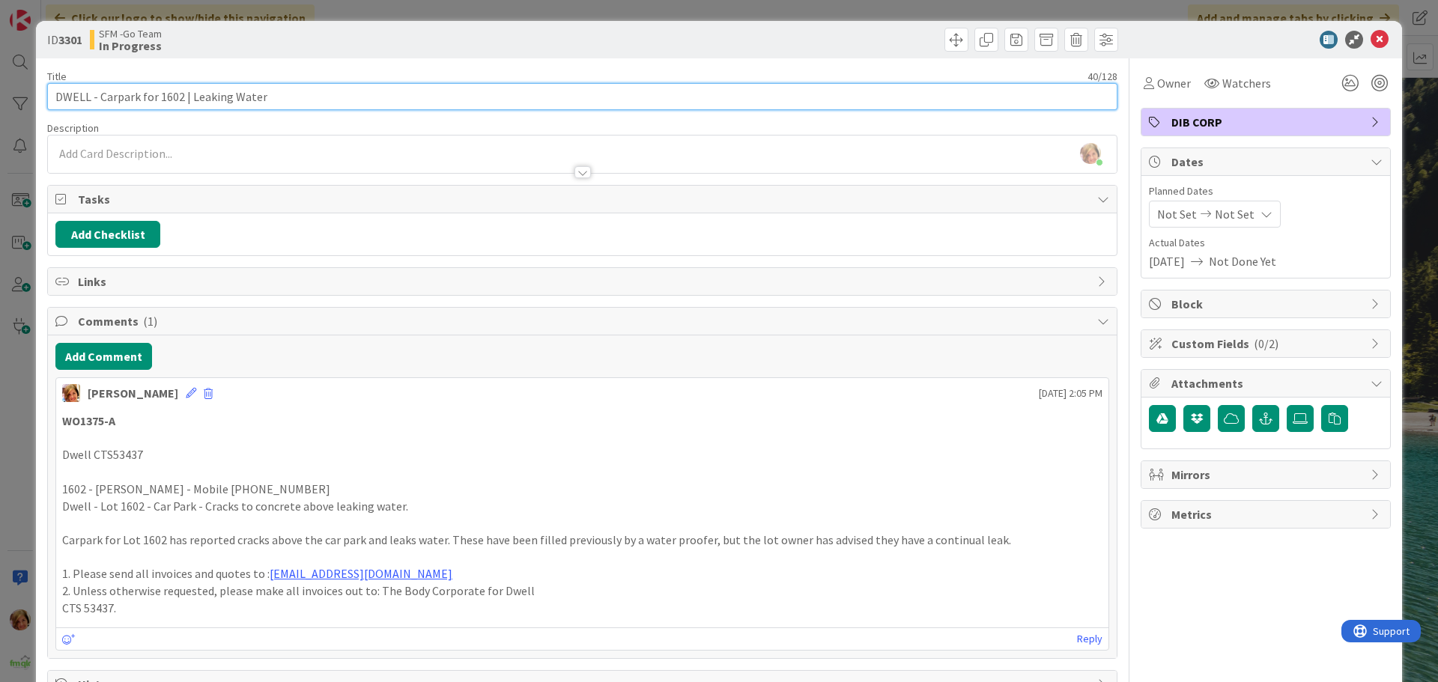
click at [378, 97] on input "DWELL - Carpark for 1602 | Leaking Water" at bounding box center [582, 96] width 1070 height 27
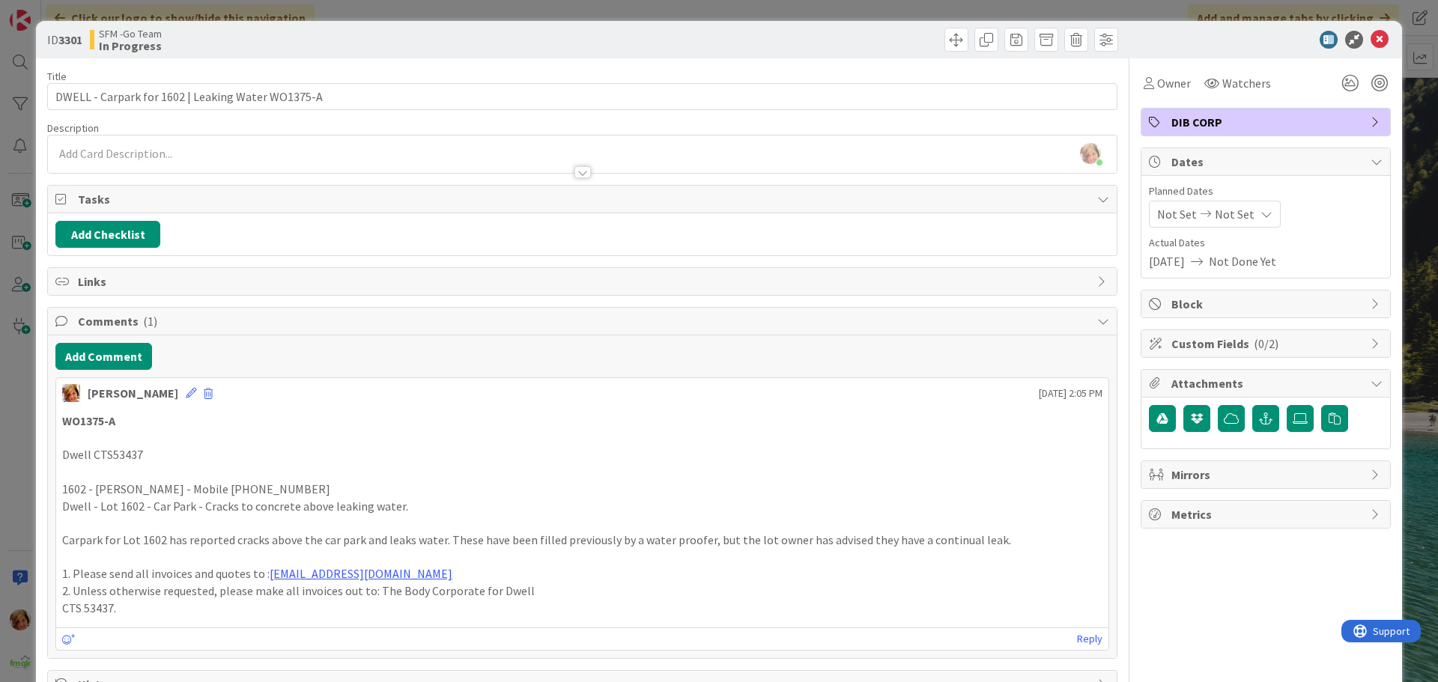
click at [649, 21] on div "ID 3301 SFM -Go Team In Progress" at bounding box center [719, 39] width 1366 height 37
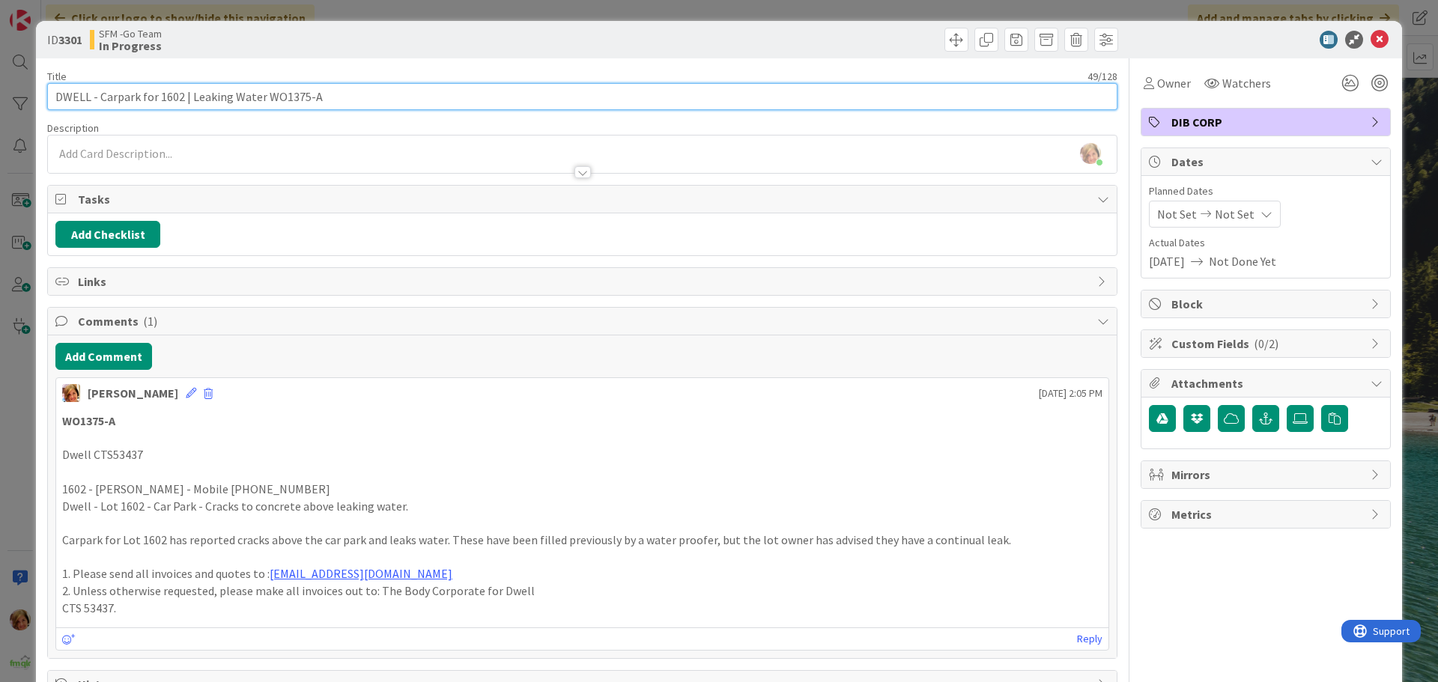
click at [390, 88] on input "DWELL - Carpark for 1602 | Leaking Water WO1375-A" at bounding box center [582, 96] width 1070 height 27
type input "DWELL - Carpark for 1602 | Leaking Water WO1375-A - DR QU2521"
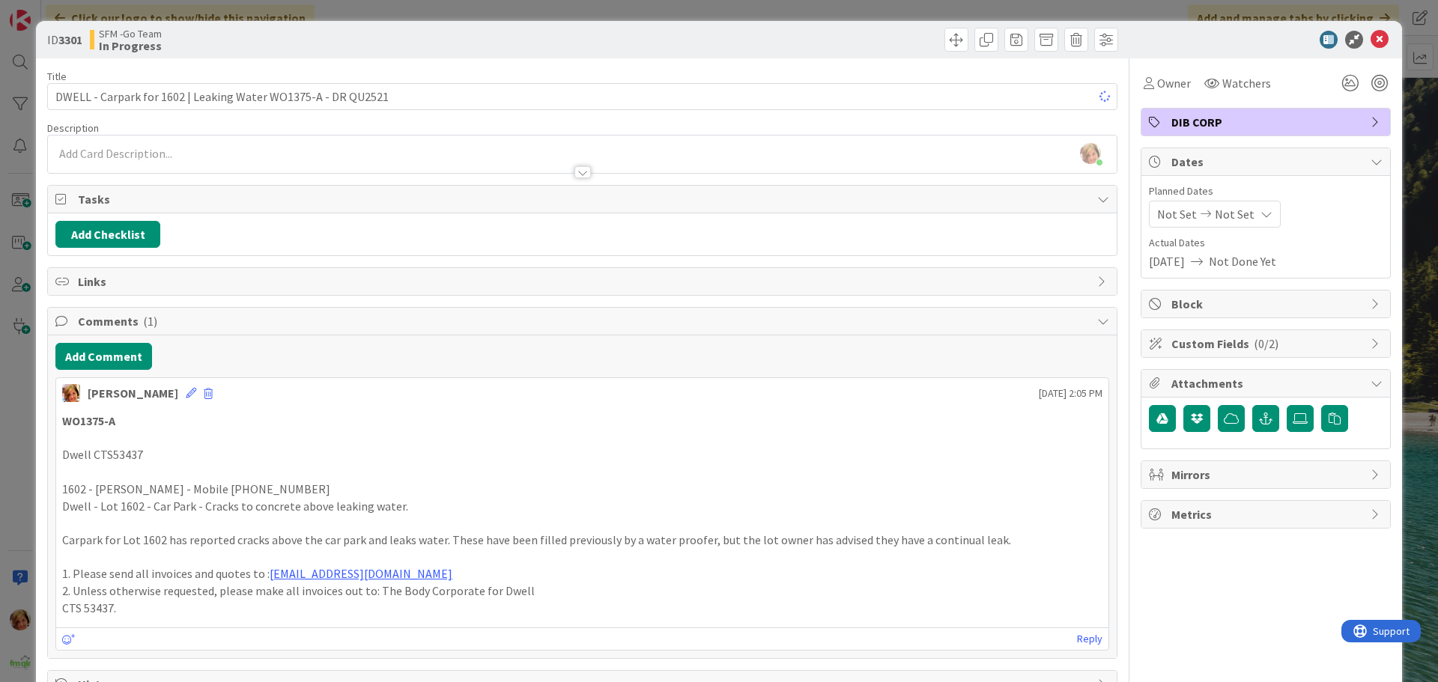
click at [529, 49] on div "SFM -Go Team In Progress" at bounding box center [334, 40] width 489 height 24
click at [1370, 38] on icon at bounding box center [1379, 40] width 18 height 18
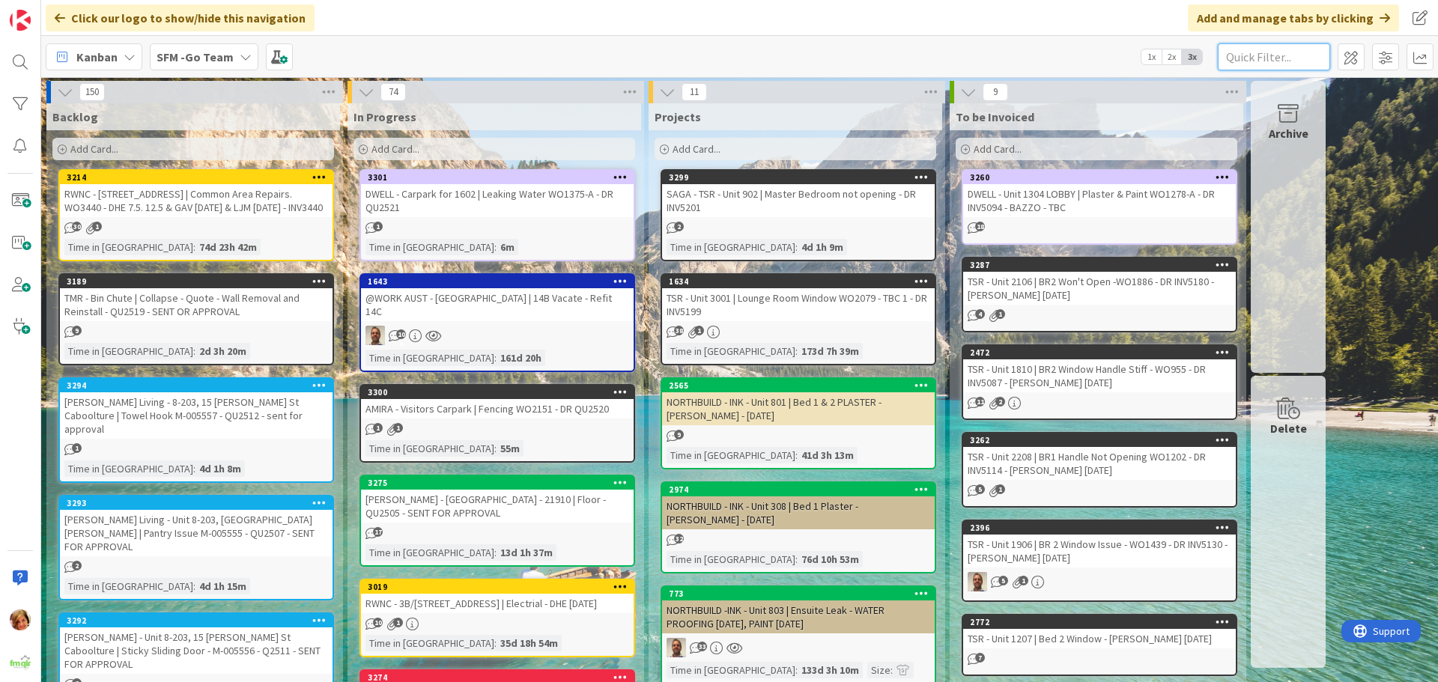
click at [1300, 55] on input "text" at bounding box center [1274, 56] width 112 height 27
type input "1510"
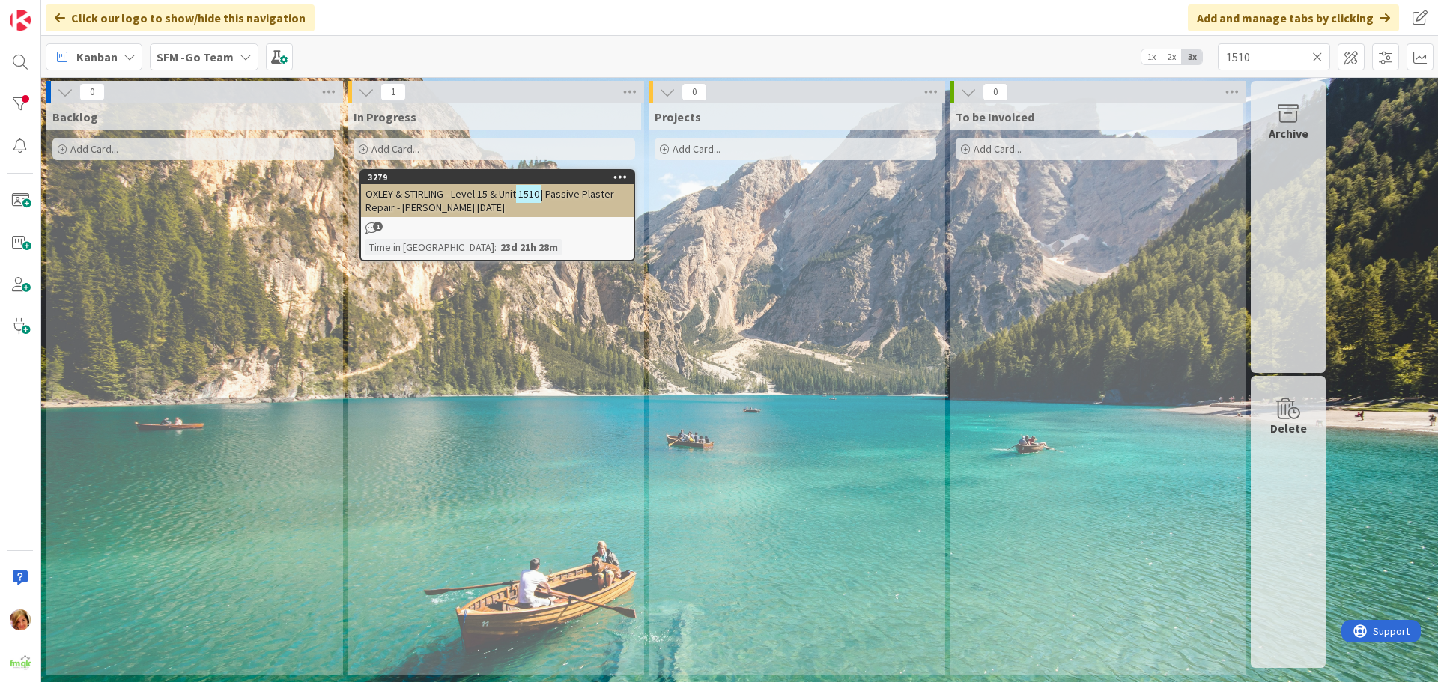
click at [477, 186] on div "OXLEY & STIRLING - Level 15 & Unit 1510 | Passive Plaster Repair - [PERSON_NAME…" at bounding box center [497, 200] width 273 height 33
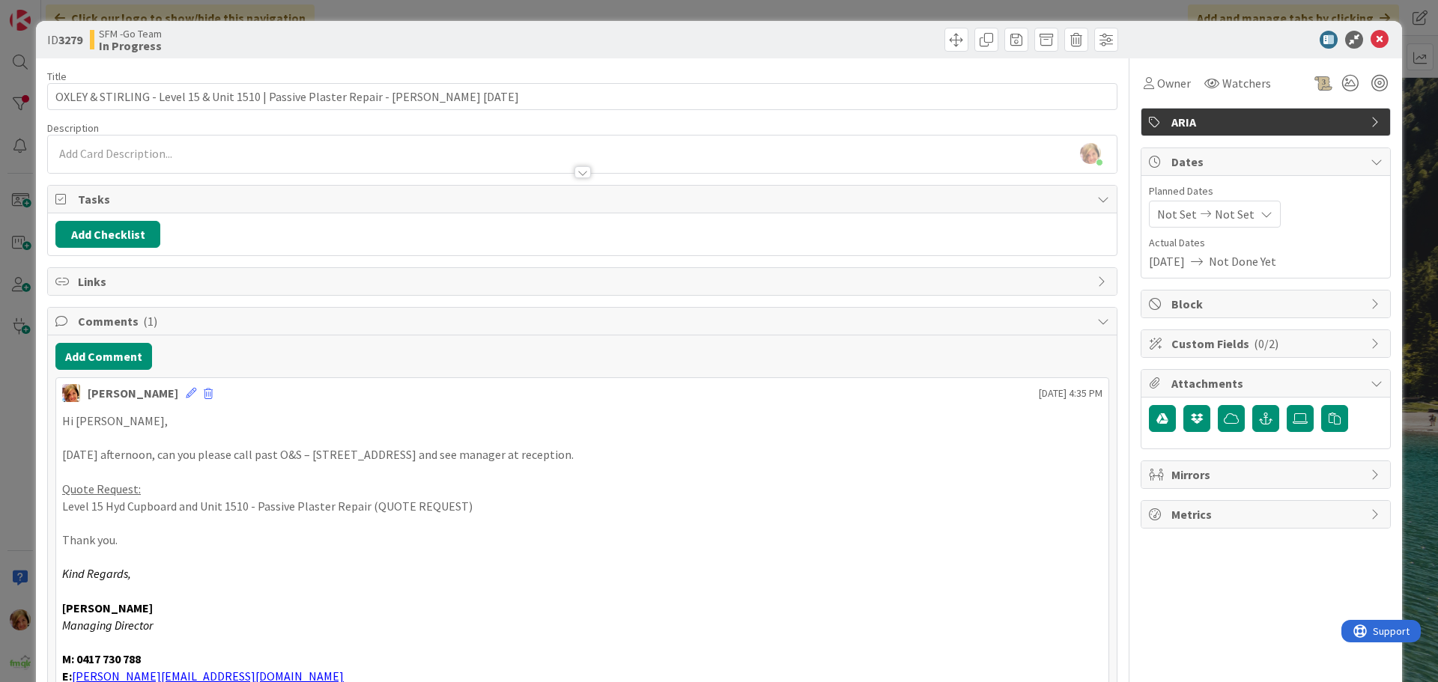
click at [664, 40] on div at bounding box center [852, 40] width 532 height 24
click at [1370, 36] on icon at bounding box center [1379, 40] width 18 height 18
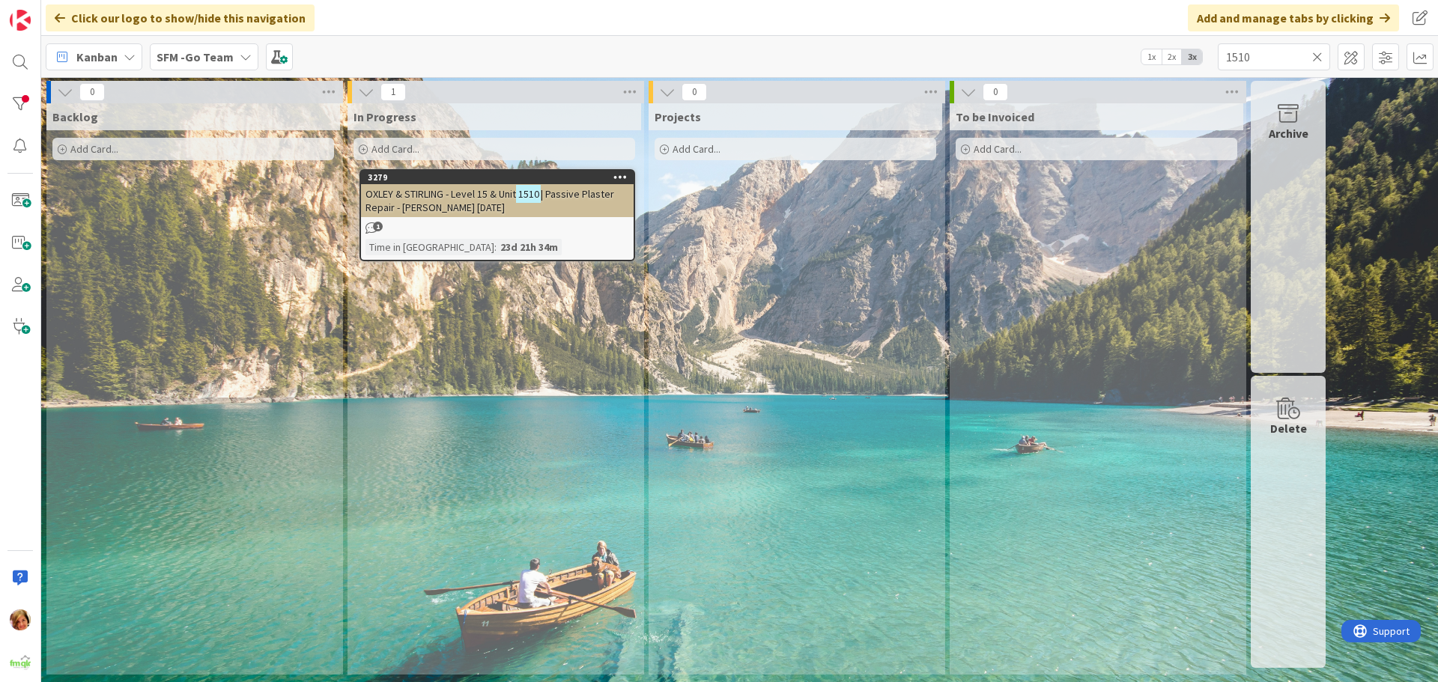
click at [1315, 56] on icon at bounding box center [1317, 56] width 10 height 13
